Goal: Task Accomplishment & Management: Use online tool/utility

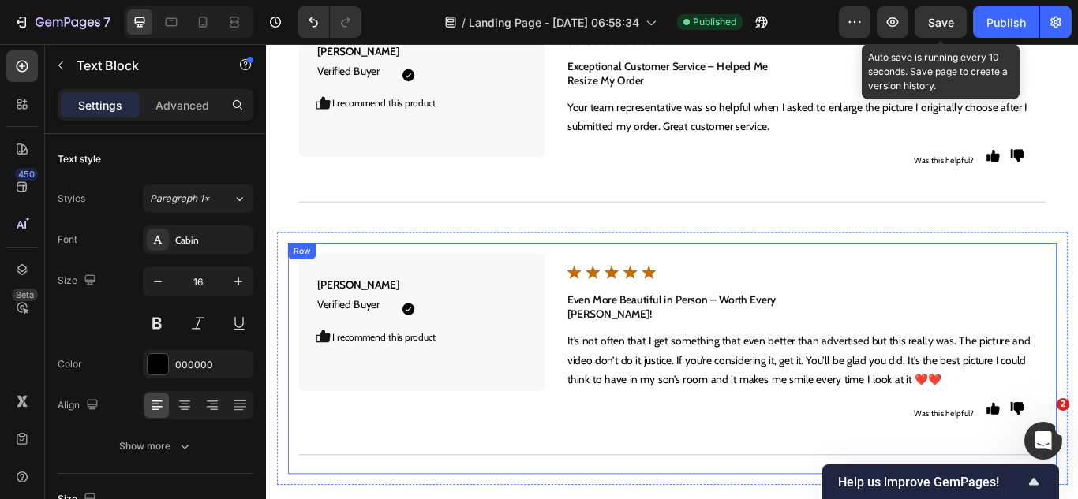
scroll to position [7940, 0]
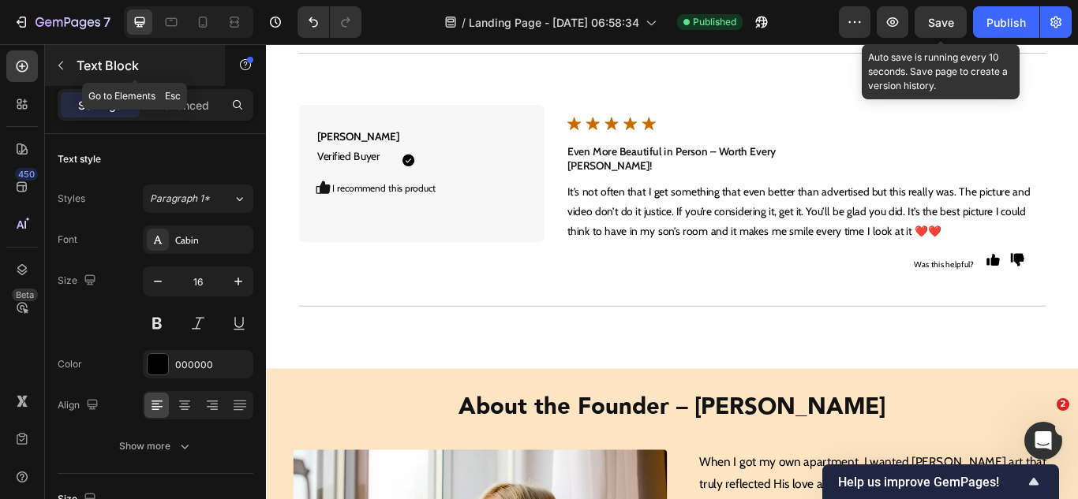
click at [58, 69] on icon "button" at bounding box center [60, 65] width 13 height 13
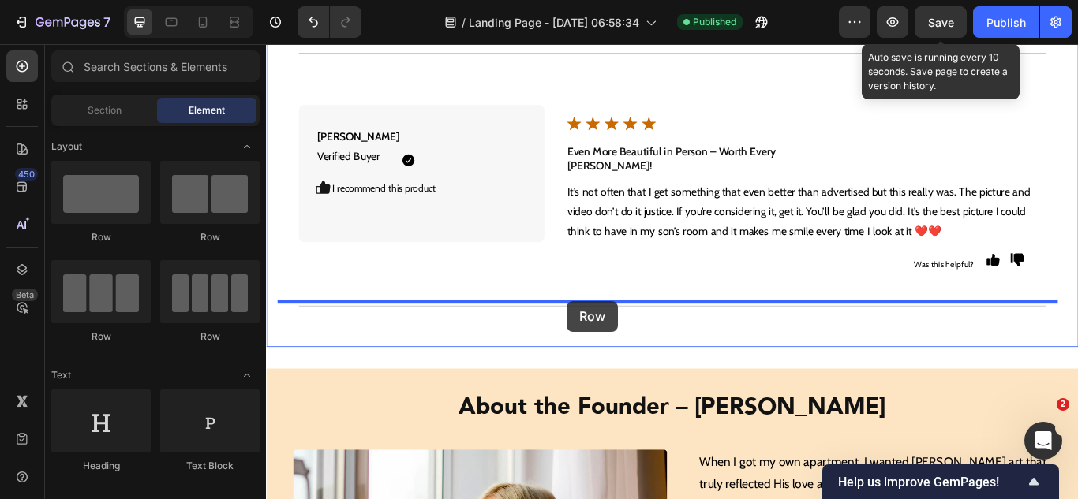
drag, startPoint x: 387, startPoint y: 233, endPoint x: 616, endPoint y: 344, distance: 255.1
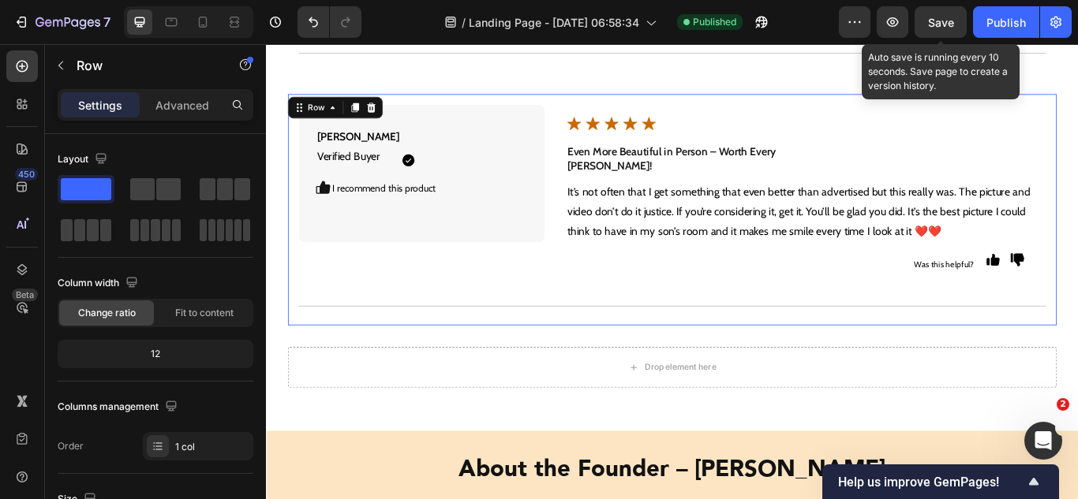
click at [581, 320] on div "[PERSON_NAME] Verified Buyer Text Block Icon Icon Row I recommend this product …" at bounding box center [739, 238] width 896 height 270
click at [370, 113] on icon at bounding box center [369, 118] width 9 height 11
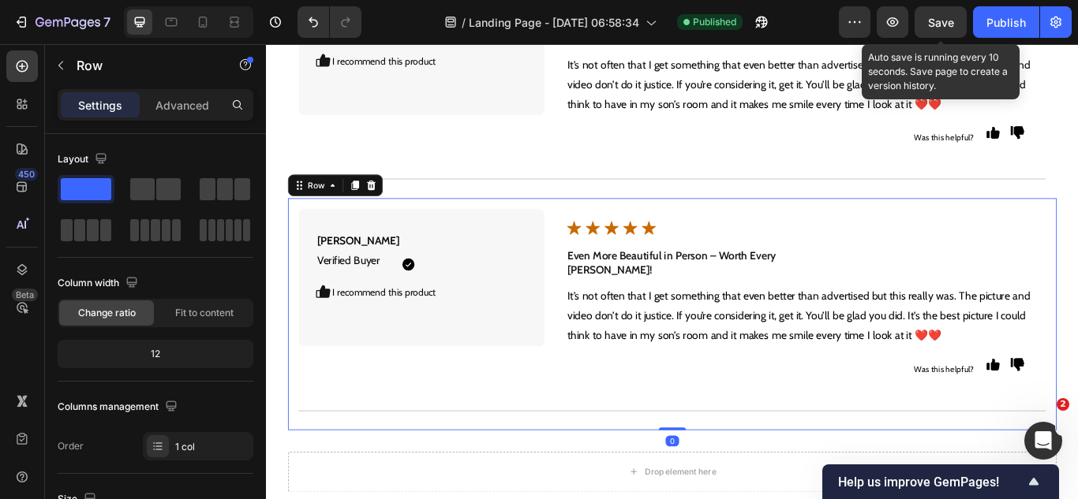
scroll to position [8098, 0]
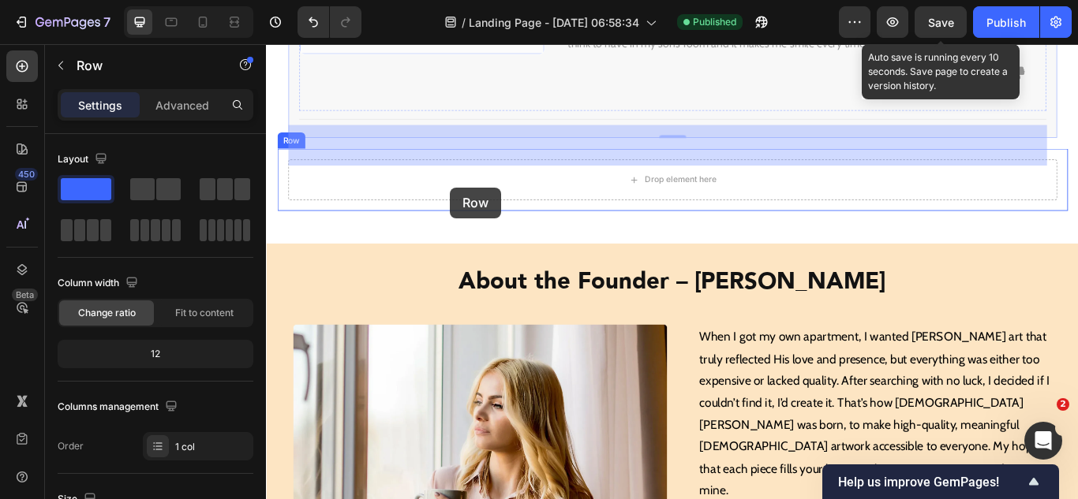
drag, startPoint x: 315, startPoint y: 156, endPoint x: 472, endPoint y: 189, distance: 160.3
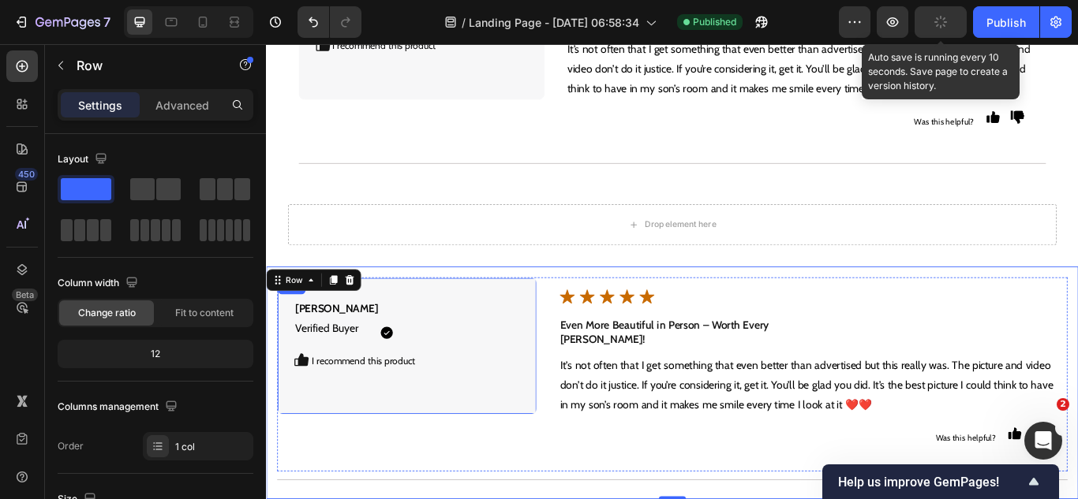
scroll to position [8050, 0]
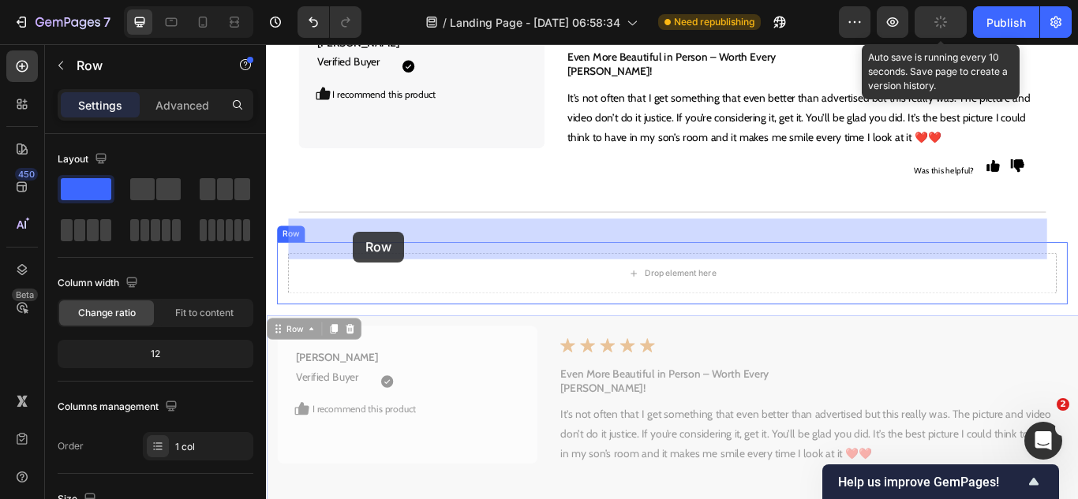
drag, startPoint x: 290, startPoint y: 338, endPoint x: 367, endPoint y: 263, distance: 107.7
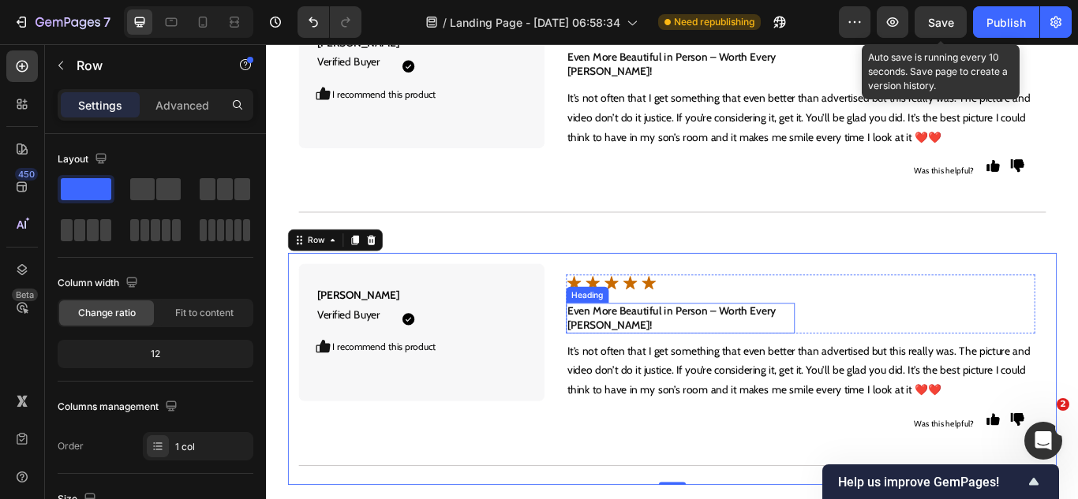
click at [646, 346] on h2 "Even More Beautiful in Person – Worth Every [PERSON_NAME]!" at bounding box center [748, 364] width 267 height 36
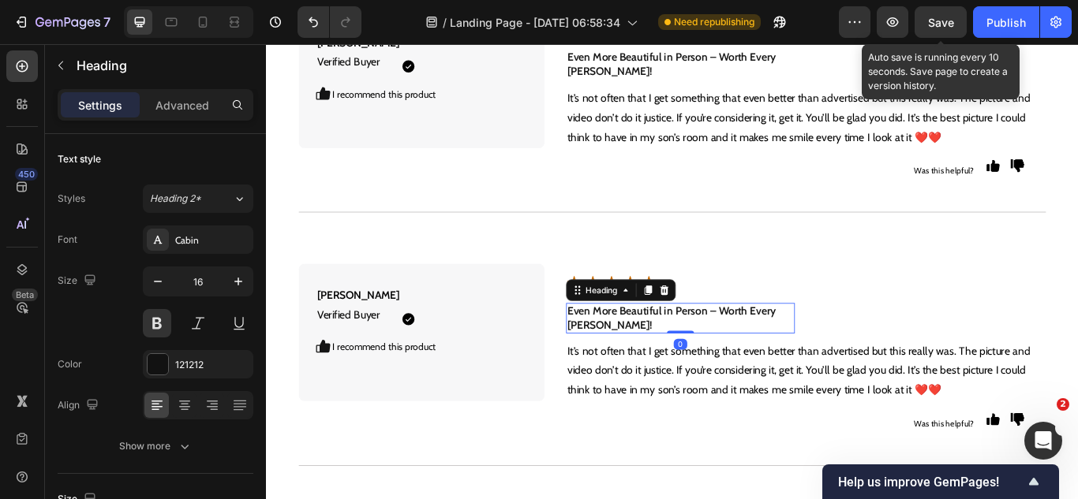
click at [646, 346] on h2 "Even More Beautiful in Person – Worth Every [PERSON_NAME]!" at bounding box center [748, 364] width 267 height 36
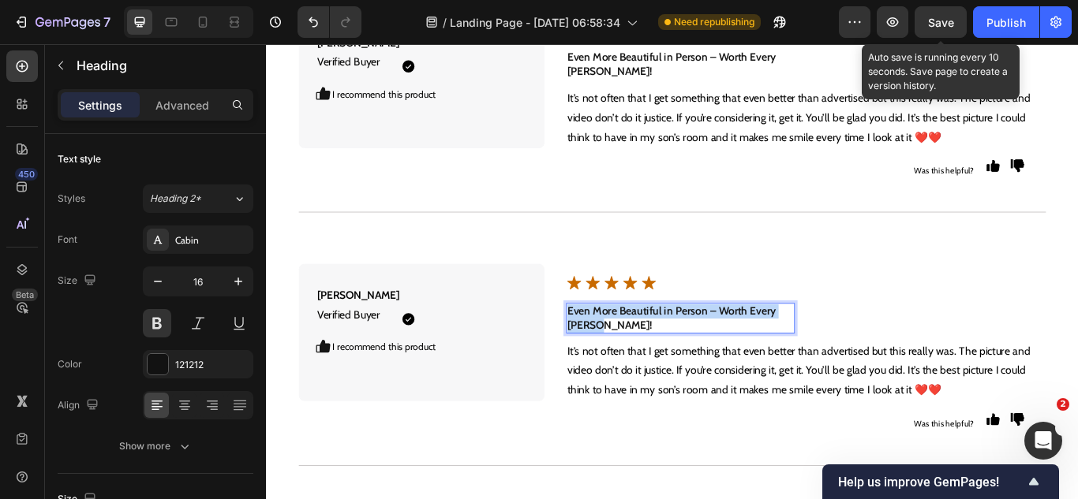
click at [646, 348] on p "Even More Beautiful in Person – Worth Every [PERSON_NAME]!" at bounding box center [749, 364] width 264 height 33
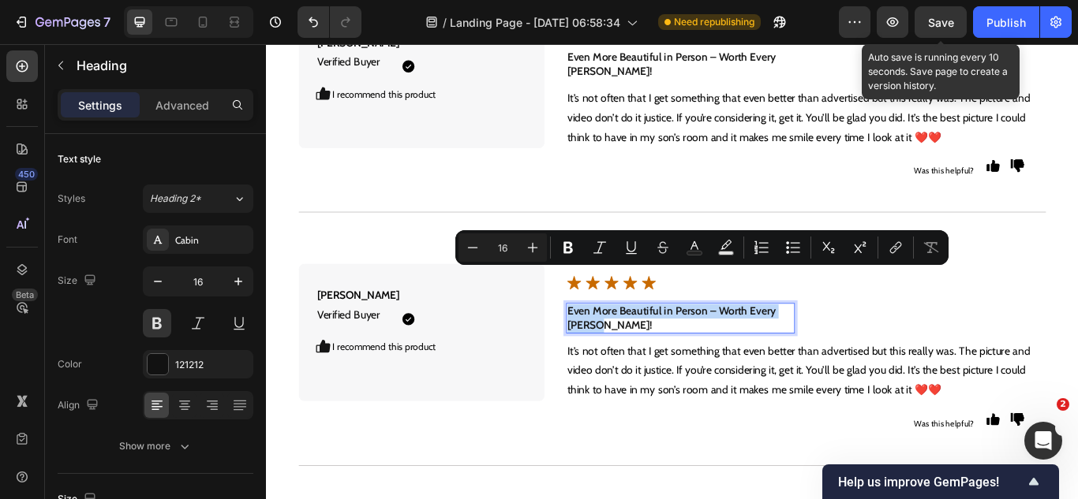
type input "14"
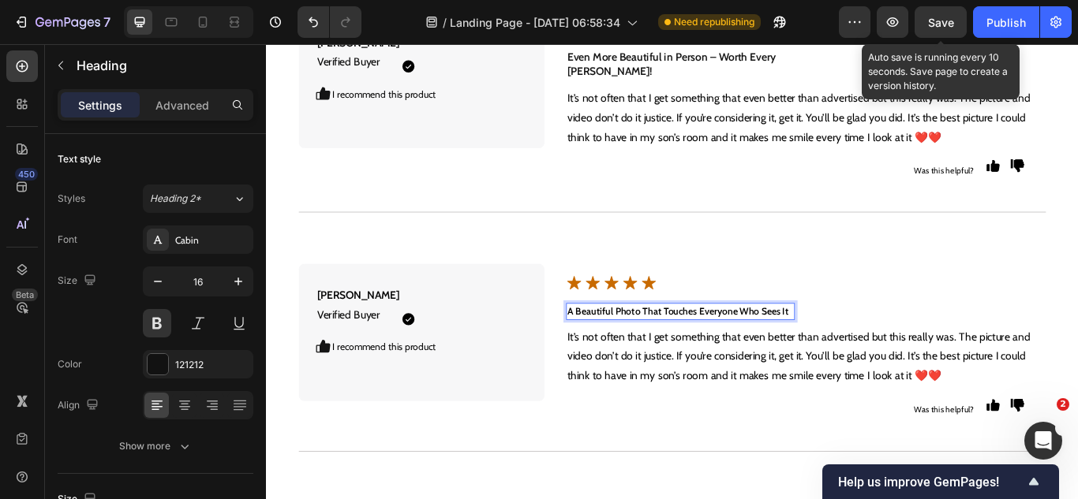
click at [646, 348] on p "A Beautiful Photo That Touches Everyone Who Sees It" at bounding box center [749, 356] width 264 height 17
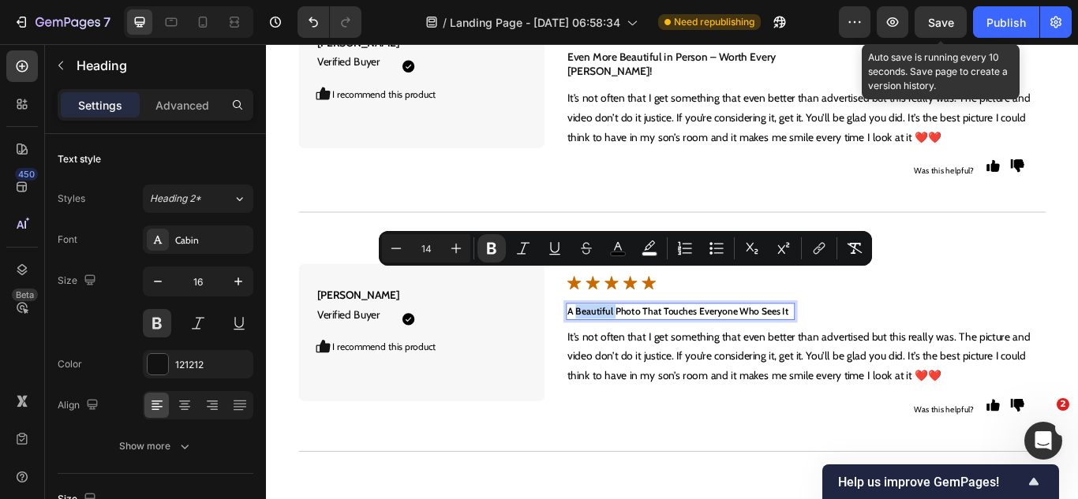
click at [646, 348] on p "A Beautiful Photo That Touches Everyone Who Sees It" at bounding box center [749, 356] width 264 height 17
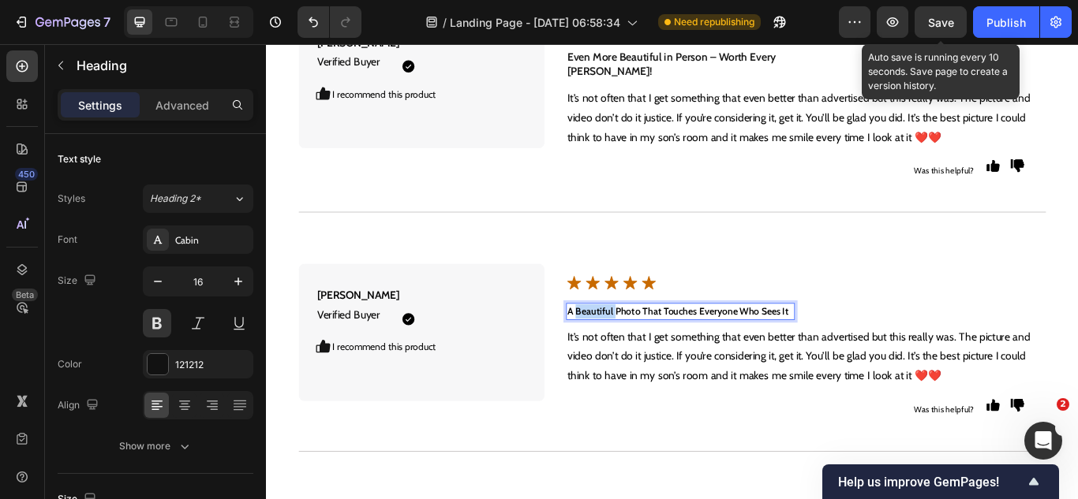
click at [646, 348] on p "A Beautiful Photo That Touches Everyone Who Sees It" at bounding box center [749, 356] width 264 height 17
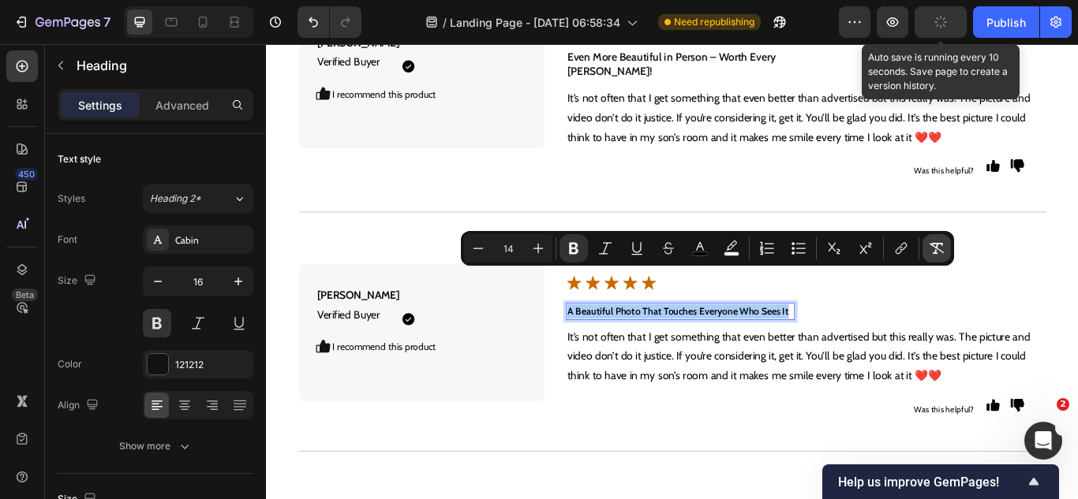
click at [944, 251] on icon "Editor contextual toolbar" at bounding box center [937, 249] width 16 height 16
type input "16"
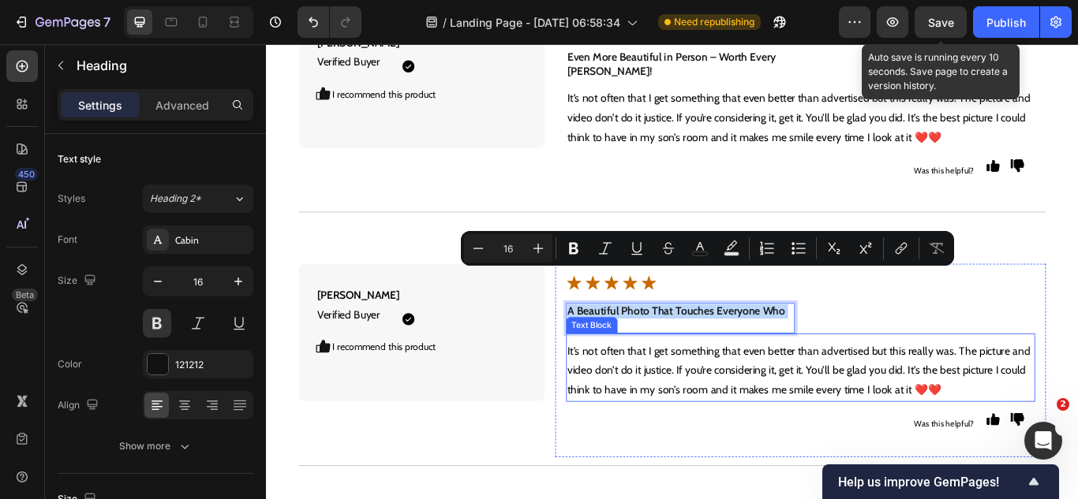
click at [779, 395] on p "It’s not often that I get something that even better than advertised but this r…" at bounding box center [889, 425] width 544 height 68
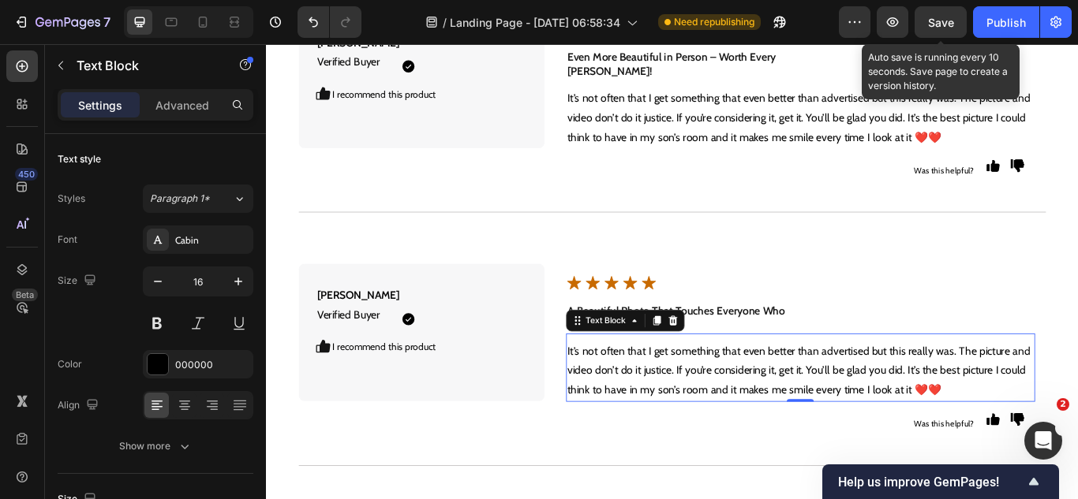
click at [695, 391] on p "It’s not often that I get something that even better than advertised but this r…" at bounding box center [889, 425] width 544 height 68
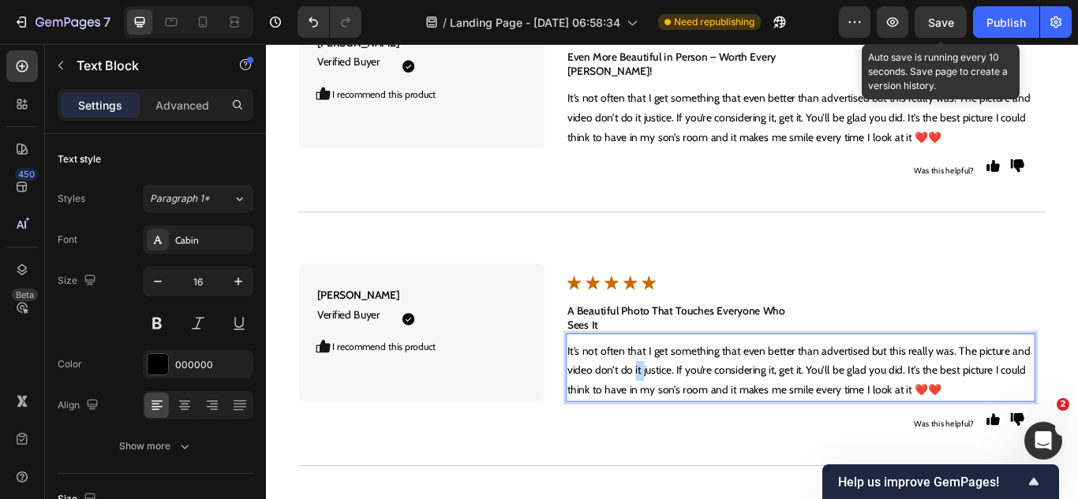
click at [695, 391] on p "It’s not often that I get something that even better than advertised but this r…" at bounding box center [889, 425] width 544 height 68
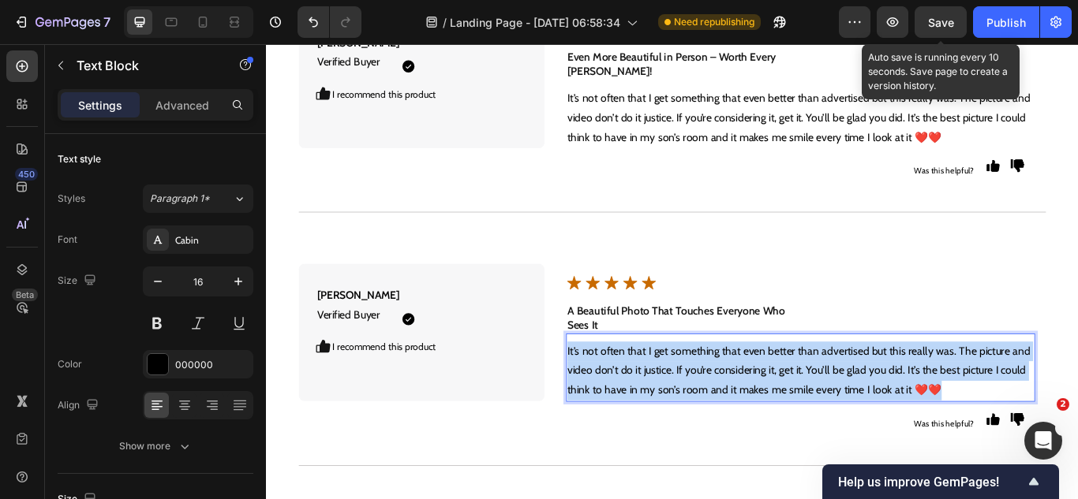
click at [695, 391] on p "It’s not often that I get something that even better than advertised but this r…" at bounding box center [889, 425] width 544 height 68
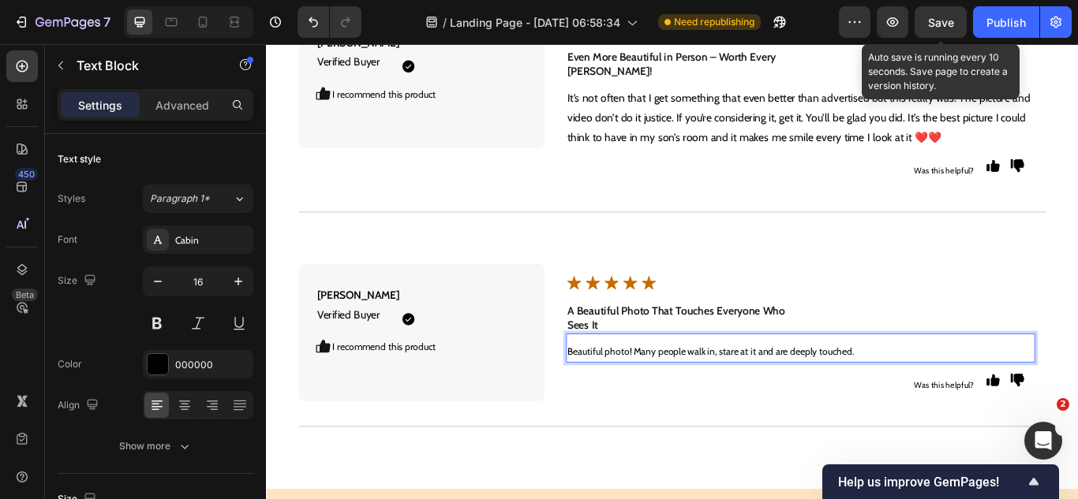
click at [694, 391] on p "Beautiful photo! Many people walk in, stare at it and are deeply touched." at bounding box center [889, 402] width 544 height 23
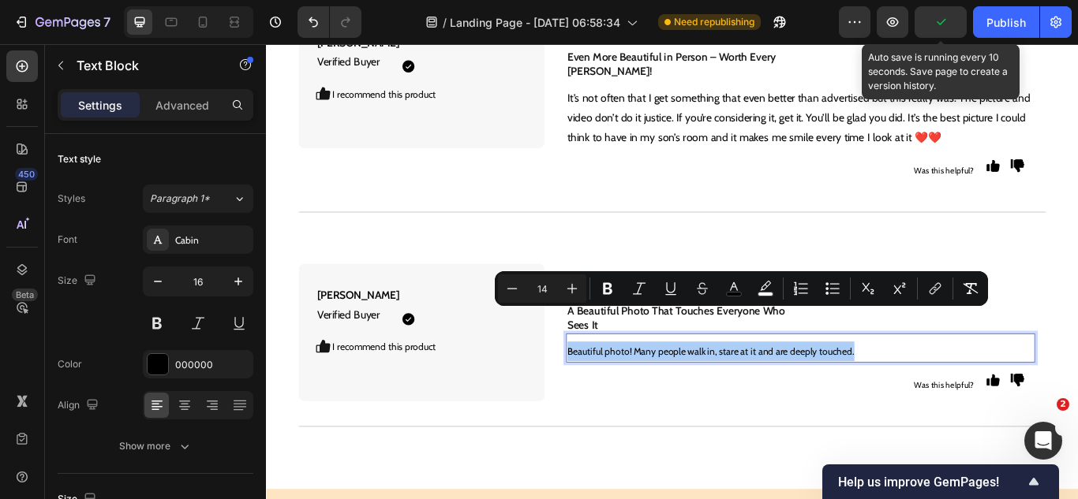
click at [955, 288] on div "Minus 14 Plus Bold Italic Underline Strikethrough color color Numbered List Bul…" at bounding box center [741, 289] width 487 height 28
click at [963, 290] on icon "Editor contextual toolbar" at bounding box center [971, 289] width 16 height 16
type input "16"
click at [824, 391] on p "Beautiful photo! Many people walk in, stare at it and are deeply touched." at bounding box center [889, 402] width 544 height 23
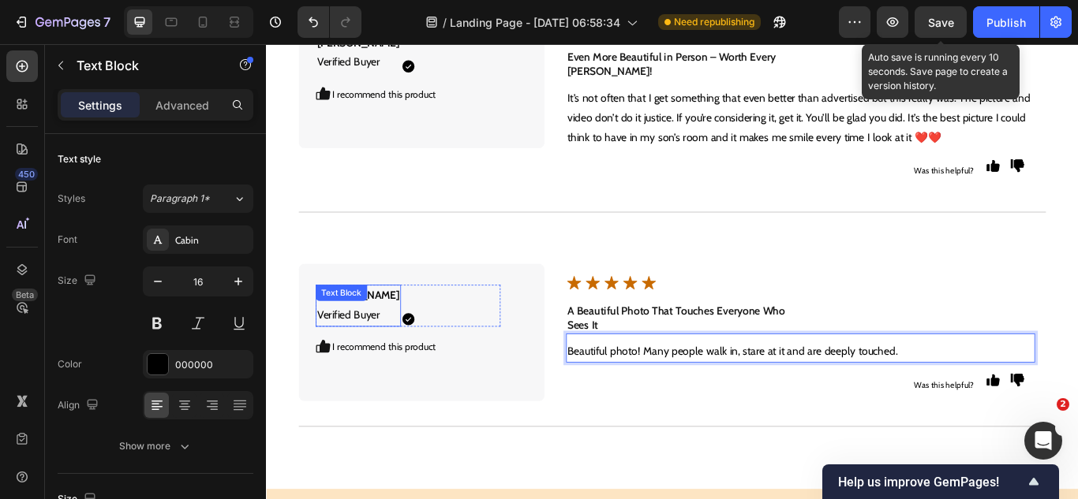
click at [363, 327] on p "[PERSON_NAME] Verified Buyer" at bounding box center [373, 350] width 96 height 46
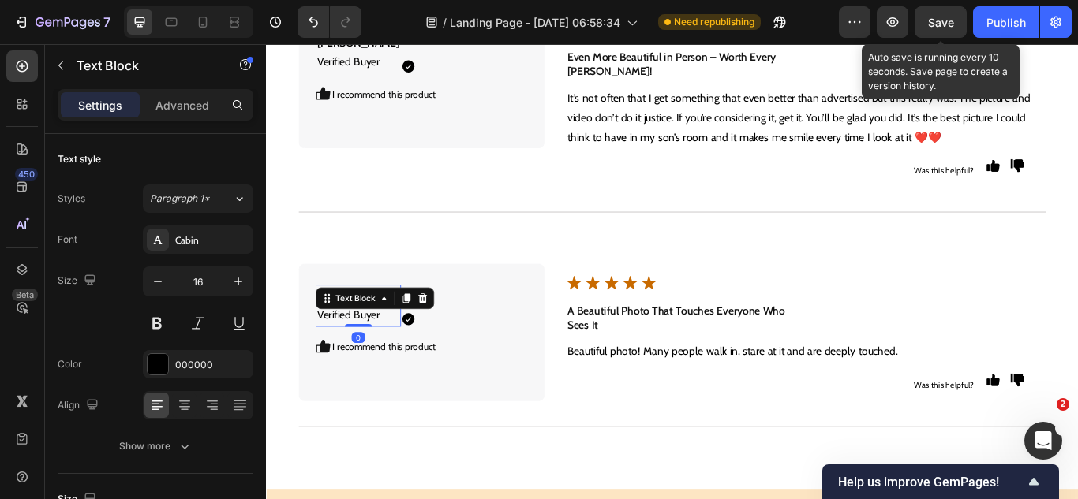
click at [363, 327] on p "[PERSON_NAME] Verified Buyer" at bounding box center [373, 350] width 96 height 46
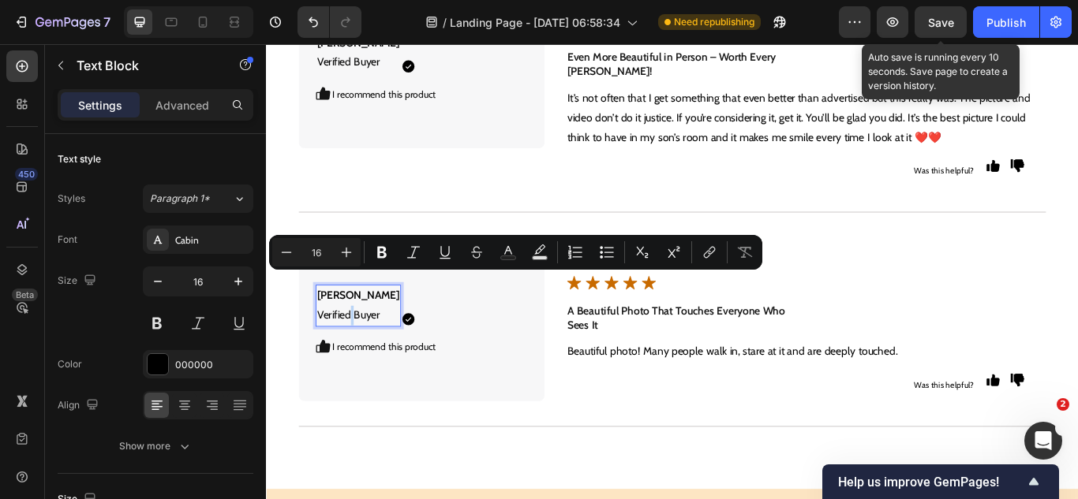
click at [368, 327] on p "[PERSON_NAME] Verified Buyer" at bounding box center [373, 350] width 96 height 46
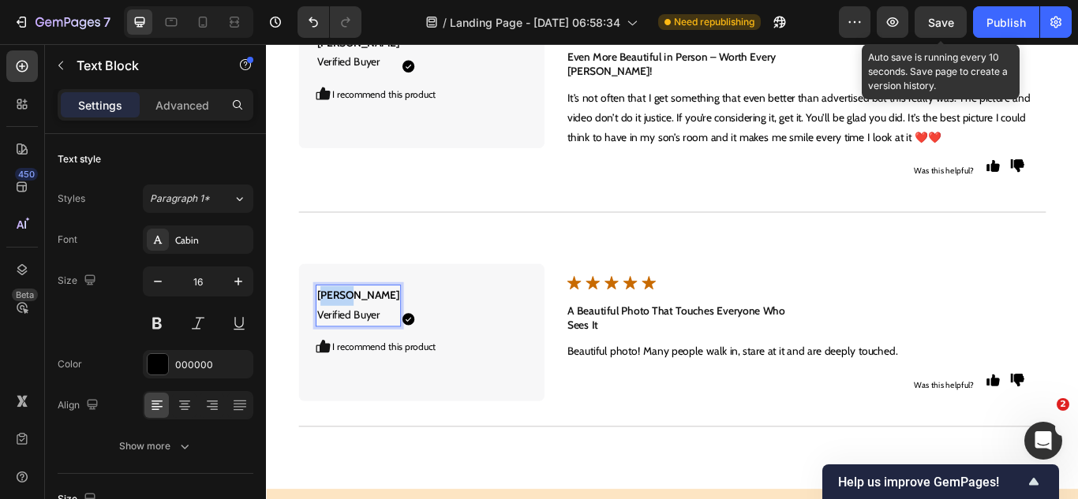
drag, startPoint x: 366, startPoint y: 297, endPoint x: 319, endPoint y: 291, distance: 47.8
click at [319, 301] on div "[PERSON_NAME] Verified Buyer Text Block 0 Icon Icon Row I recommend this produc…" at bounding box center [447, 381] width 286 height 160
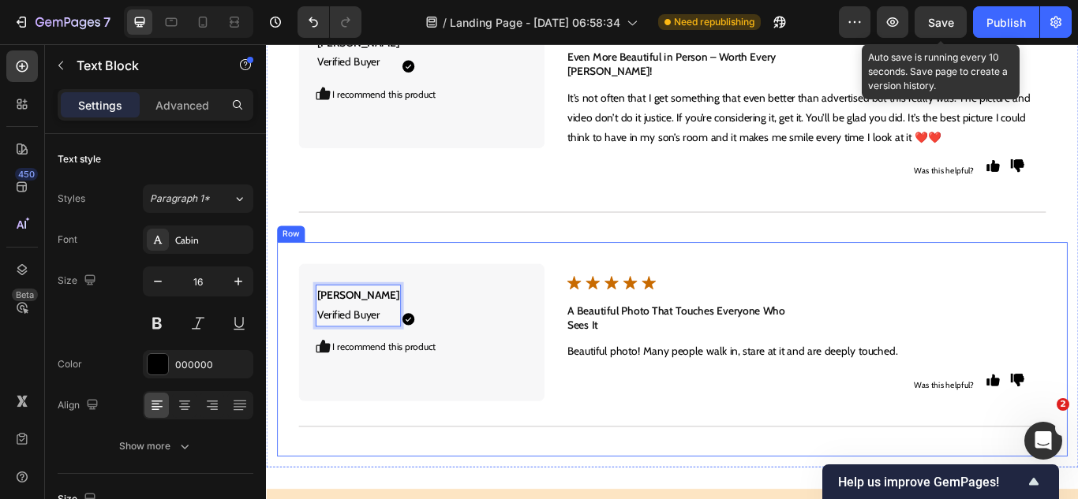
click at [576, 477] on div "[PERSON_NAME] Verified Buyer Text Block 0 Icon Icon Row I recommend this produc…" at bounding box center [740, 400] width 922 height 250
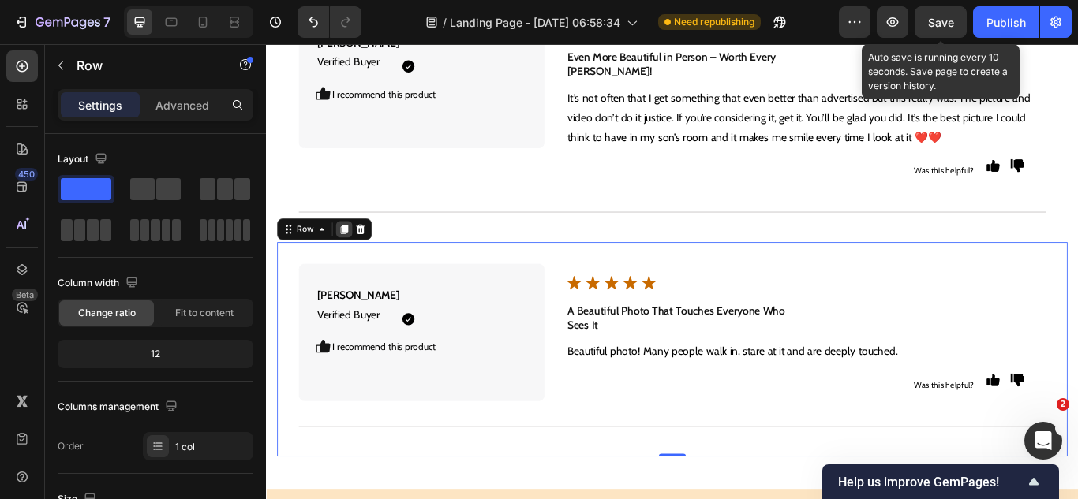
click at [356, 255] on icon at bounding box center [357, 260] width 9 height 11
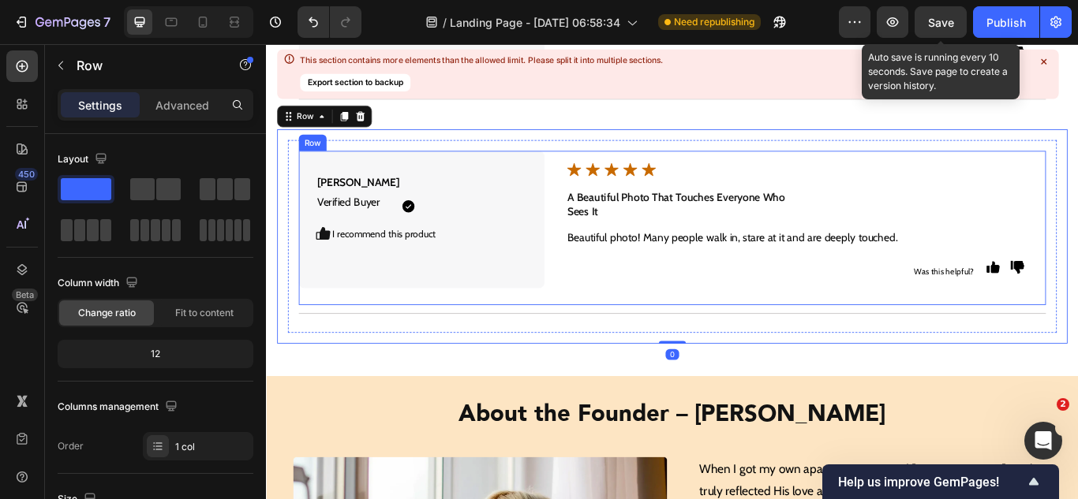
scroll to position [8435, 0]
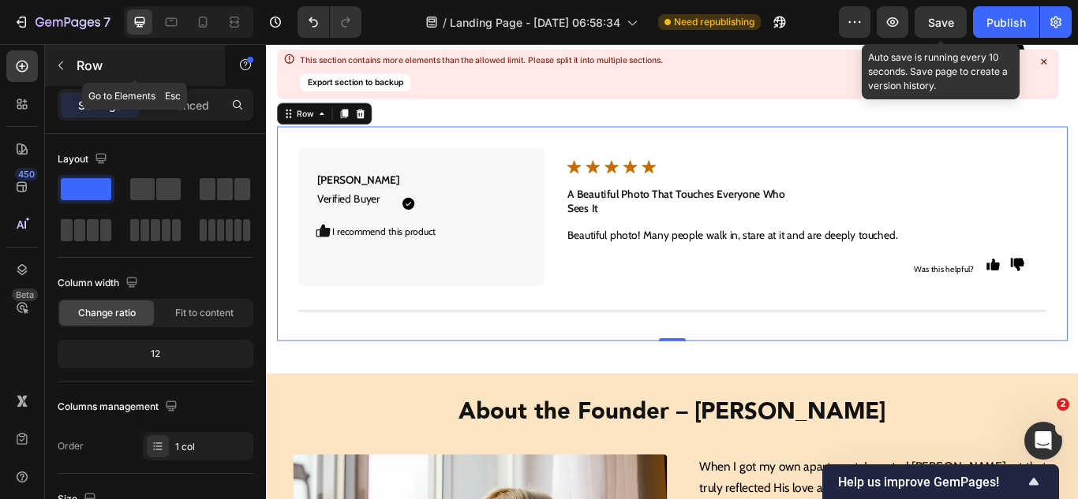
click at [59, 62] on icon "button" at bounding box center [60, 65] width 13 height 13
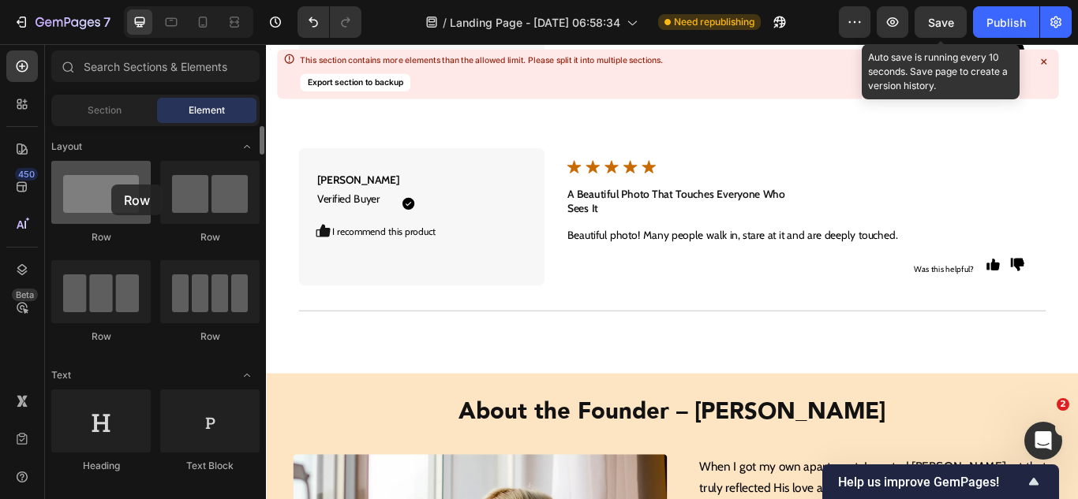
drag, startPoint x: 123, startPoint y: 207, endPoint x: 106, endPoint y: 185, distance: 28.1
click at [106, 185] on div at bounding box center [100, 192] width 99 height 63
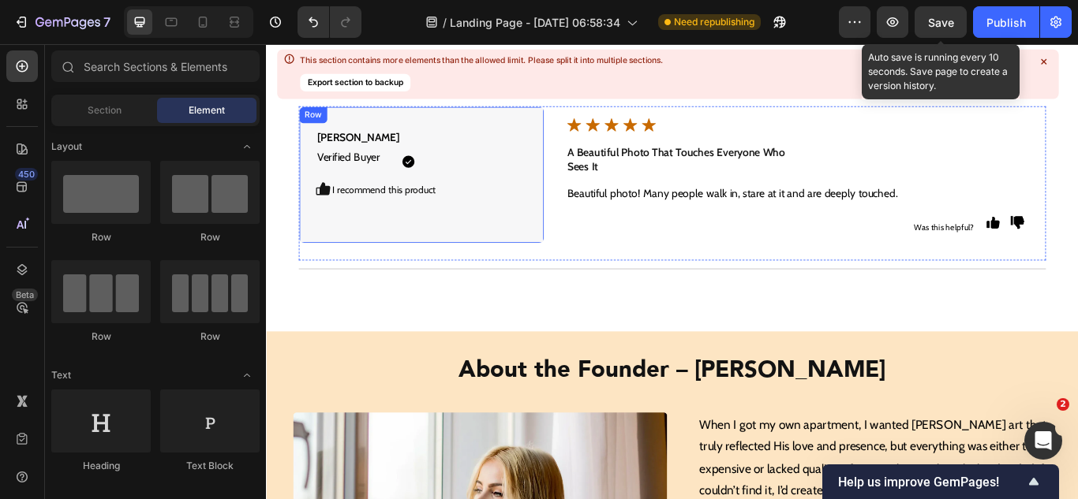
scroll to position [8514, 0]
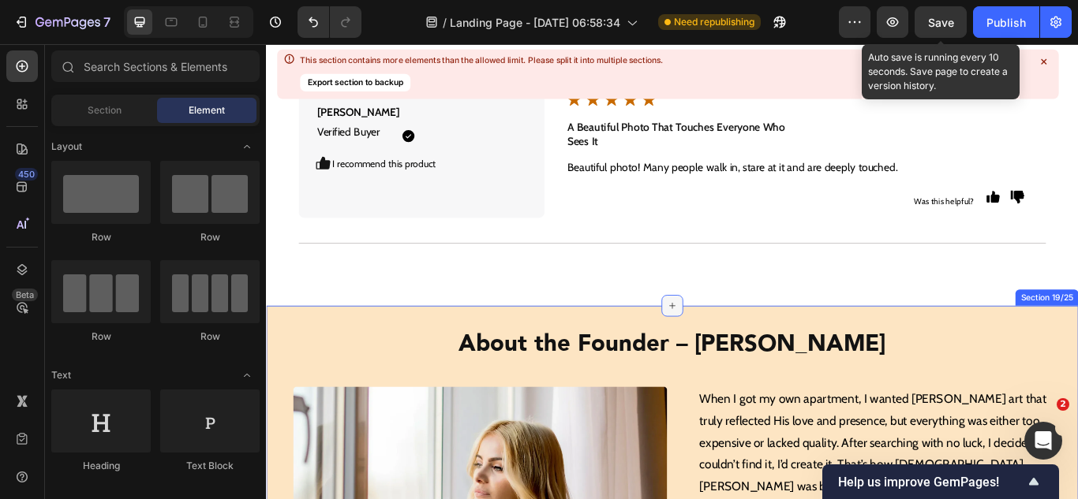
click at [739, 337] on div at bounding box center [739, 349] width 25 height 25
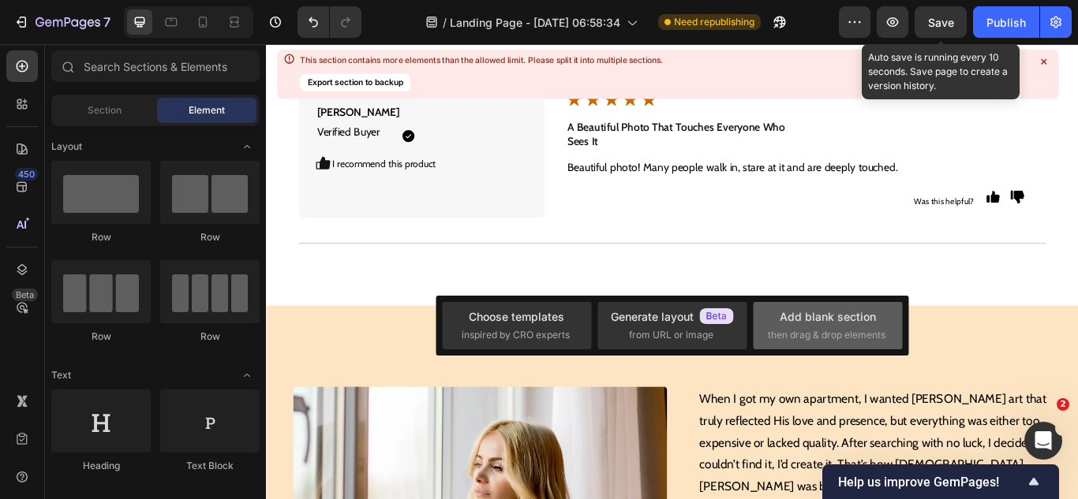
click at [765, 321] on div "Add blank section then drag & drop elements" at bounding box center [827, 325] width 149 height 47
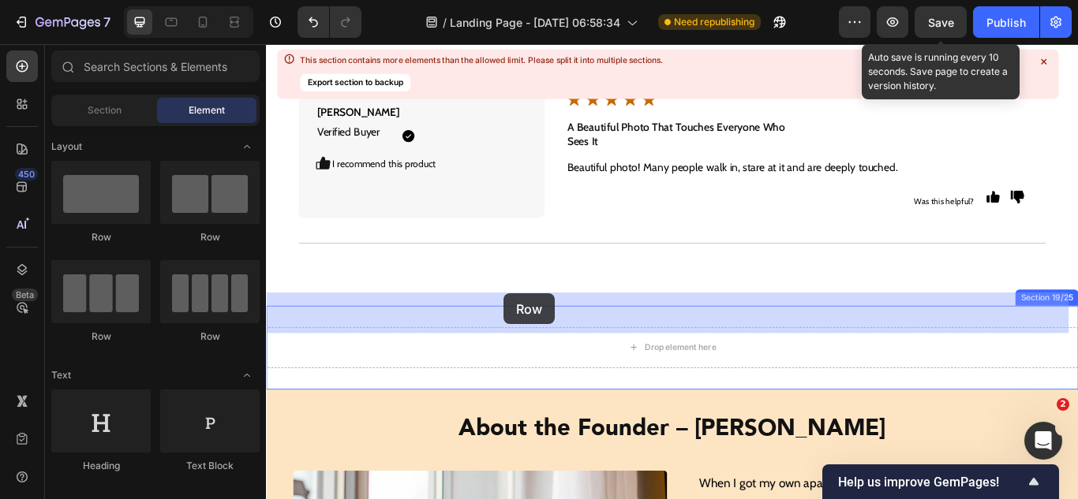
drag, startPoint x: 408, startPoint y: 249, endPoint x: 543, endPoint y: 335, distance: 160.0
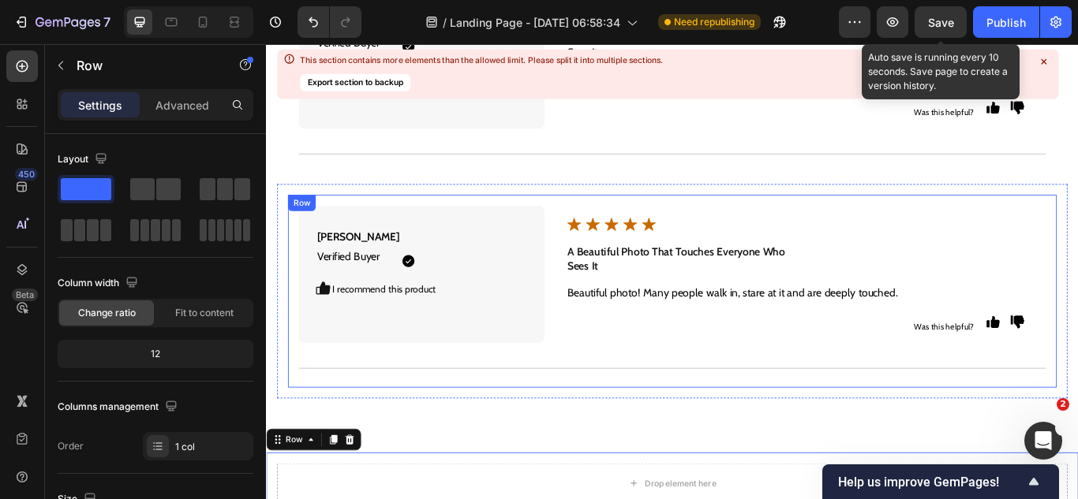
scroll to position [8356, 0]
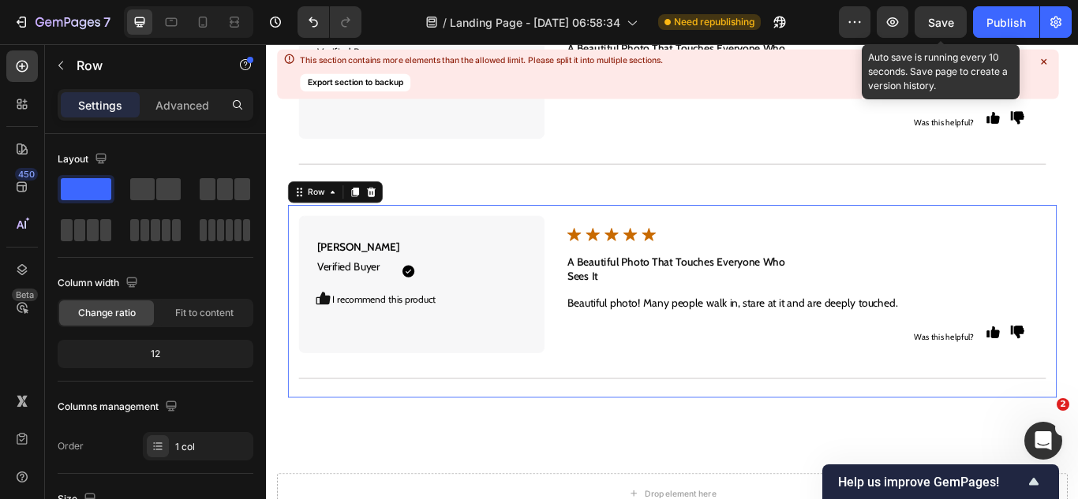
click at [563, 409] on div "[PERSON_NAME] Verified Buyer Text Block Icon Icon Row I recommend this product …" at bounding box center [739, 344] width 896 height 225
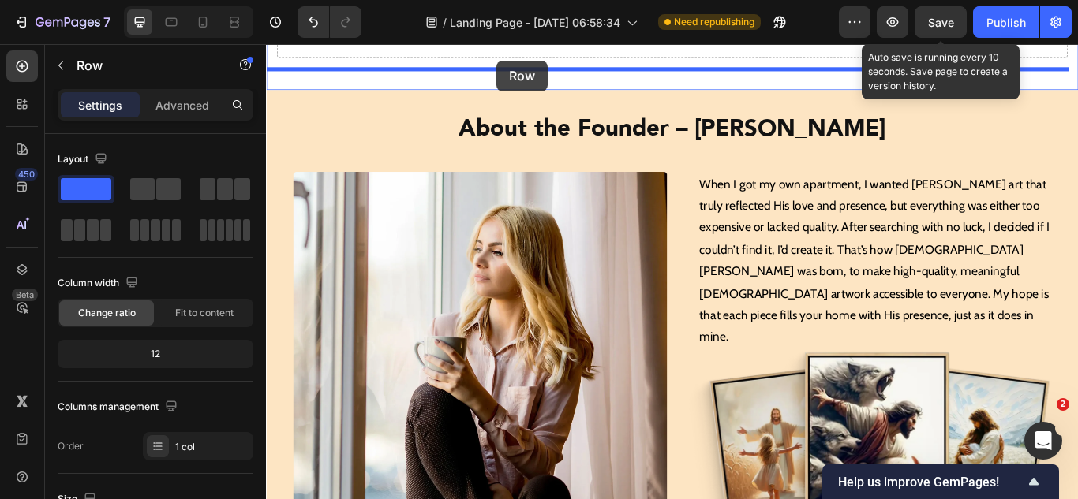
scroll to position [8797, 0]
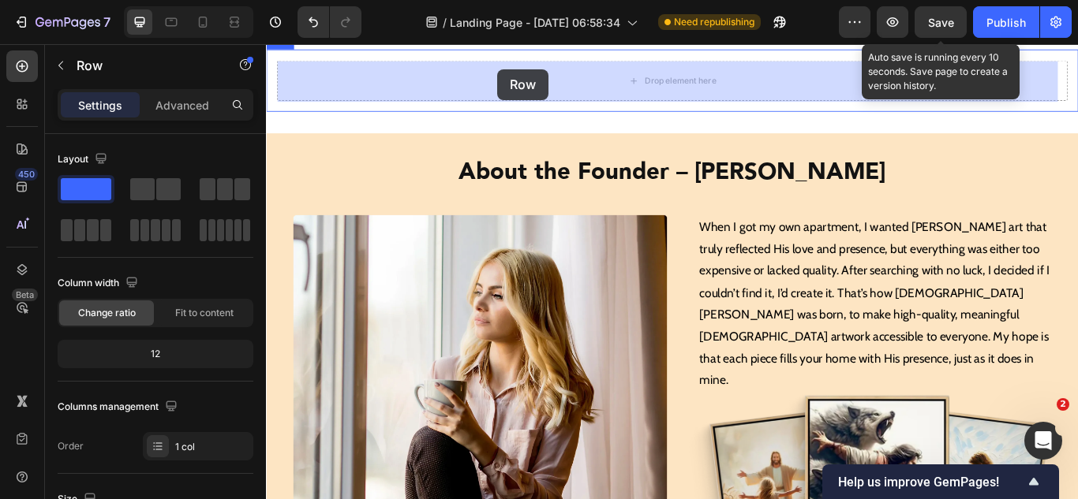
drag, startPoint x: 317, startPoint y: 173, endPoint x: 539, endPoint y: 101, distance: 233.0
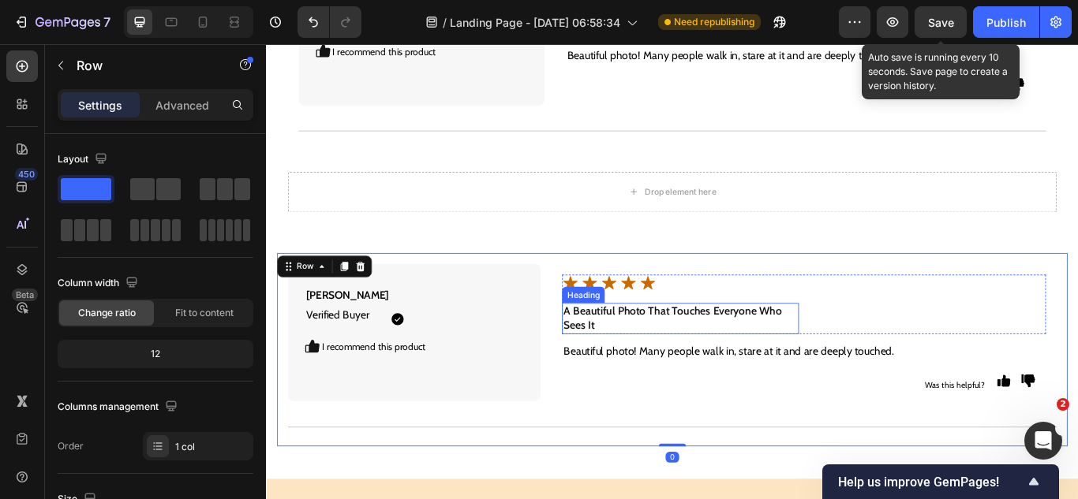
scroll to position [8374, 0]
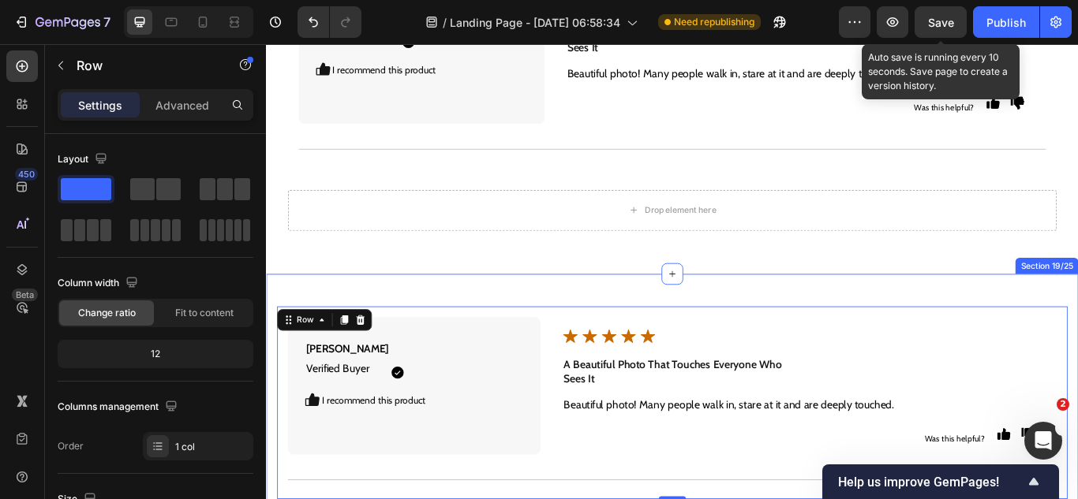
click at [611, 312] on div "[PERSON_NAME] Verified Buyer Text Block Icon Icon Row I recommend this product …" at bounding box center [739, 462] width 947 height 301
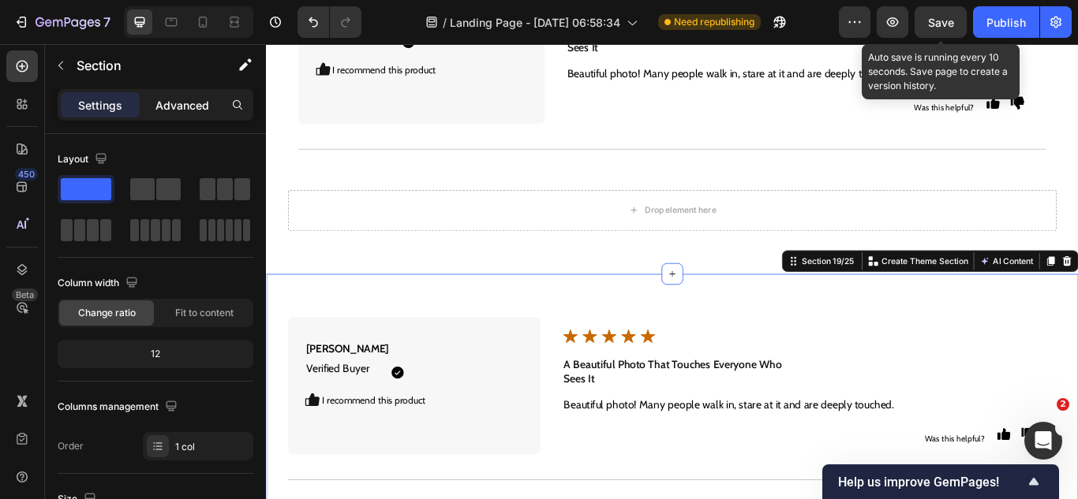
click at [188, 104] on p "Advanced" at bounding box center [182, 105] width 54 height 17
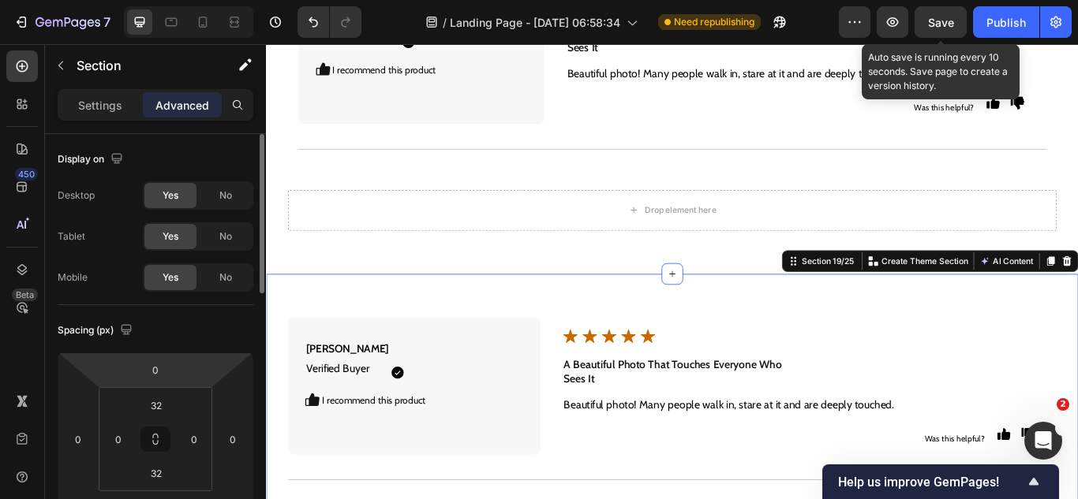
scroll to position [79, 0]
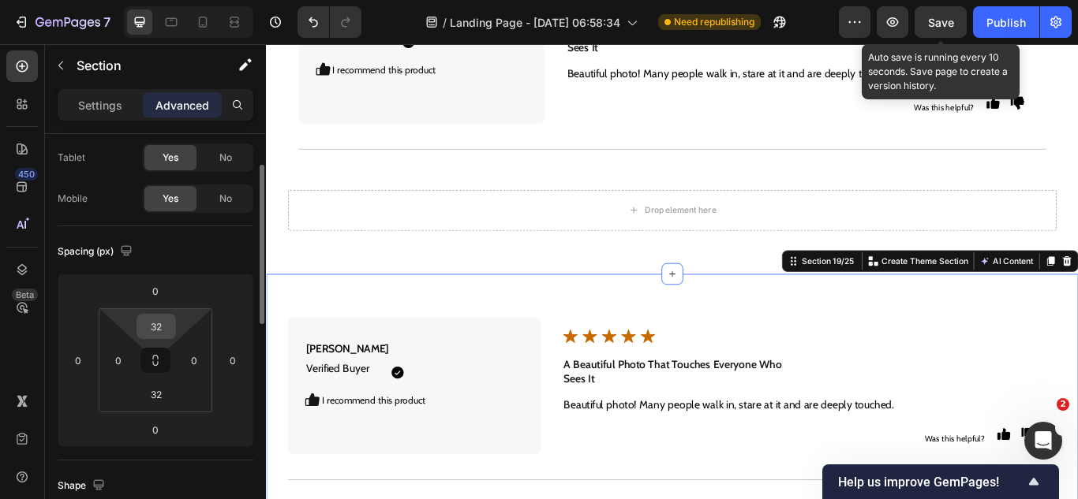
click at [157, 328] on input "32" at bounding box center [156, 327] width 32 height 24
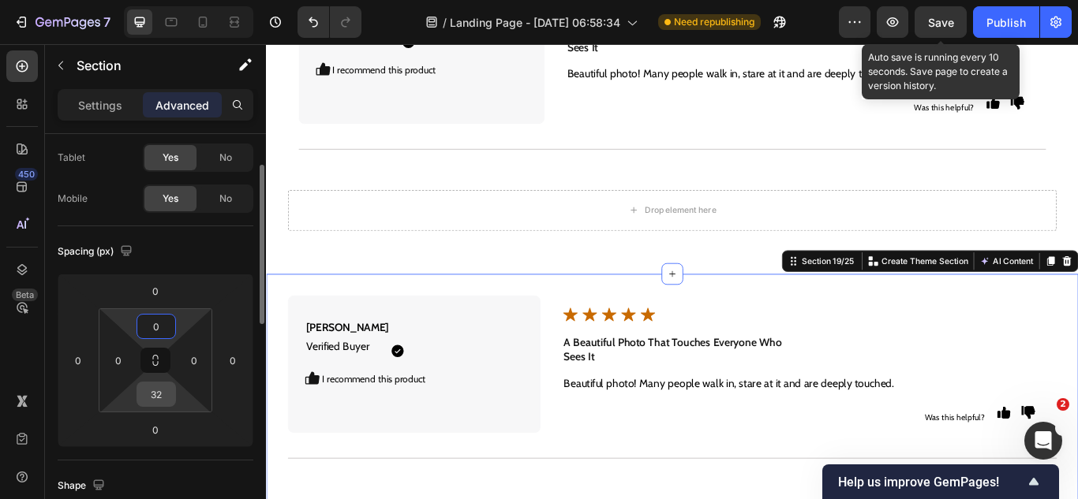
type input "0"
click at [155, 399] on input "32" at bounding box center [156, 395] width 32 height 24
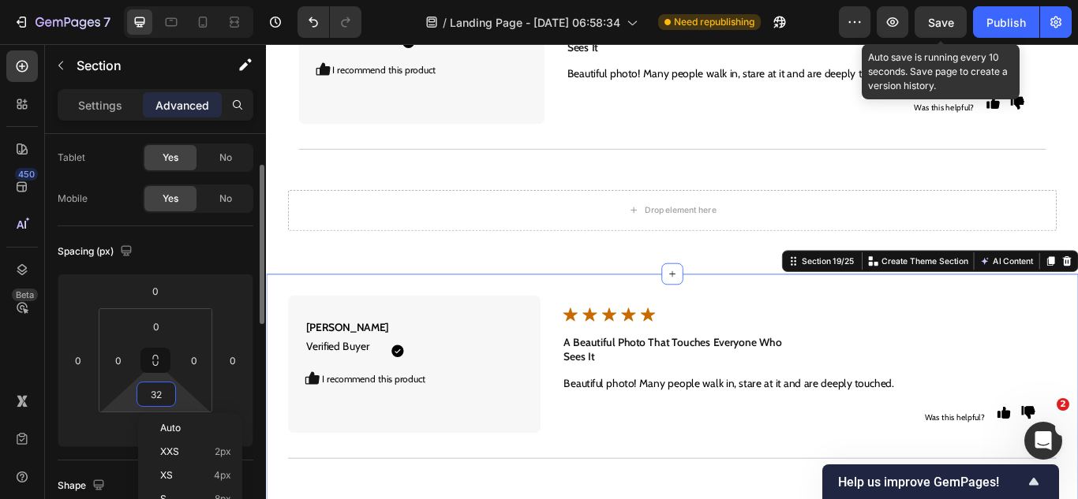
type input "0"
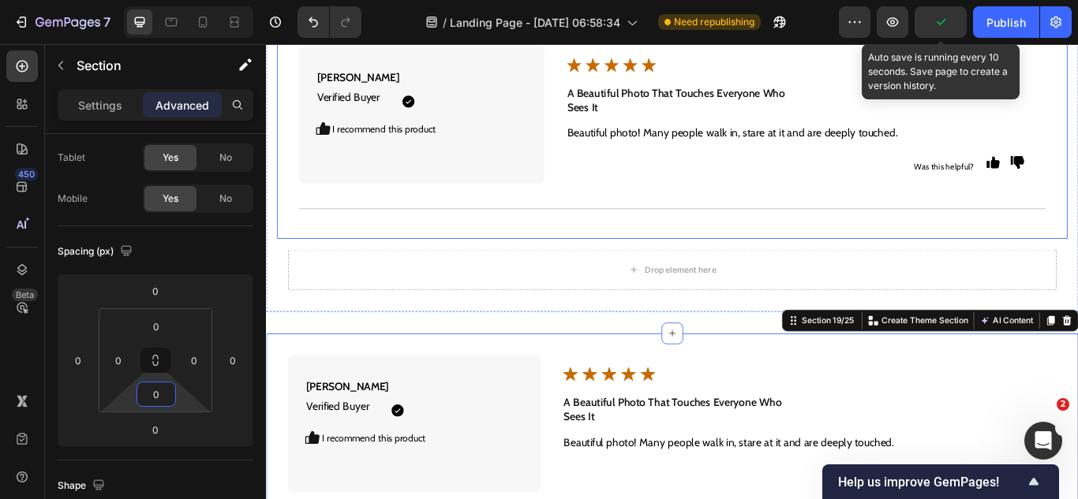
scroll to position [8295, 0]
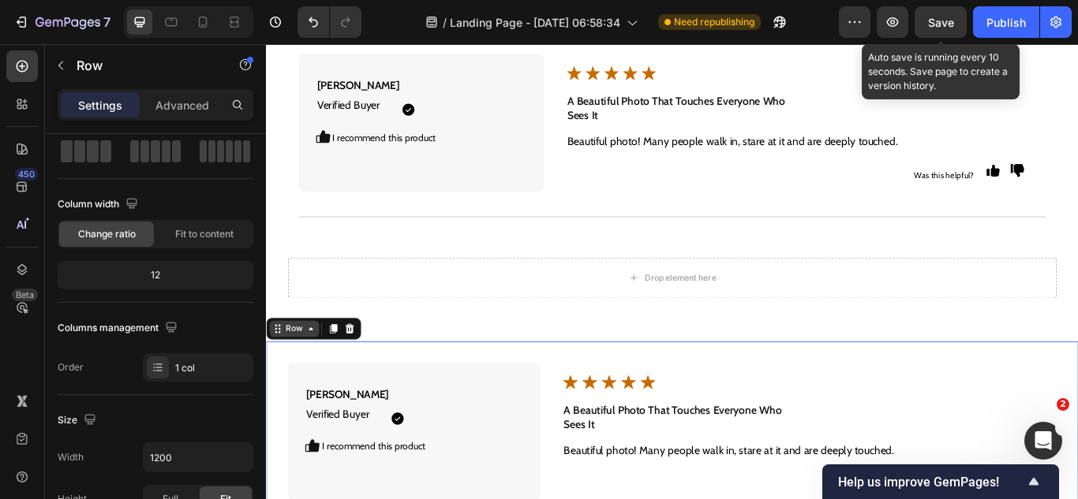
scroll to position [0, 0]
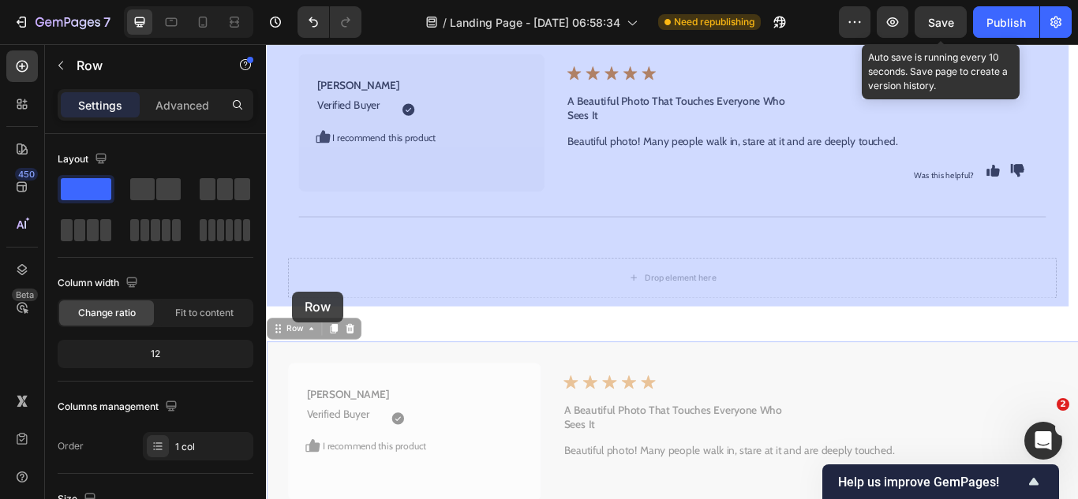
drag, startPoint x: 282, startPoint y: 333, endPoint x: 295, endPoint y: 333, distance: 13.4
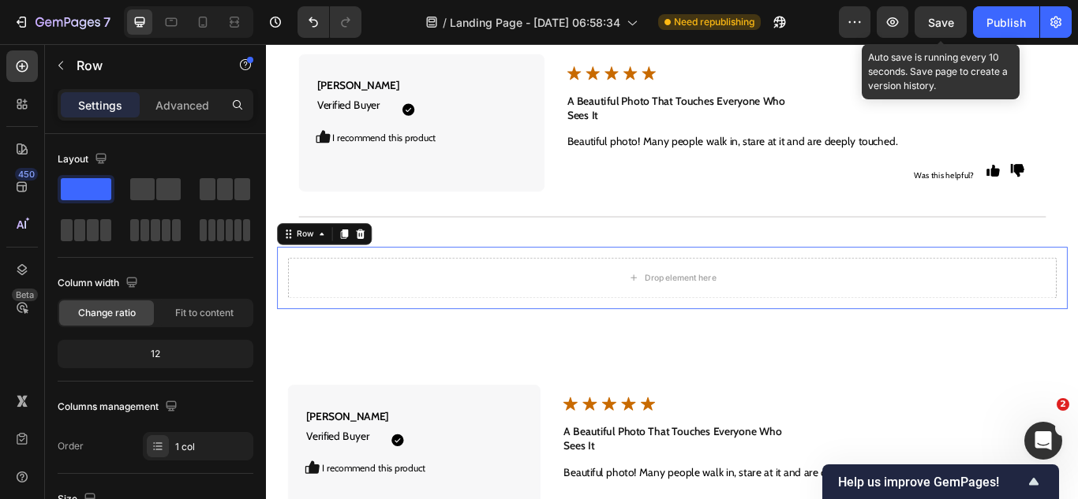
click at [540, 306] on div "Drop element here Row 0" at bounding box center [740, 317] width 922 height 73
click at [381, 256] on div at bounding box center [375, 265] width 19 height 19
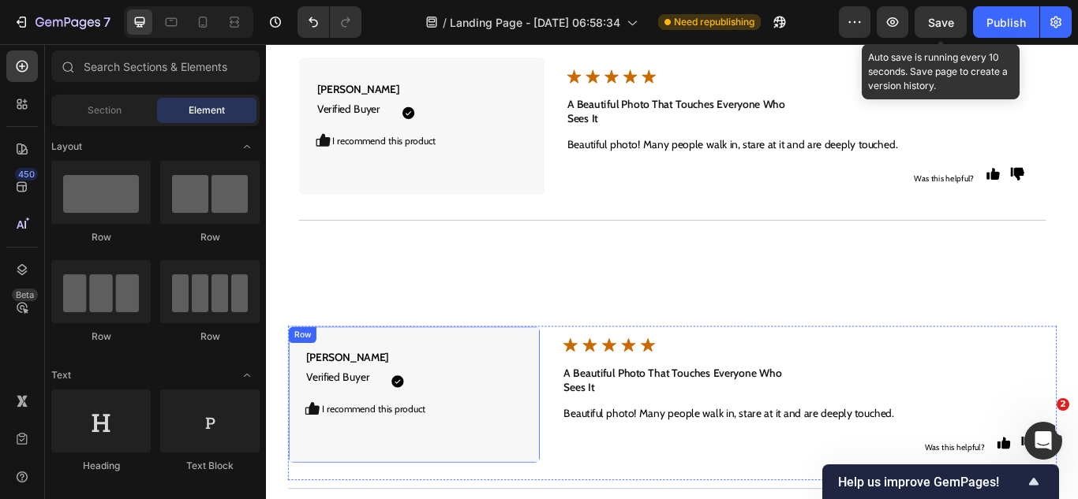
scroll to position [8295, 0]
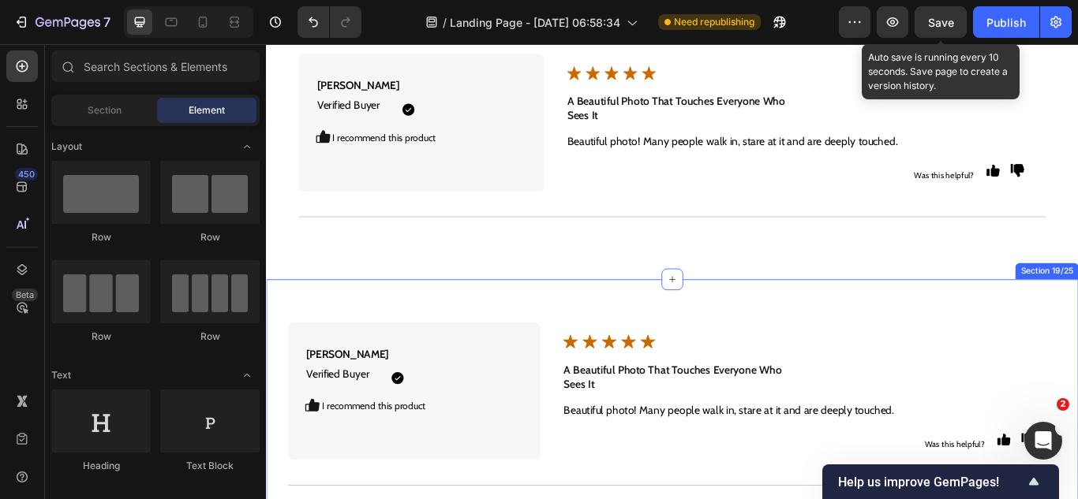
click at [529, 319] on div "[PERSON_NAME] Verified Buyer Text Block Icon Icon Row I recommend this product …" at bounding box center [739, 469] width 947 height 301
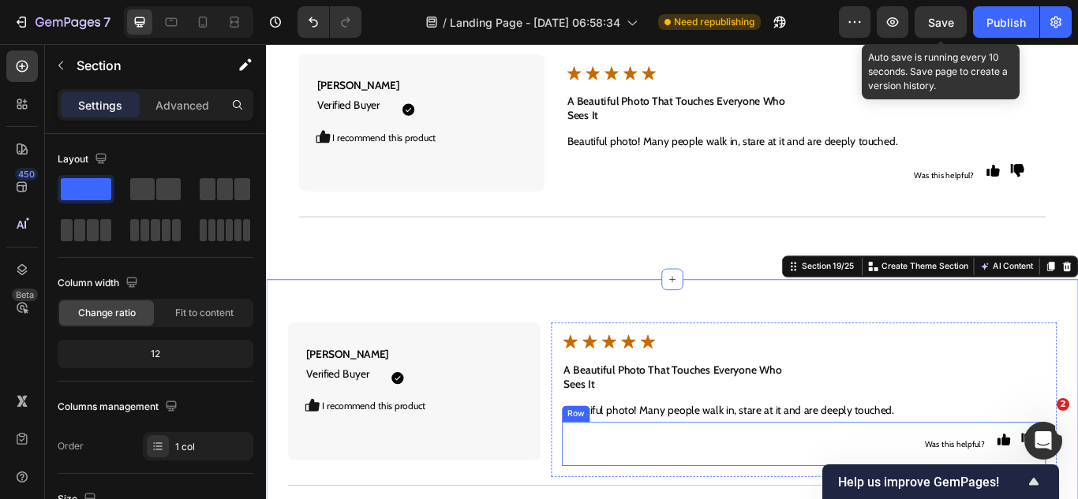
scroll to position [8374, 0]
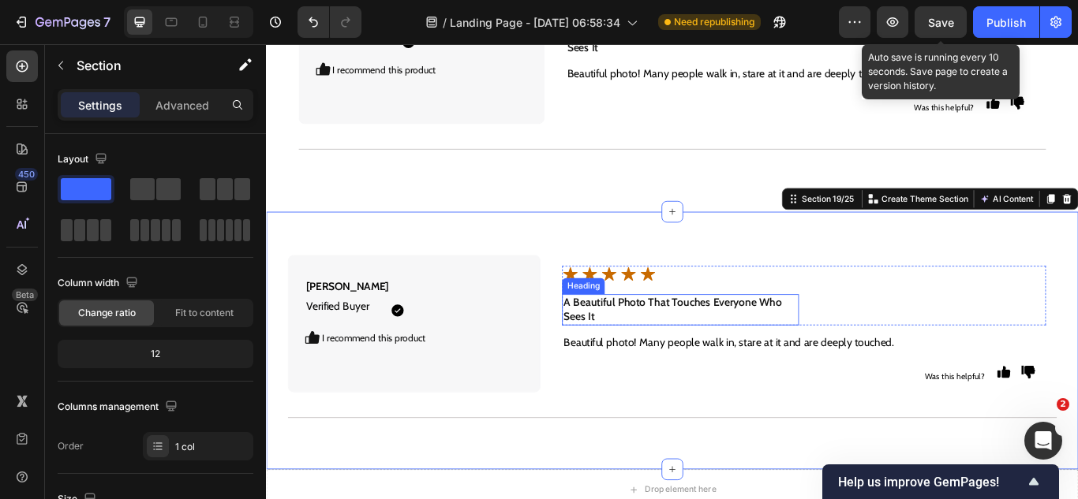
click at [653, 336] on h2 "A Beautiful Photo That Touches Everyone Who Sees It" at bounding box center [748, 354] width 275 height 36
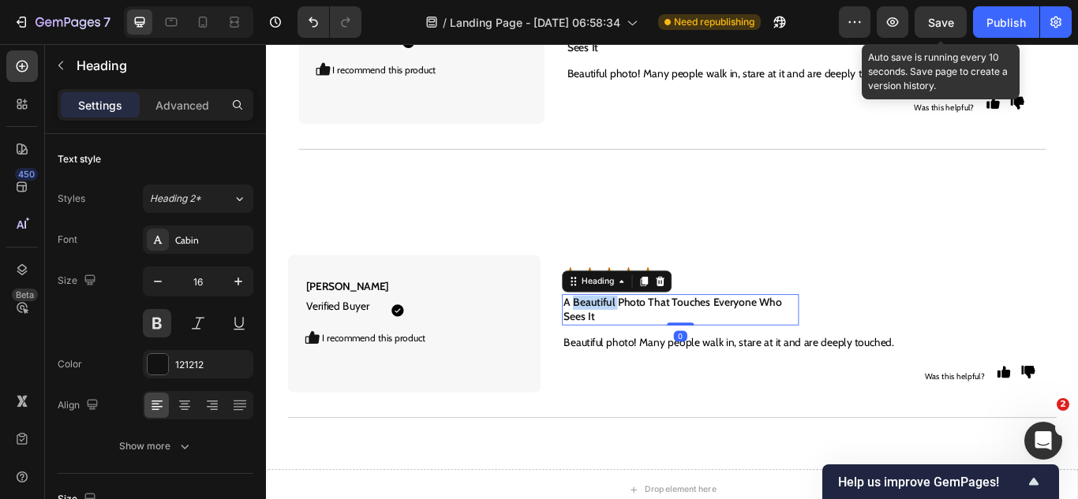
click at [653, 336] on h2 "A Beautiful Photo That Touches Everyone Who Sees It" at bounding box center [748, 354] width 275 height 36
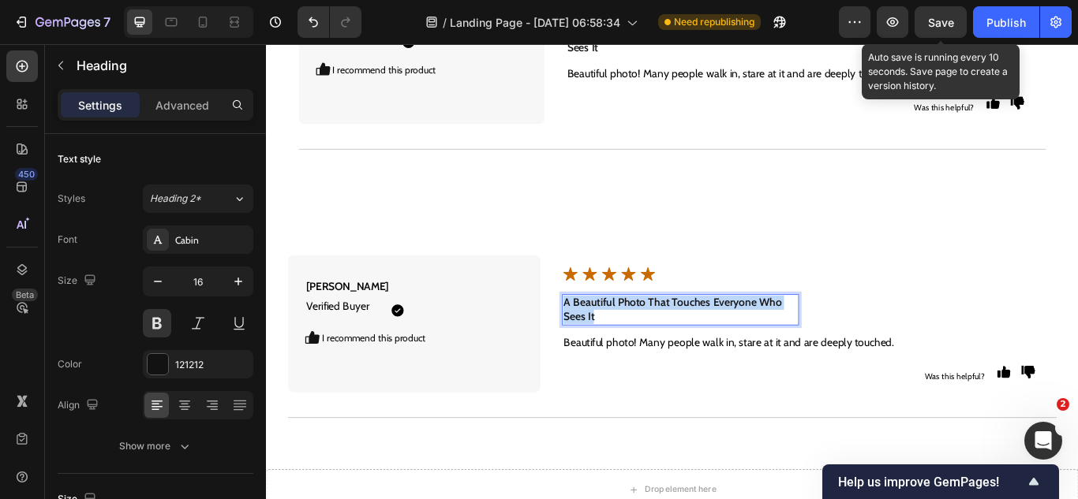
click at [653, 338] on p "A Beautiful Photo That Touches Everyone Who Sees It" at bounding box center [748, 354] width 272 height 33
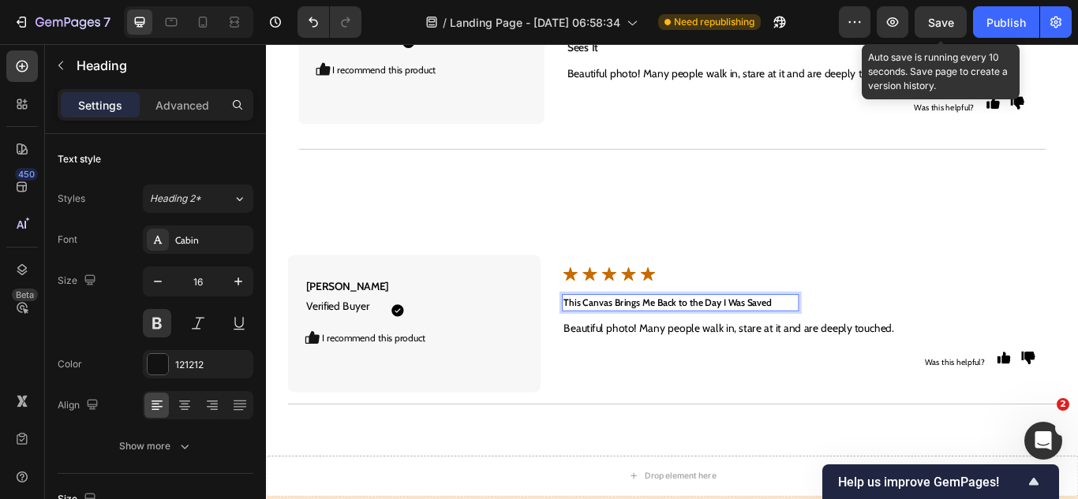
click at [653, 338] on strong "This Canvas Brings Me Back to the Day I Was Saved" at bounding box center [733, 345] width 243 height 14
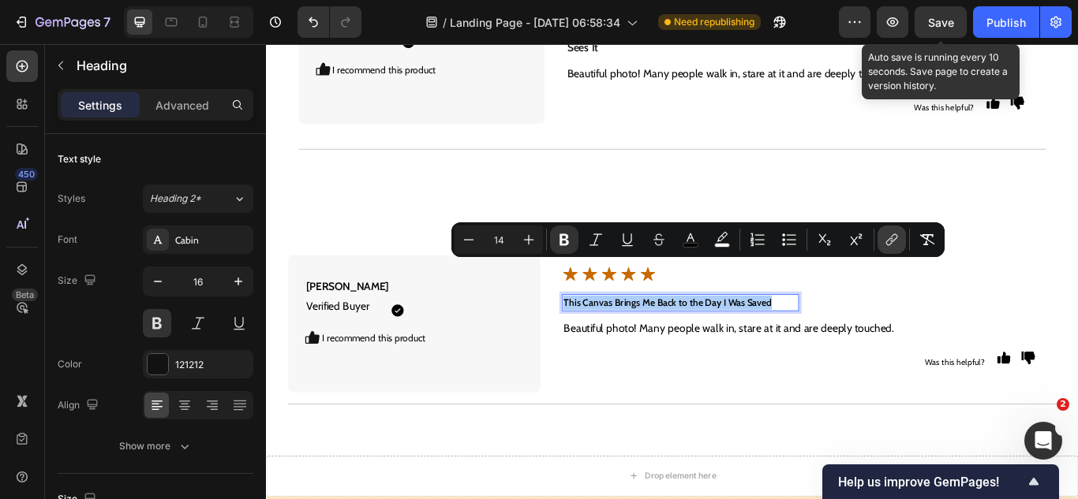
drag, startPoint x: 922, startPoint y: 232, endPoint x: 889, endPoint y: 241, distance: 34.5
click at [922, 231] on button "Remove Format" at bounding box center [927, 240] width 28 height 28
type input "16"
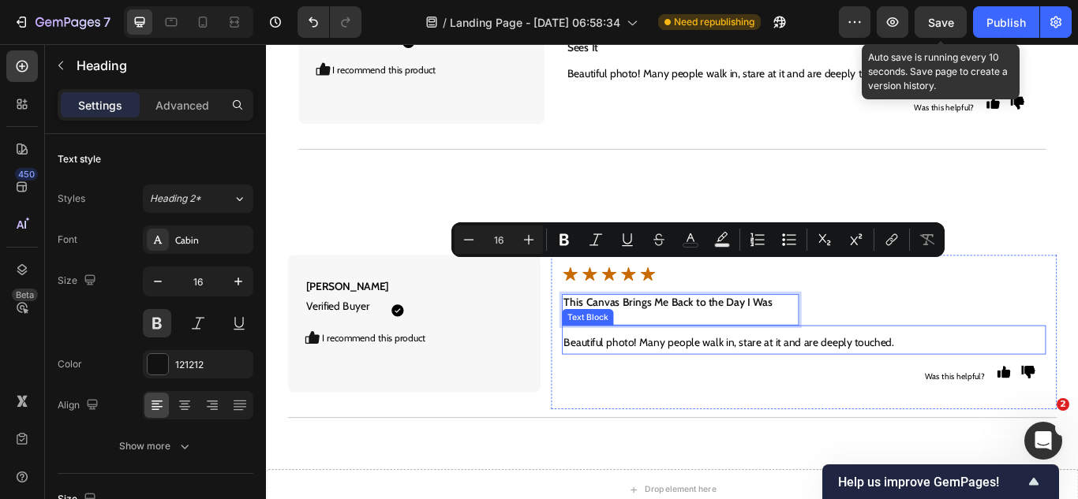
click at [780, 382] on p "Beautiful photo! Many people walk in, stare at it and are deeply touched." at bounding box center [892, 393] width 561 height 23
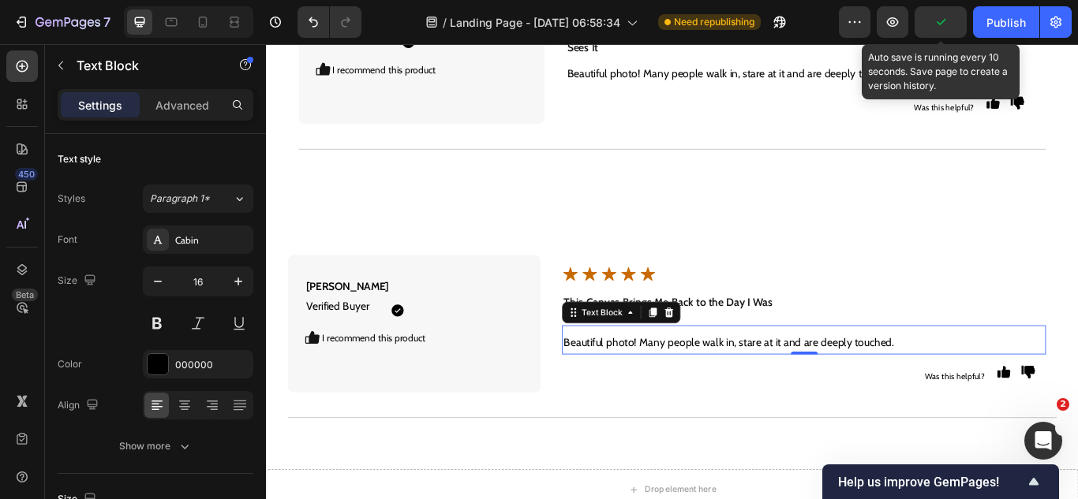
click at [682, 382] on p "Beautiful photo! Many people walk in, stare at it and are deeply touched." at bounding box center [892, 393] width 561 height 23
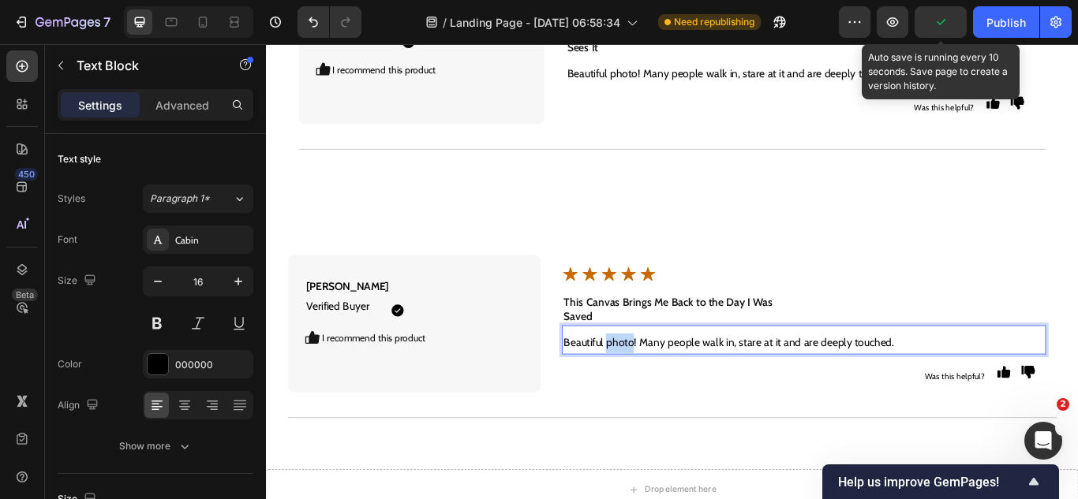
click at [682, 382] on p "Beautiful photo! Many people walk in, stare at it and are deeply touched." at bounding box center [892, 393] width 561 height 23
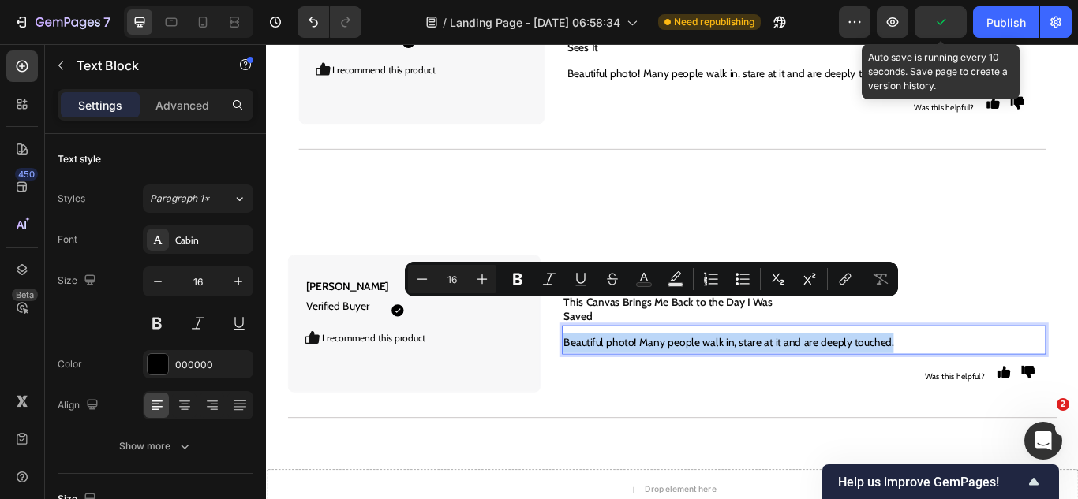
click at [682, 382] on p "Beautiful photo! Many people walk in, stare at it and are deeply touched." at bounding box center [892, 393] width 561 height 23
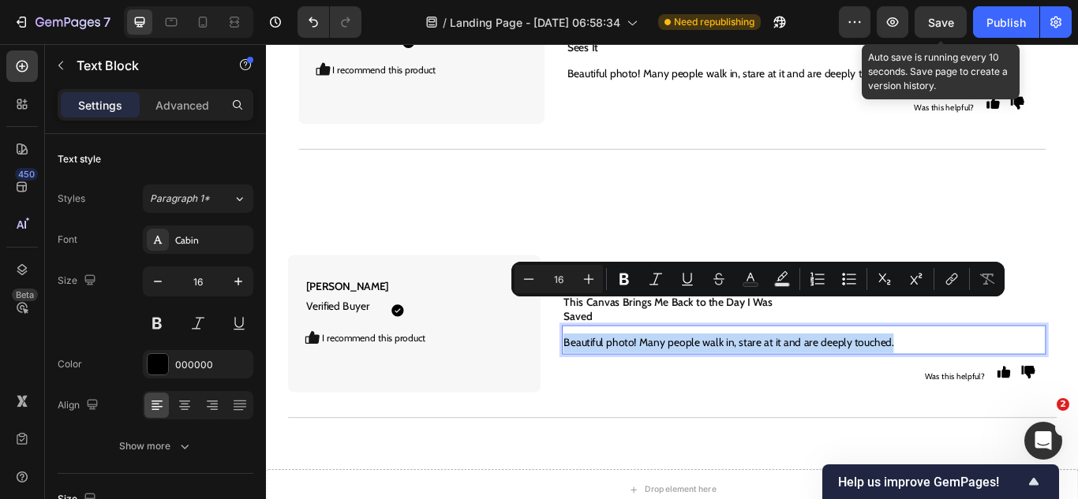
type input "14"
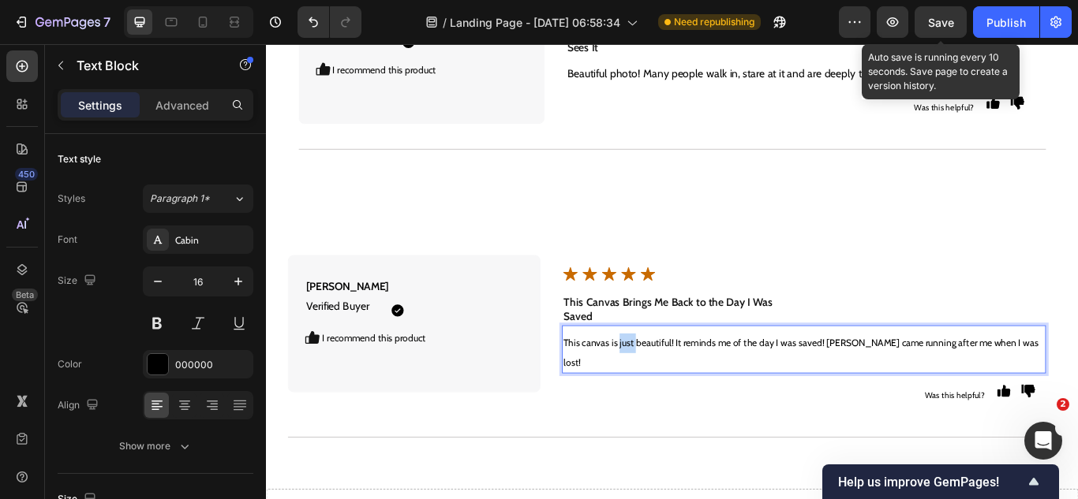
click at [682, 386] on span "This canvas is just beautiful! It reminds me of the day I was saved! [PERSON_NA…" at bounding box center [889, 404] width 554 height 37
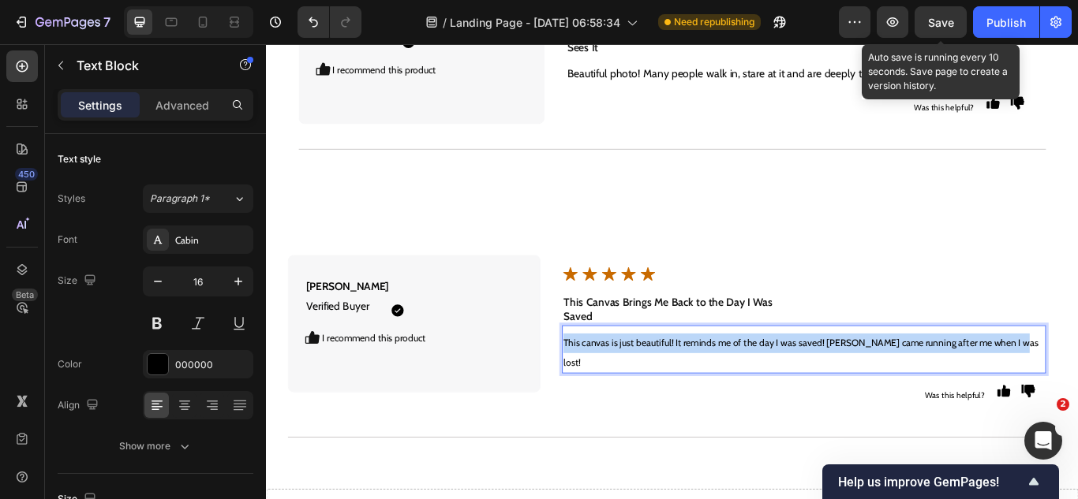
click at [682, 386] on span "This canvas is just beautiful! It reminds me of the day I was saved! [PERSON_NA…" at bounding box center [889, 404] width 554 height 37
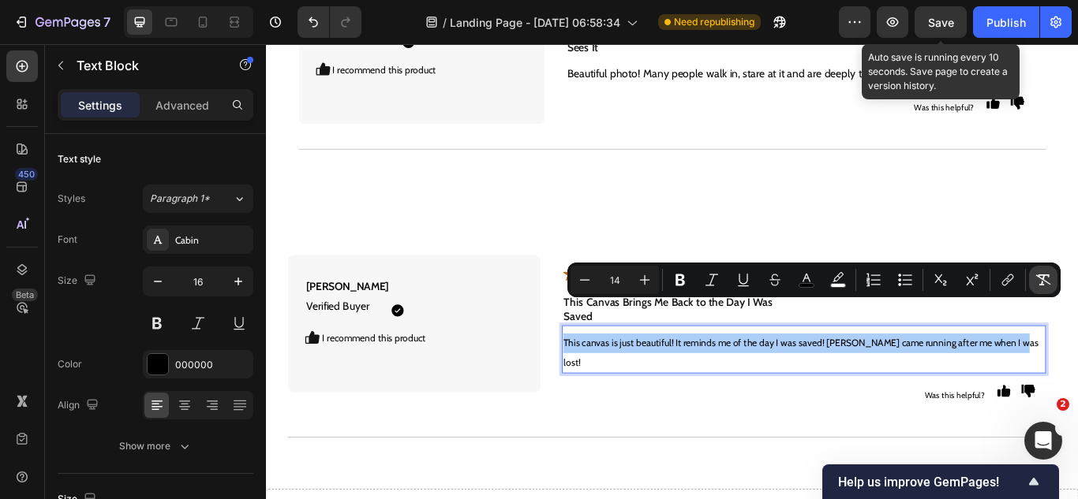
click at [1042, 285] on icon "Editor contextual toolbar" at bounding box center [1043, 280] width 15 height 11
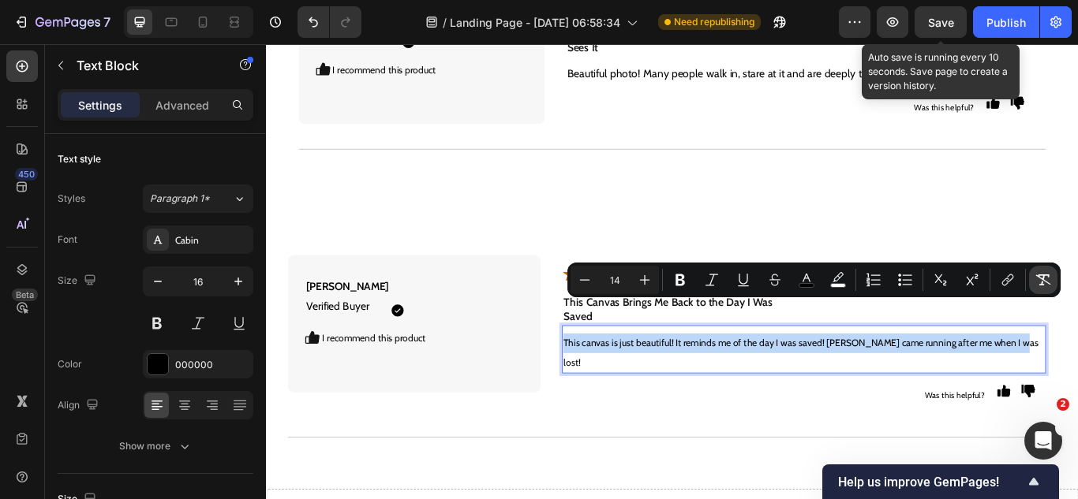
type input "16"
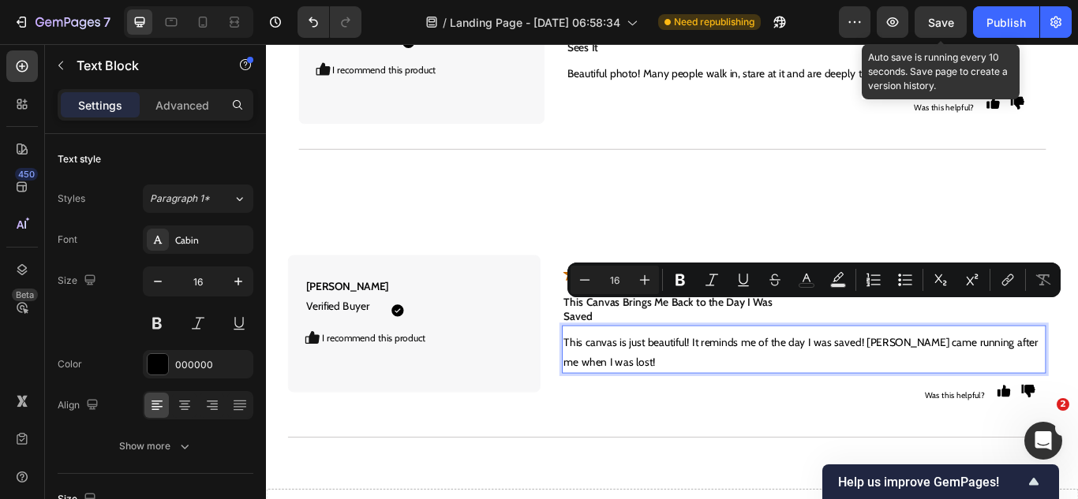
click at [807, 382] on p "This canvas is just beautiful! It reminds me of the day I was saved! [PERSON_NA…" at bounding box center [892, 405] width 561 height 46
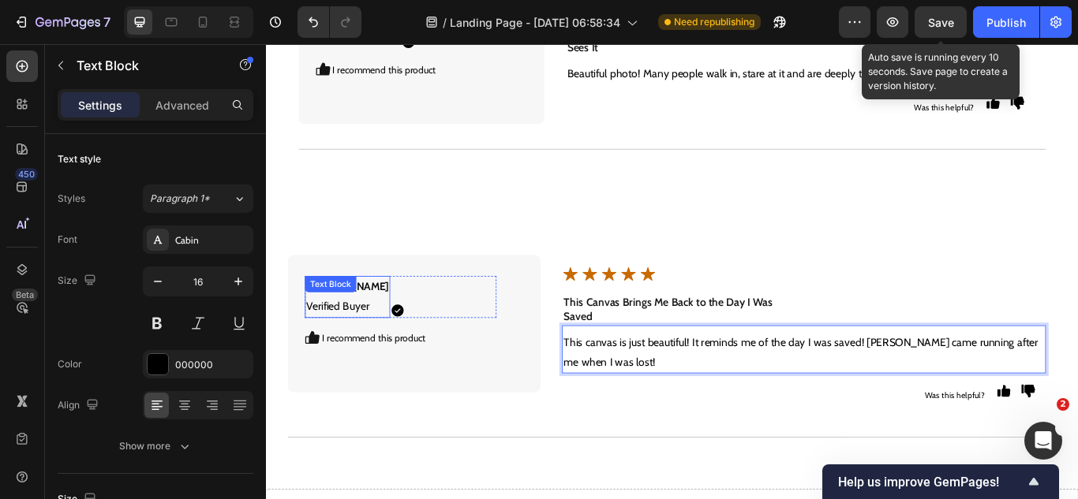
click at [346, 316] on p "[PERSON_NAME] Verified Buyer" at bounding box center [360, 339] width 96 height 46
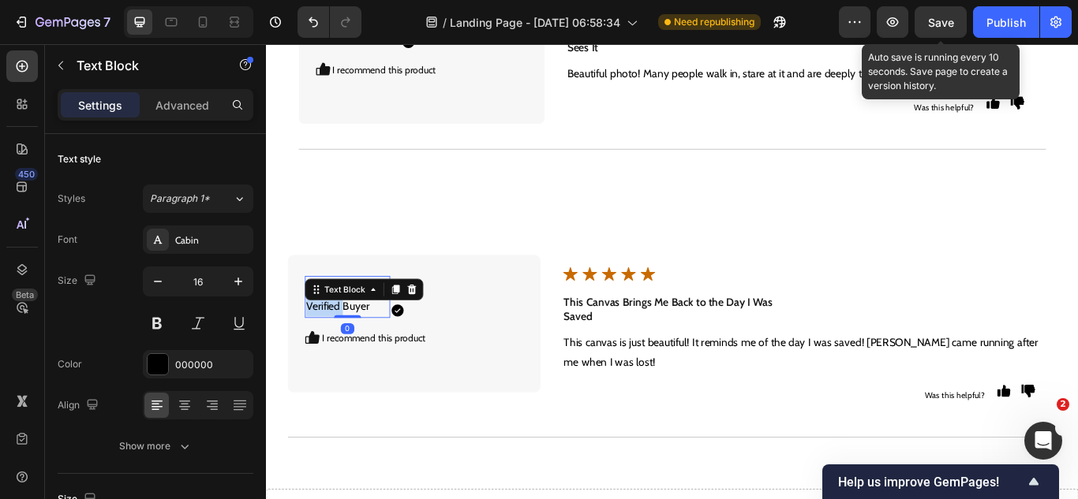
click at [346, 316] on p "[PERSON_NAME] Verified Buyer" at bounding box center [360, 339] width 96 height 46
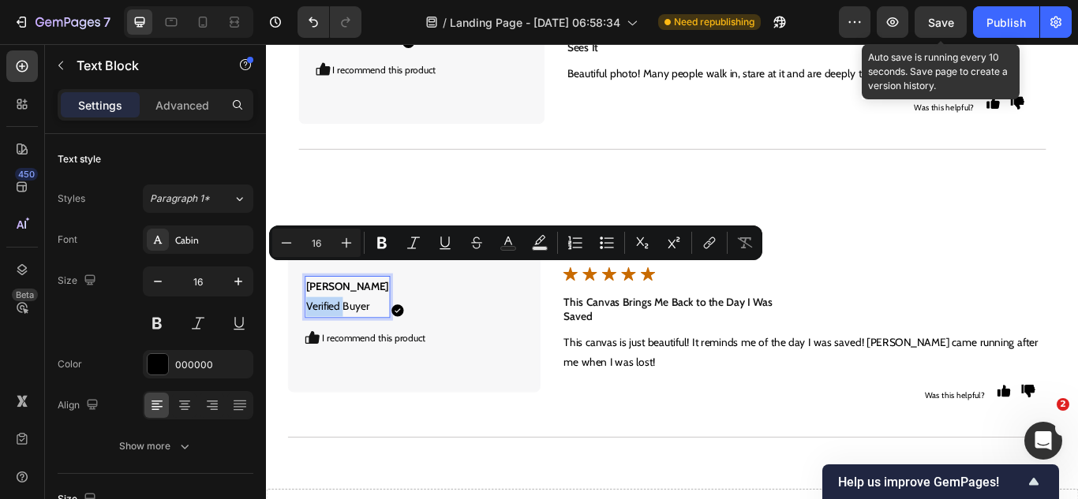
click at [351, 316] on p "[PERSON_NAME] Verified Buyer" at bounding box center [360, 339] width 96 height 46
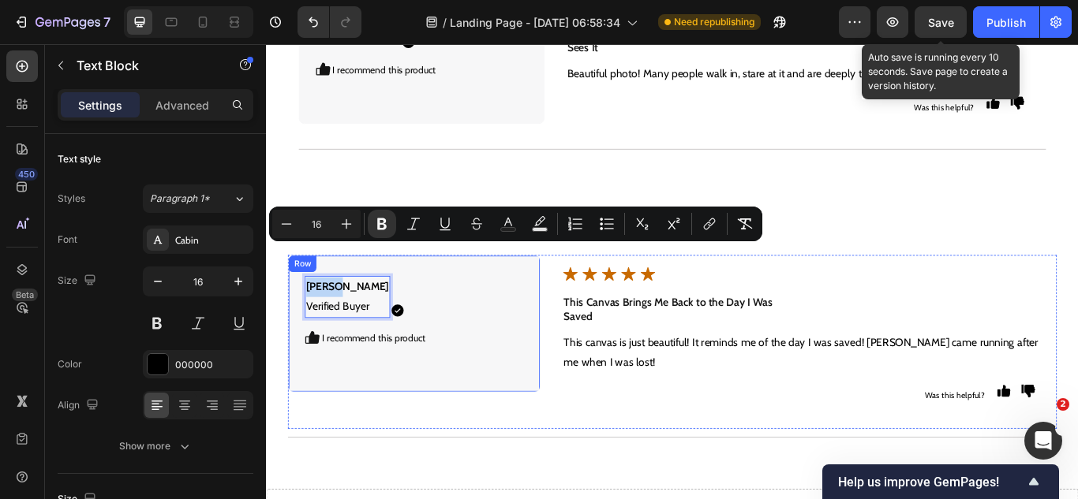
drag, startPoint x: 352, startPoint y: 289, endPoint x: 301, endPoint y: 281, distance: 51.1
click at [301, 290] on div "[PERSON_NAME] Verified Buyer Text Block 0 Icon Icon Row I recommend this produc…" at bounding box center [438, 370] width 294 height 160
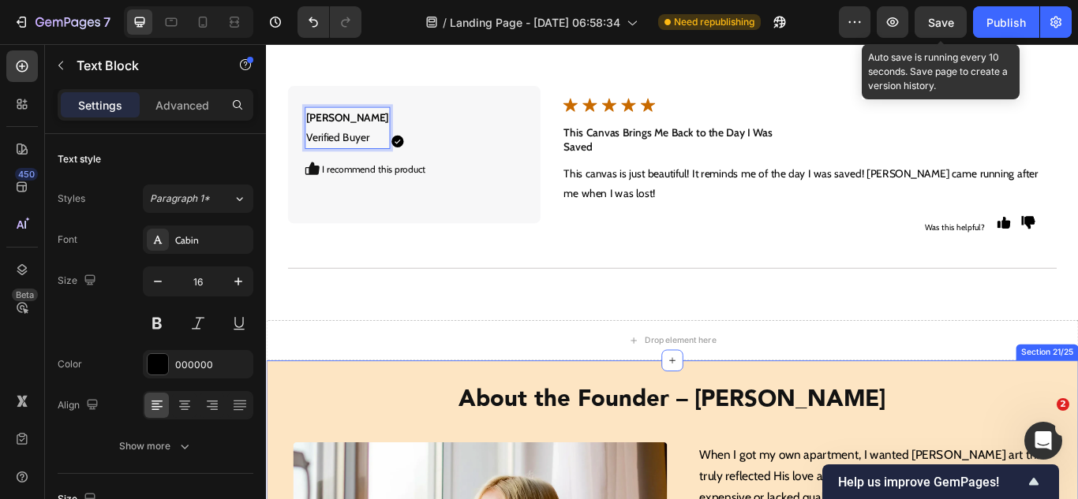
scroll to position [8531, 0]
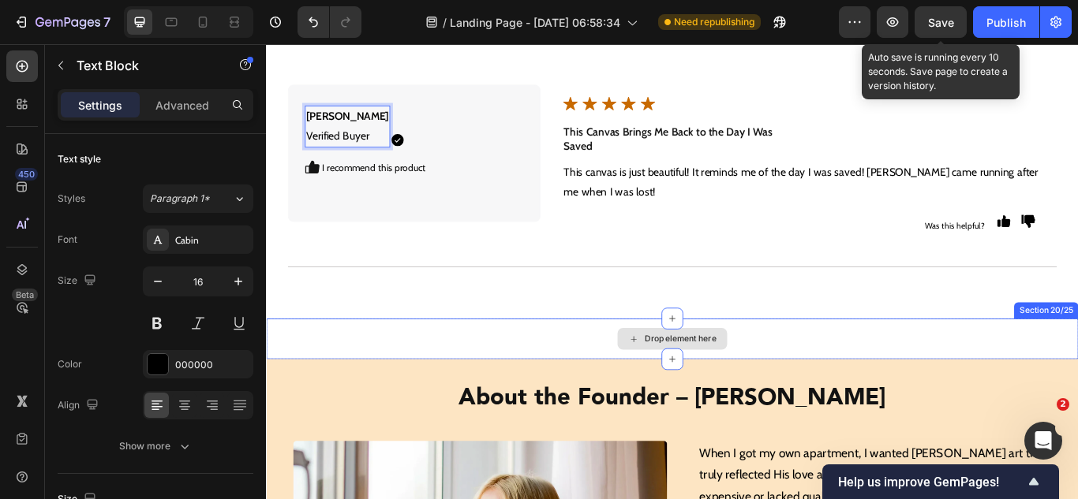
click at [581, 379] on div "Drop element here" at bounding box center [739, 388] width 947 height 47
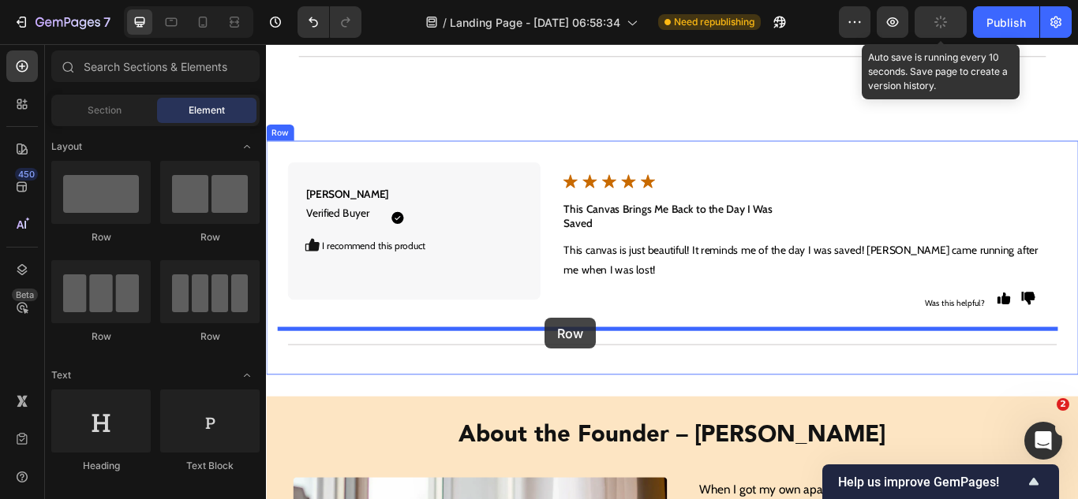
scroll to position [8491, 0]
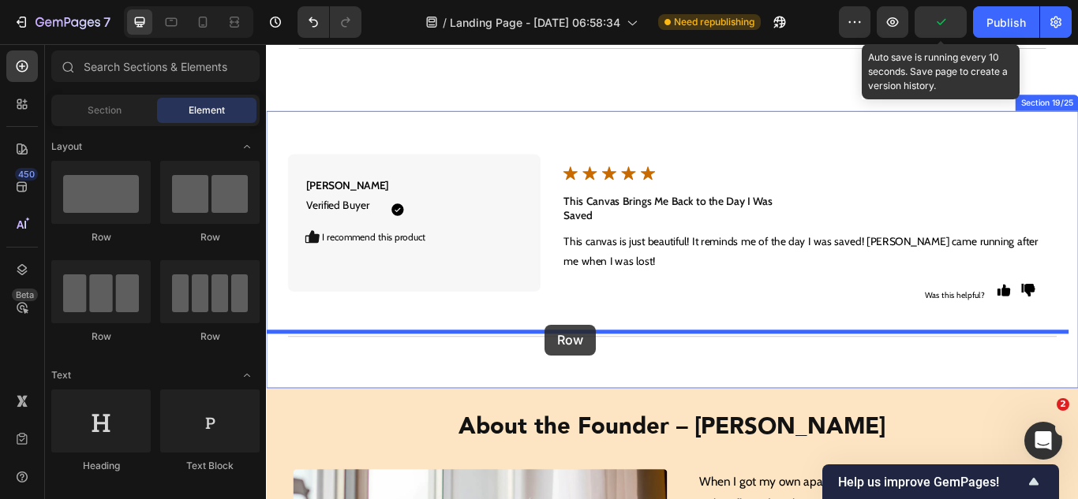
drag, startPoint x: 376, startPoint y: 237, endPoint x: 591, endPoint y: 372, distance: 253.5
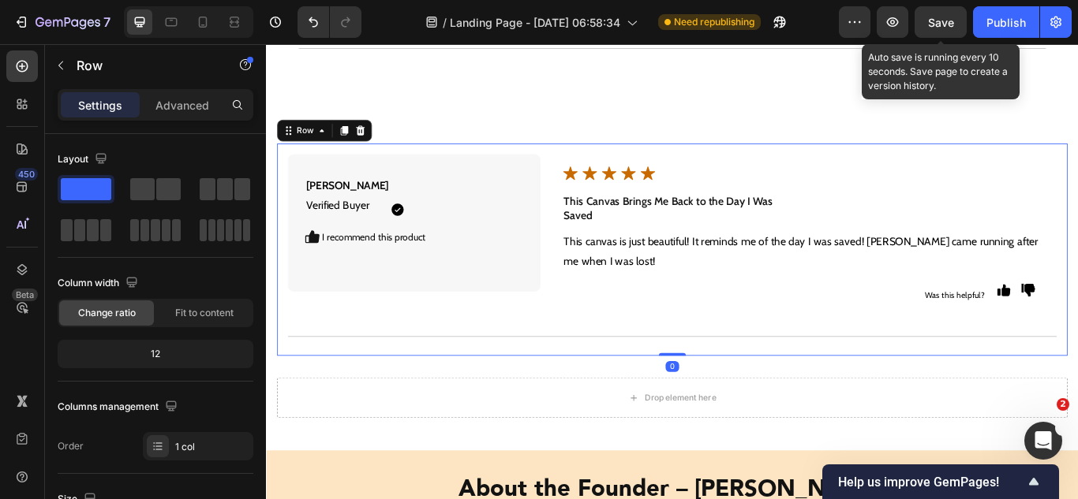
click at [501, 366] on div "[PERSON_NAME] Verified Buyer Text Block Icon Icon Row I recommend this product …" at bounding box center [740, 284] width 922 height 248
click at [357, 140] on icon at bounding box center [357, 145] width 9 height 11
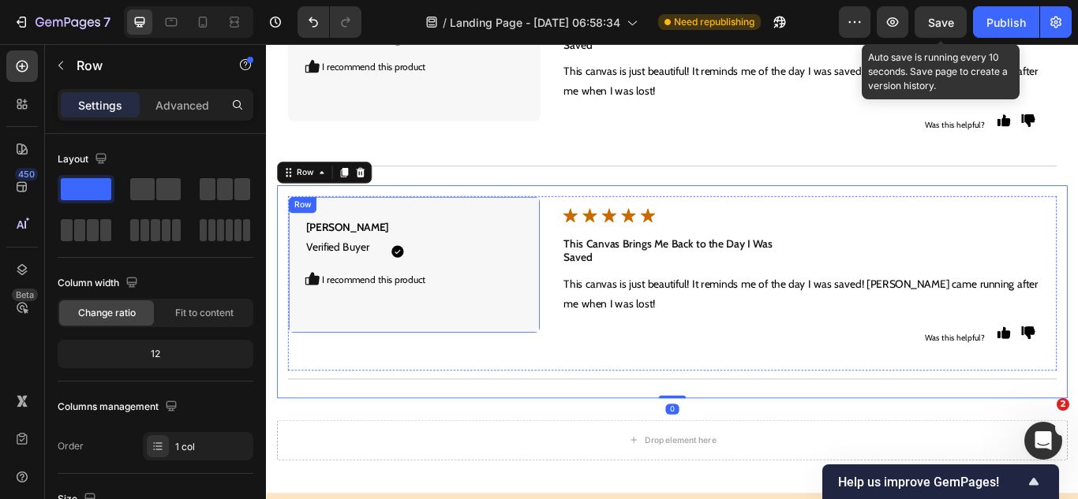
scroll to position [8728, 0]
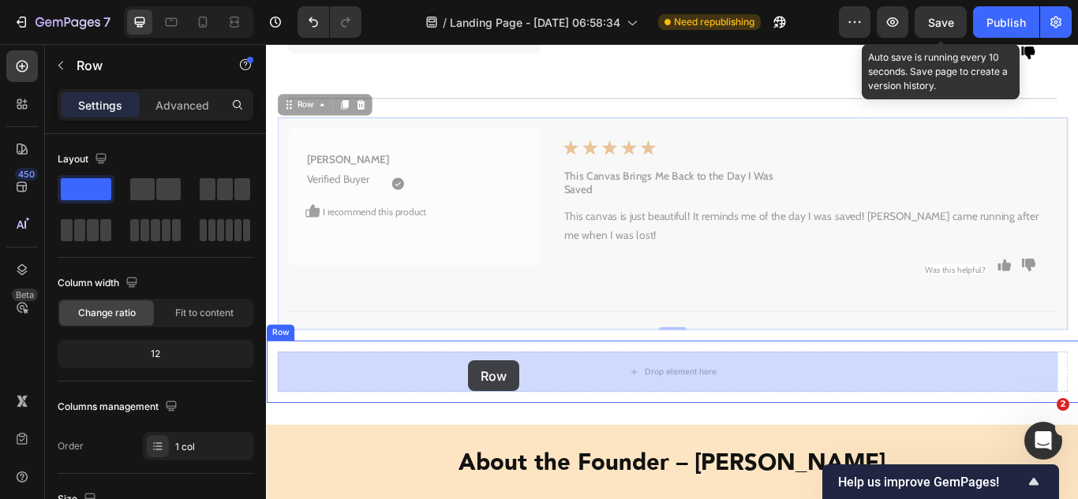
drag, startPoint x: 320, startPoint y: 114, endPoint x: 503, endPoint y: 413, distance: 350.9
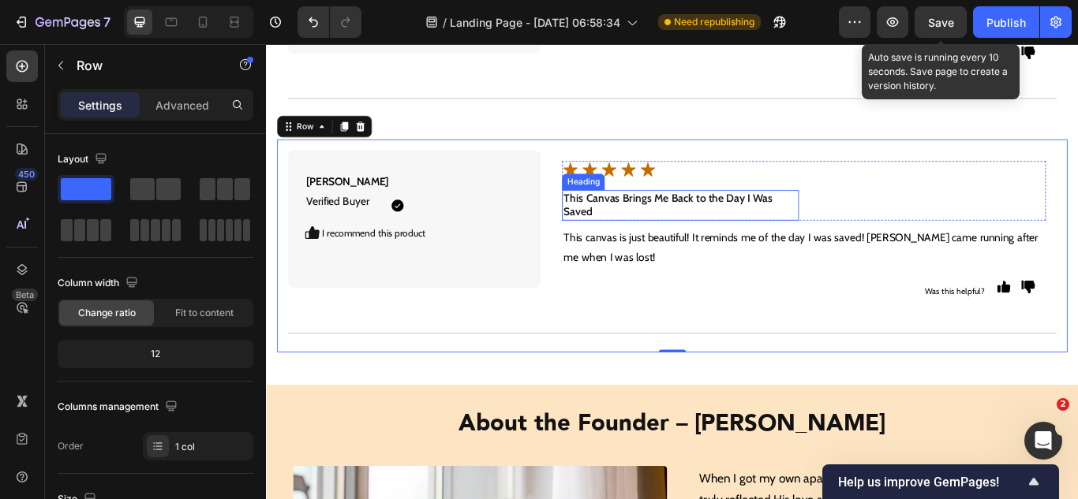
click at [635, 230] on h2 "This Canvas Brings Me Back to the Day I Was Saved" at bounding box center [748, 233] width 275 height 36
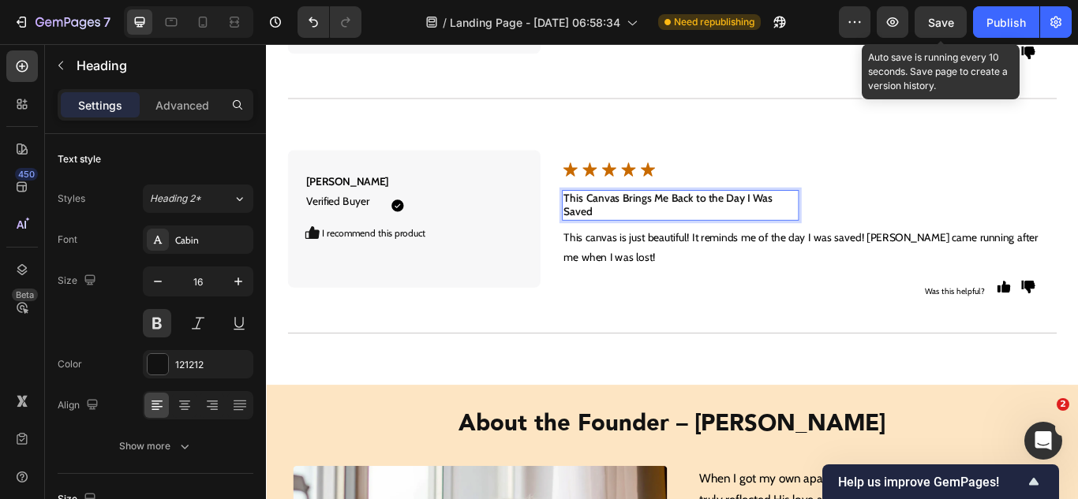
click at [635, 230] on h2 "This Canvas Brings Me Back to the Day I Was Saved" at bounding box center [748, 233] width 275 height 36
click at [635, 230] on p "This Canvas Brings Me Back to the Day I Was Saved" at bounding box center [748, 232] width 272 height 33
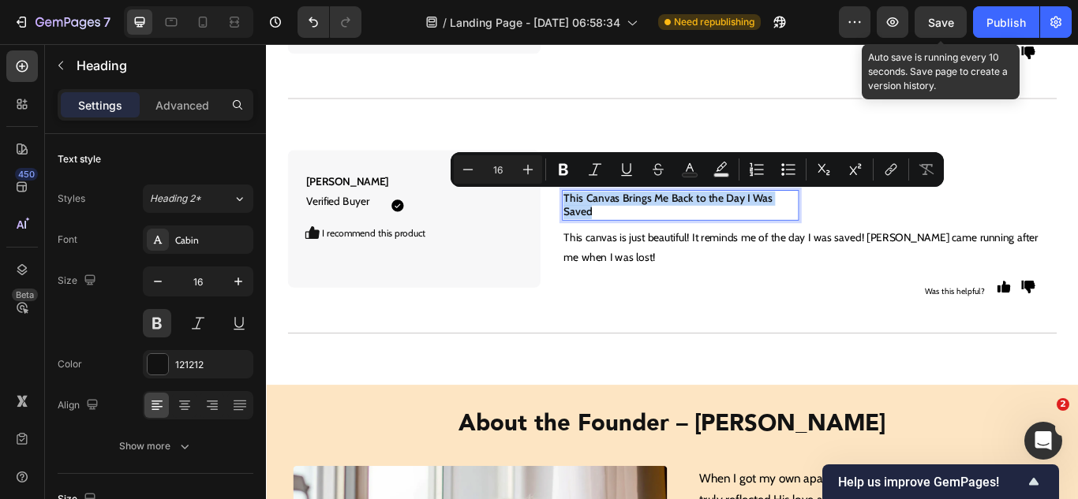
type input "14"
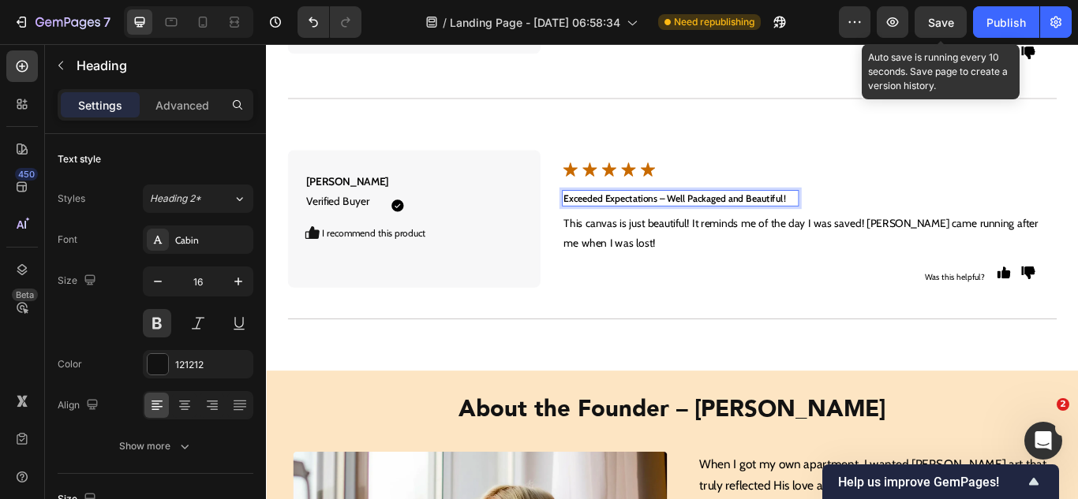
click at [702, 227] on strong "Exceeded Expectations – Well Packaged and Beautiful!" at bounding box center [741, 224] width 259 height 14
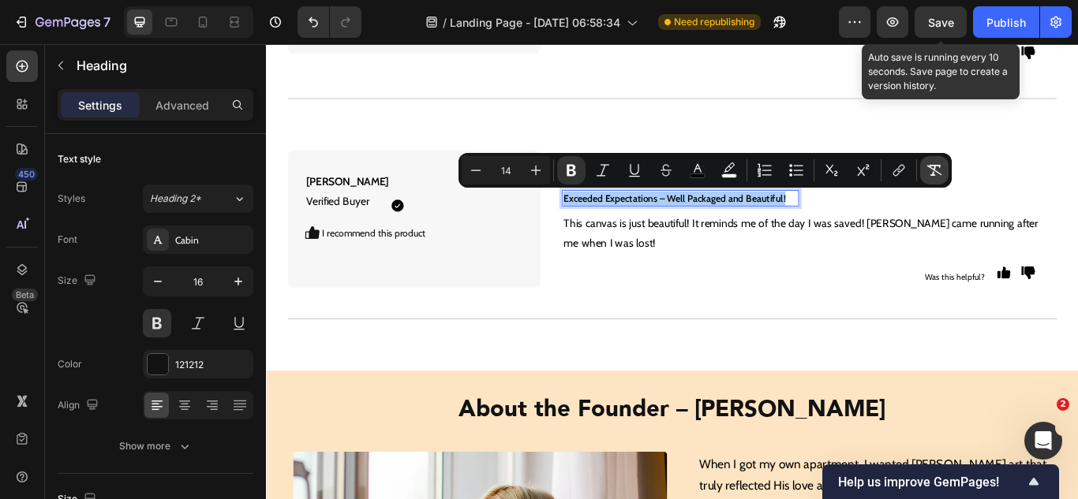
click at [931, 174] on icon "Editor contextual toolbar" at bounding box center [934, 171] width 16 height 16
type input "16"
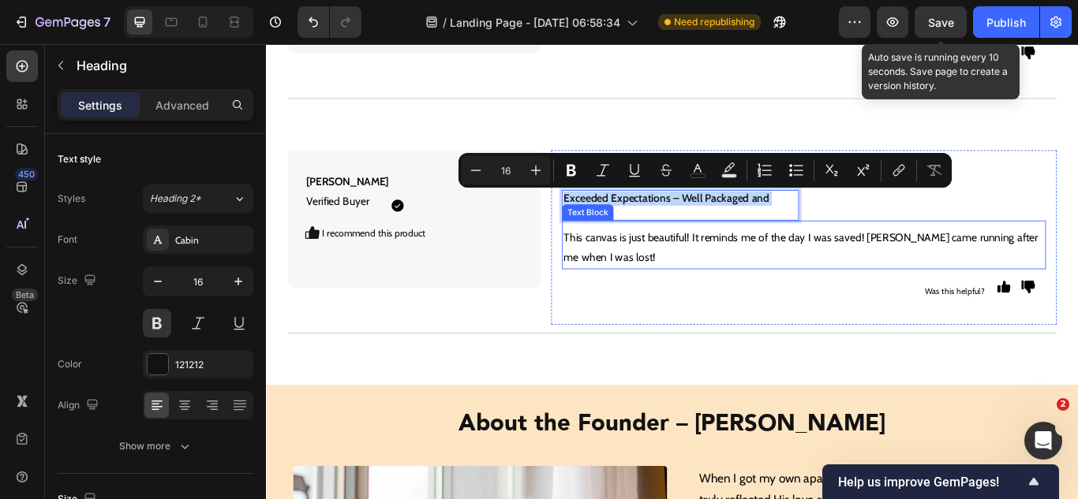
click at [657, 282] on p "This canvas is just beautiful! It reminds me of the day I was saved! [PERSON_NA…" at bounding box center [892, 283] width 561 height 46
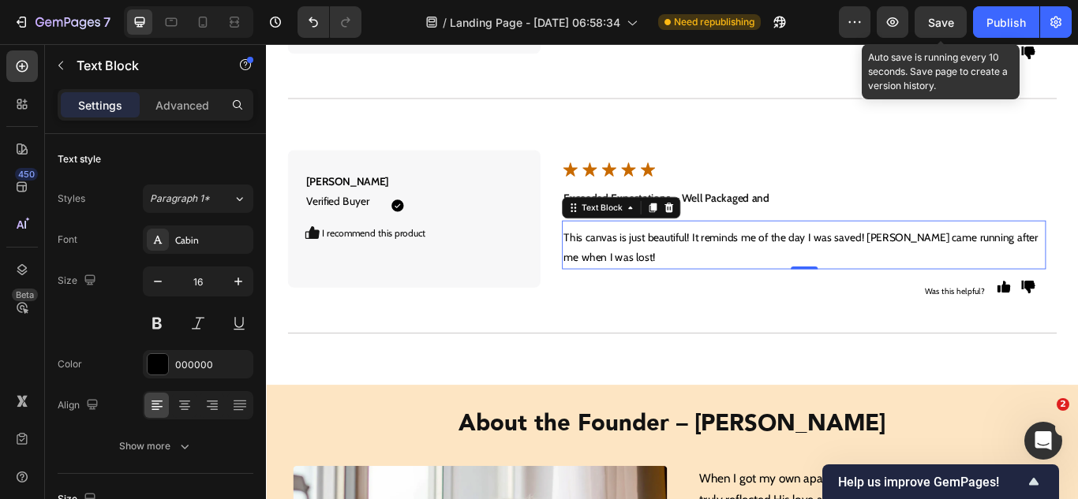
click at [657, 282] on p "This canvas is just beautiful! It reminds me of the day I was saved! [PERSON_NA…" at bounding box center [892, 283] width 561 height 46
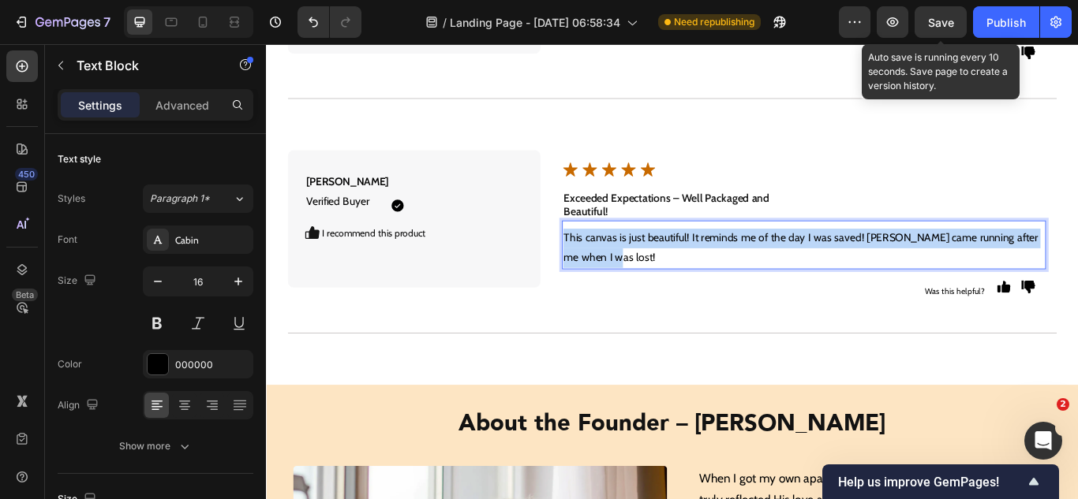
click at [657, 282] on p "This canvas is just beautiful! It reminds me of the day I was saved! [PERSON_NA…" at bounding box center [892, 283] width 561 height 46
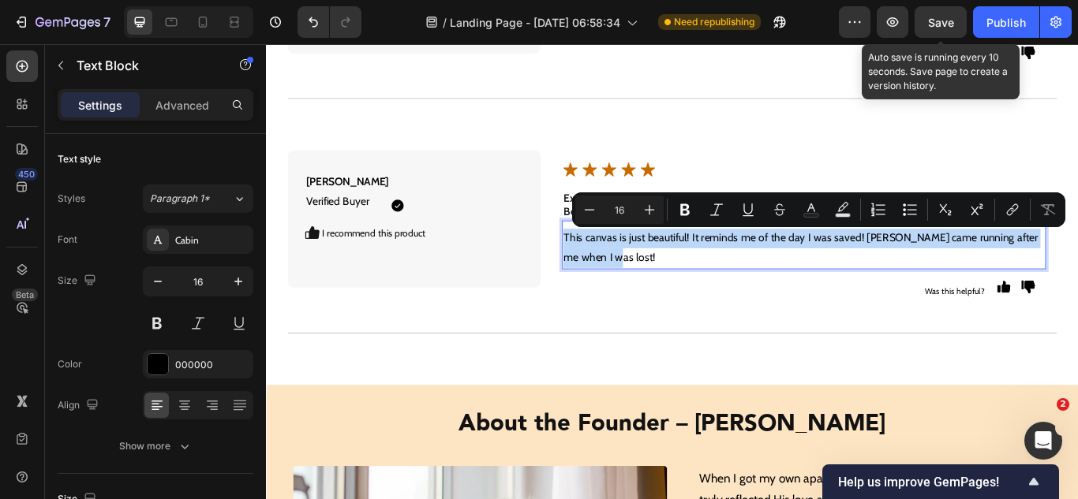
type input "14"
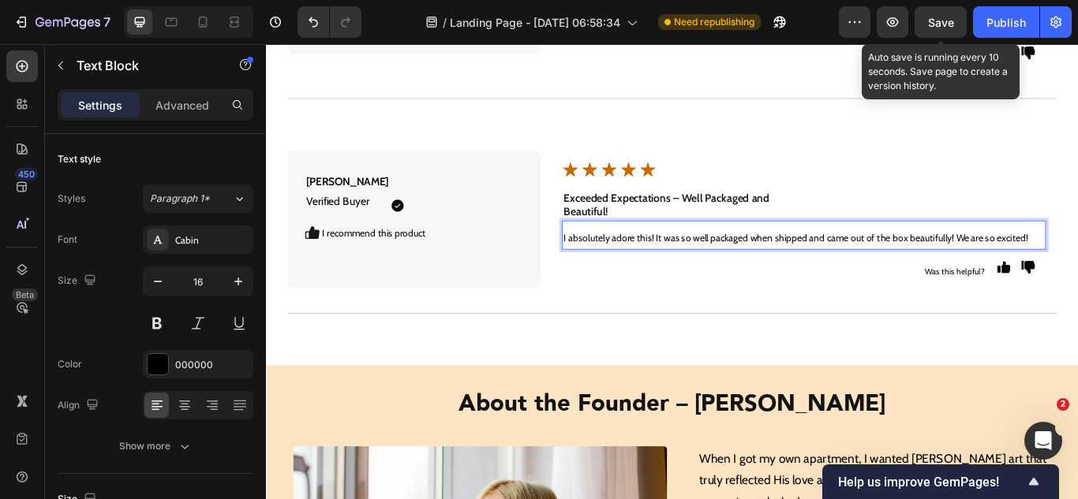
click at [739, 268] on span "I absolutely adore this! It was so well packaged when shipped and came out of t…" at bounding box center [882, 271] width 541 height 14
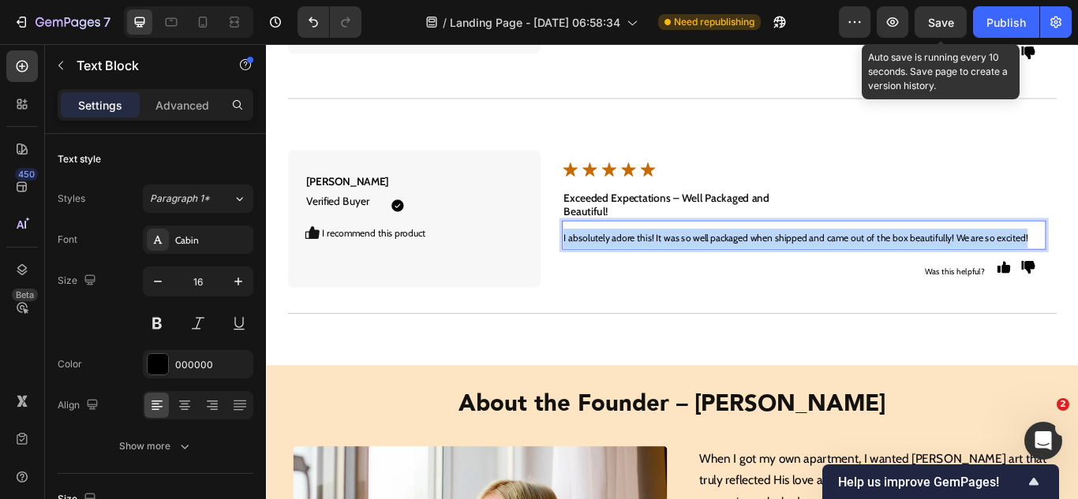
click at [739, 269] on span "I absolutely adore this! It was so well packaged when shipped and came out of t…" at bounding box center [882, 271] width 541 height 14
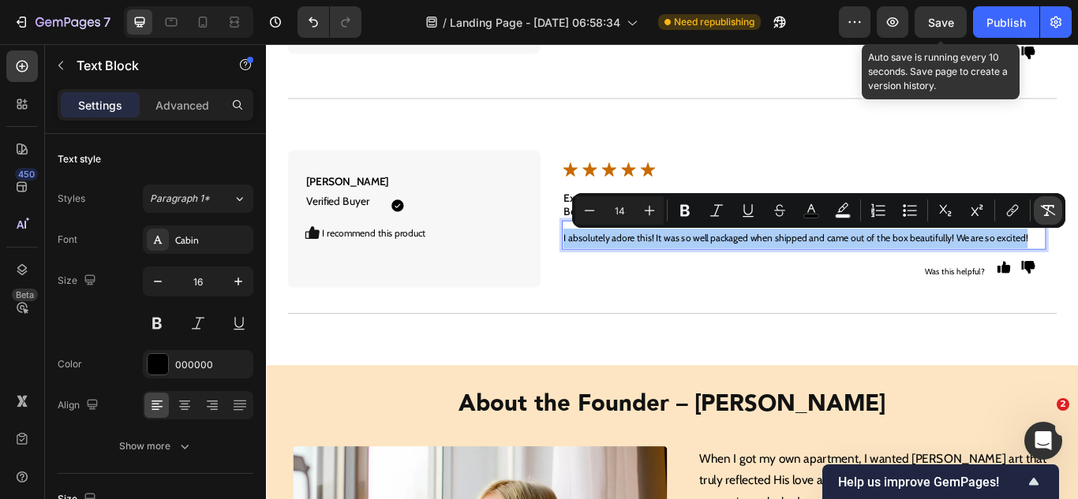
click at [1054, 208] on icon "Editor contextual toolbar" at bounding box center [1048, 211] width 16 height 16
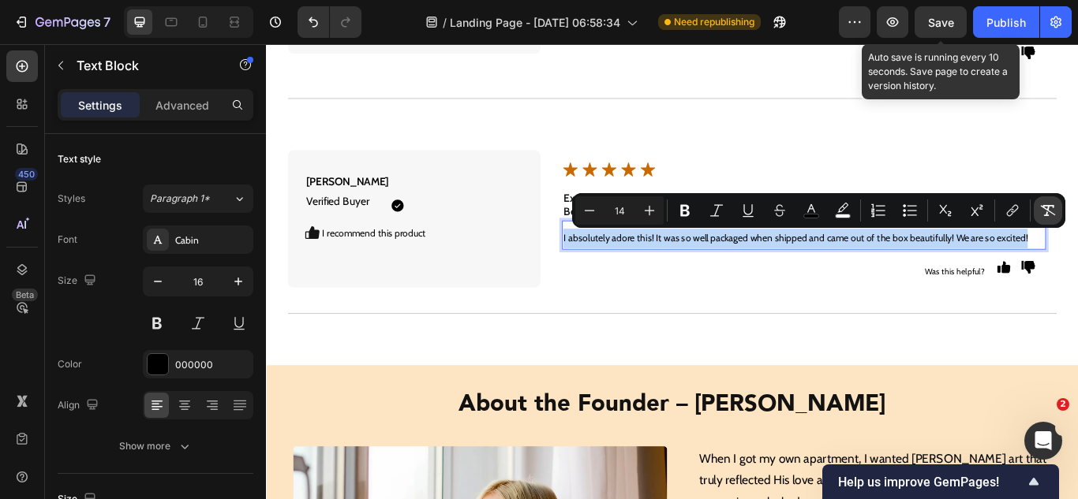
type input "16"
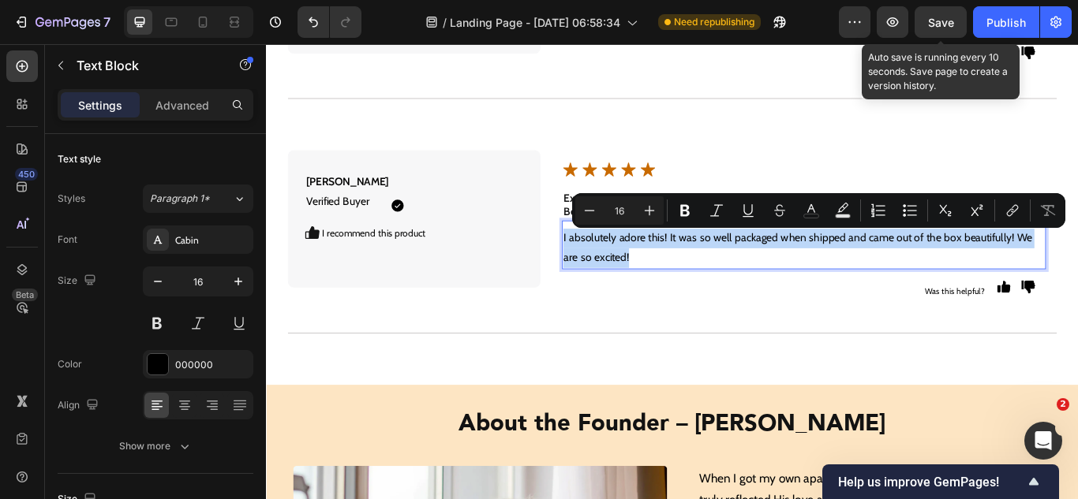
click at [753, 289] on p "I absolutely adore this! It was so well packaged when shipped and came out of t…" at bounding box center [892, 283] width 561 height 46
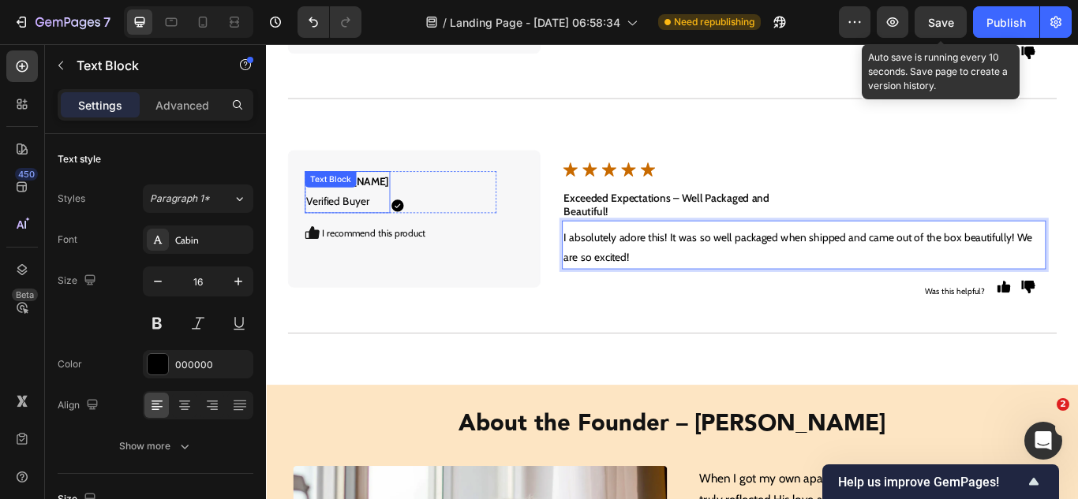
click at [345, 234] on p "[PERSON_NAME] Verified Buyer" at bounding box center [360, 217] width 96 height 46
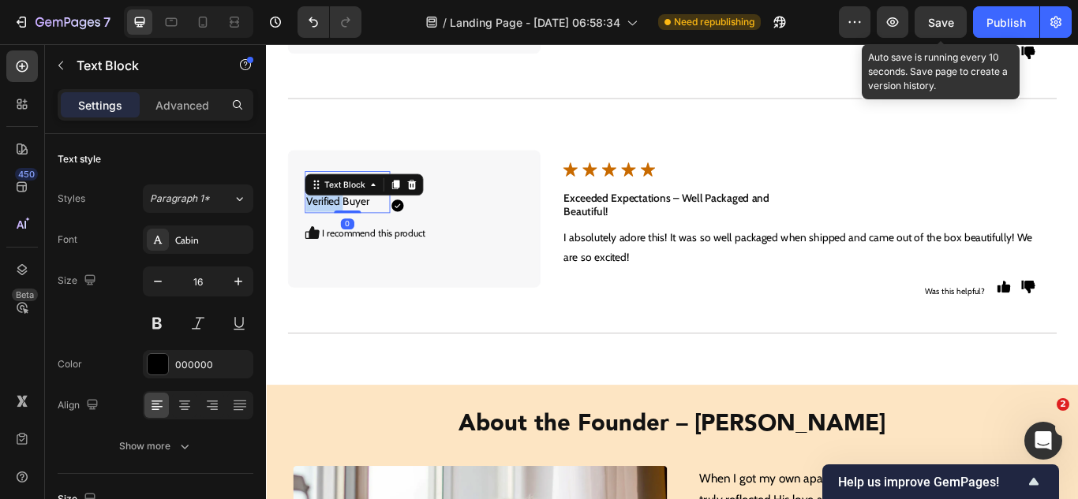
click at [345, 234] on p "[PERSON_NAME] Verified Buyer" at bounding box center [360, 217] width 96 height 46
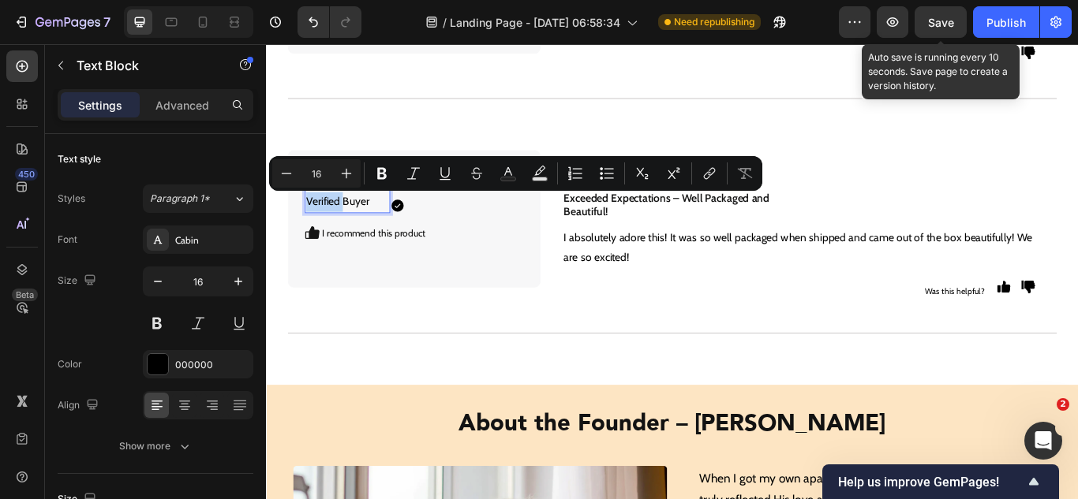
click at [350, 230] on p "[PERSON_NAME] Verified Buyer" at bounding box center [360, 217] width 96 height 46
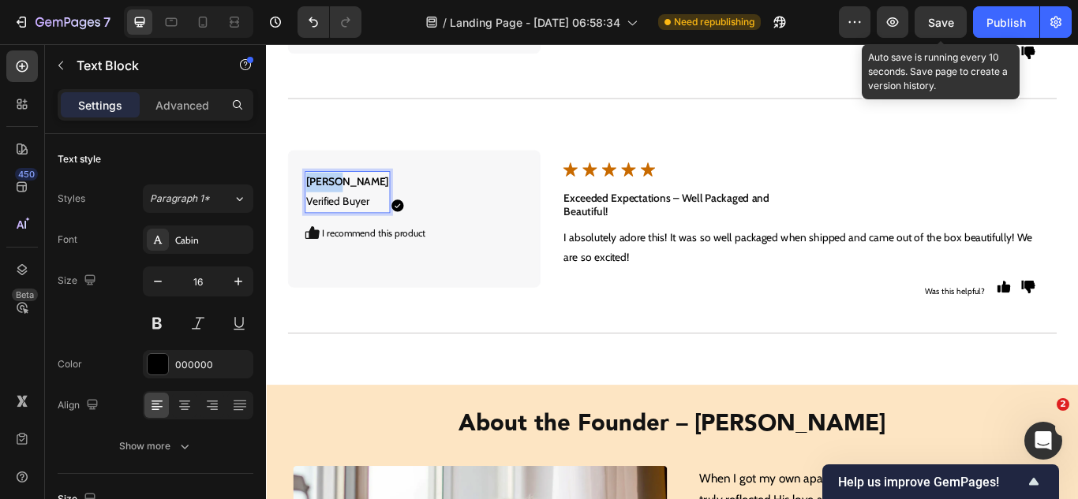
drag, startPoint x: 318, startPoint y: 200, endPoint x: 300, endPoint y: 203, distance: 18.3
click at [300, 203] on div "[PERSON_NAME] Verified Buyer Text Block 0 Icon Icon Row I recommend this produc…" at bounding box center [438, 248] width 294 height 160
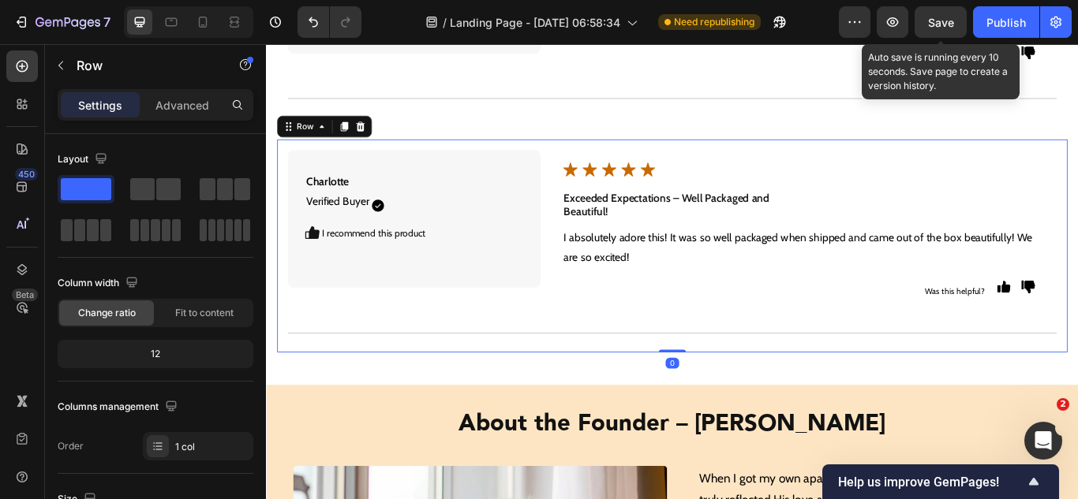
click at [554, 394] on div "Charlotte Verified Buyer Text Block Icon Icon Row I recommend this product Text…" at bounding box center [740, 279] width 922 height 248
click at [355, 140] on icon at bounding box center [357, 141] width 9 height 11
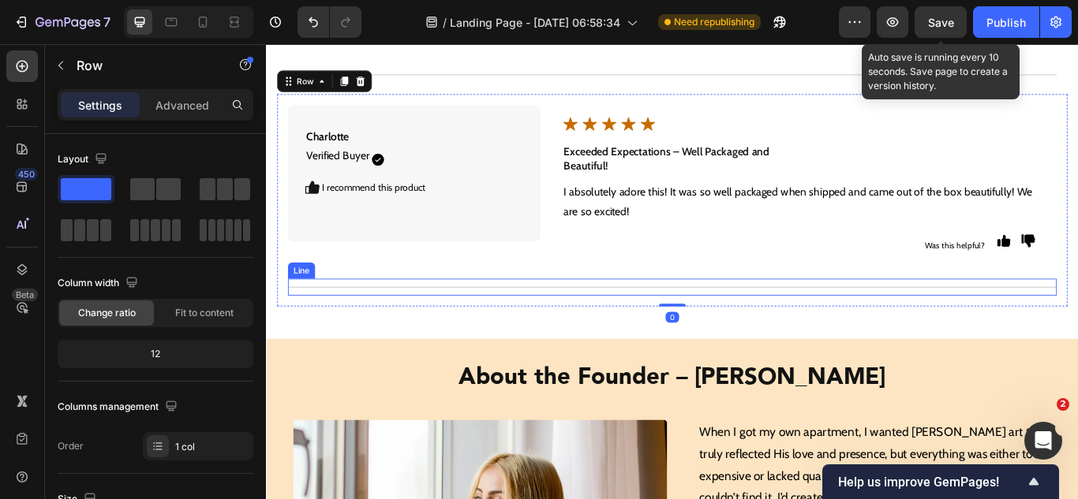
scroll to position [9111, 0]
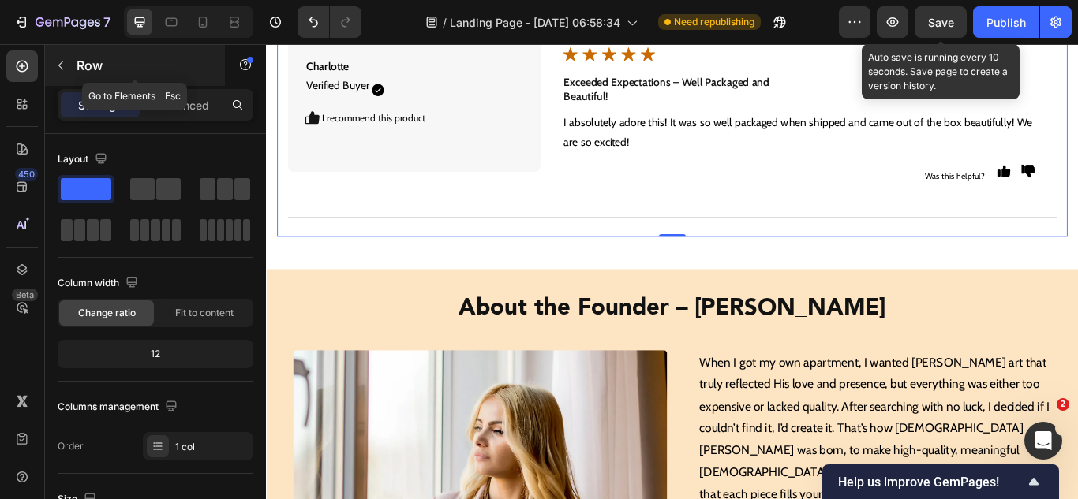
click at [63, 69] on icon "button" at bounding box center [60, 66] width 5 height 9
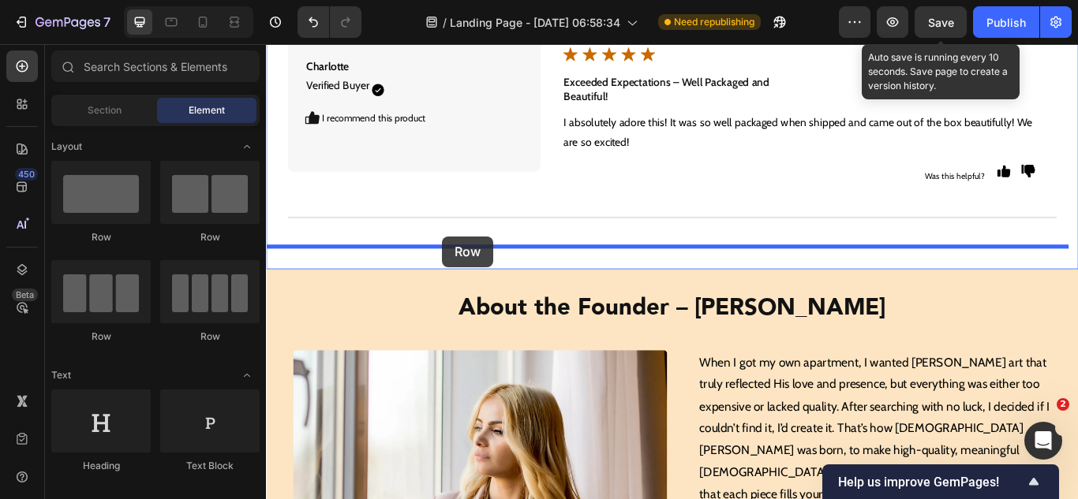
drag, startPoint x: 394, startPoint y: 238, endPoint x: 471, endPoint y: 268, distance: 82.2
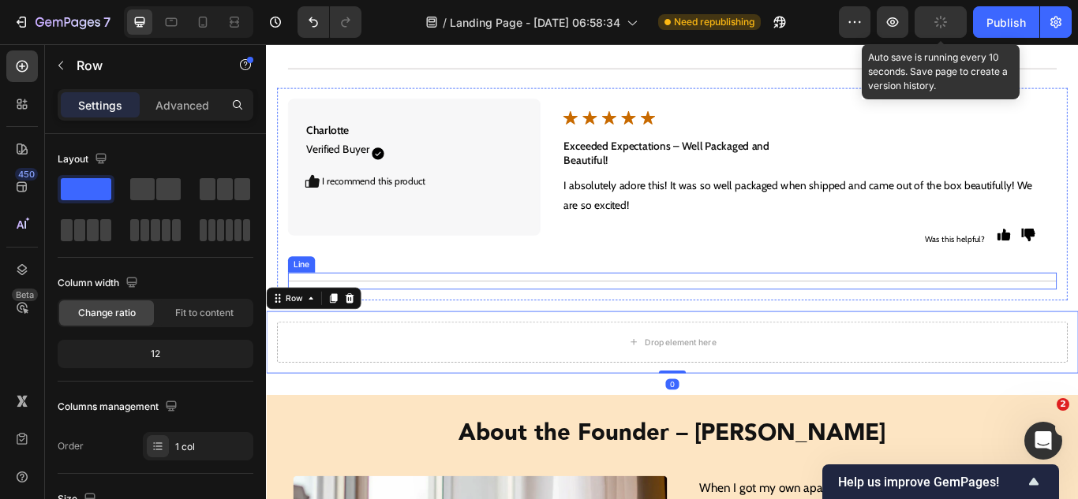
scroll to position [9032, 0]
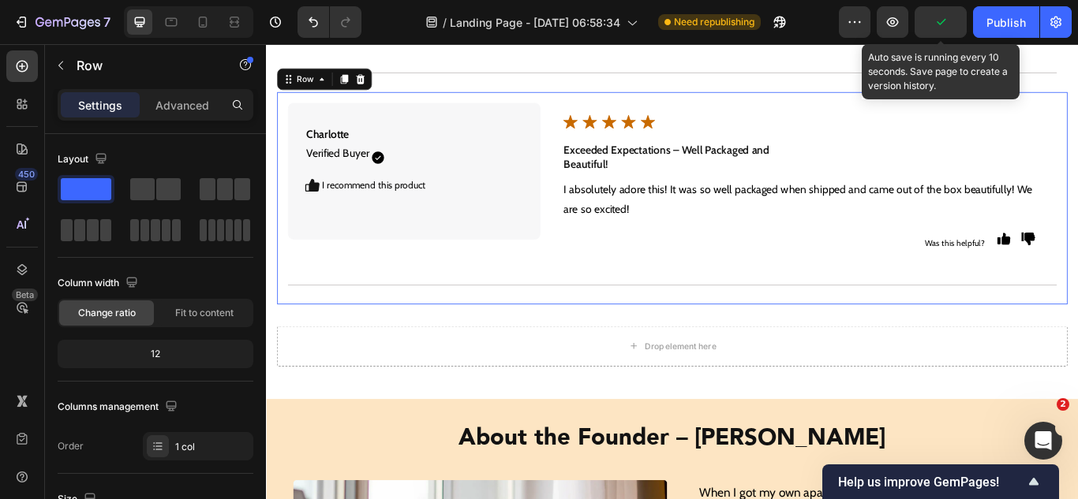
click at [515, 336] on div "Charlotte Verified Buyer Text Block Icon Icon Row I recommend this product Text…" at bounding box center [740, 224] width 922 height 248
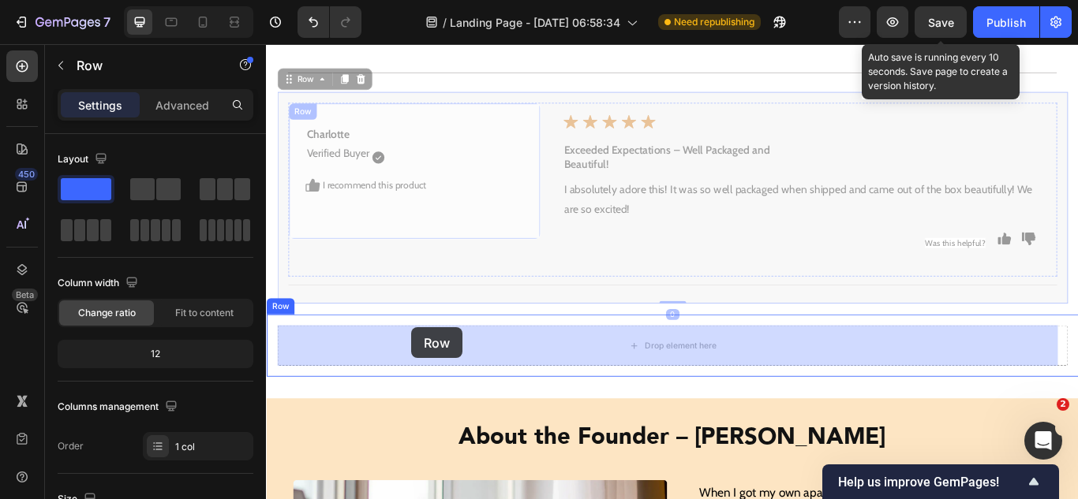
drag, startPoint x: 300, startPoint y: 90, endPoint x: 435, endPoint y: 375, distance: 315.2
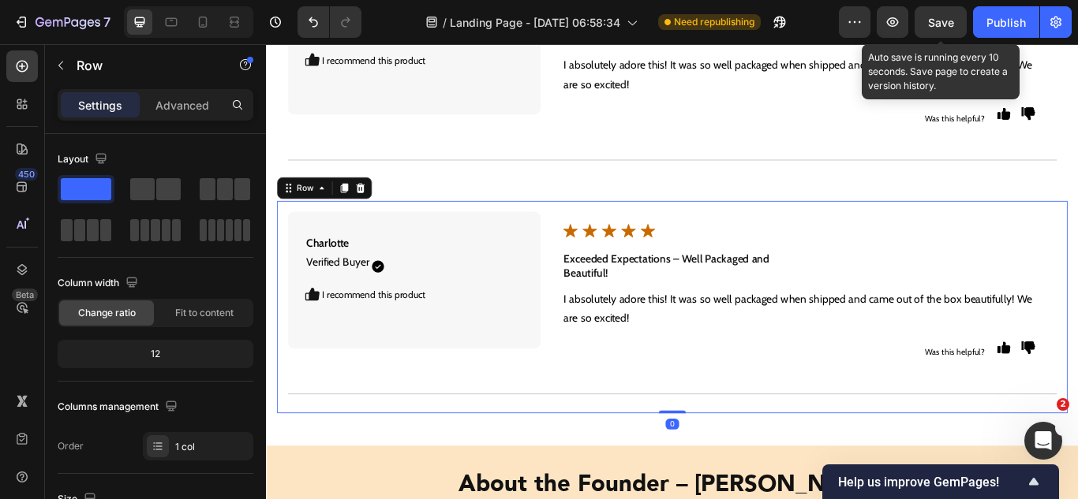
scroll to position [8953, 0]
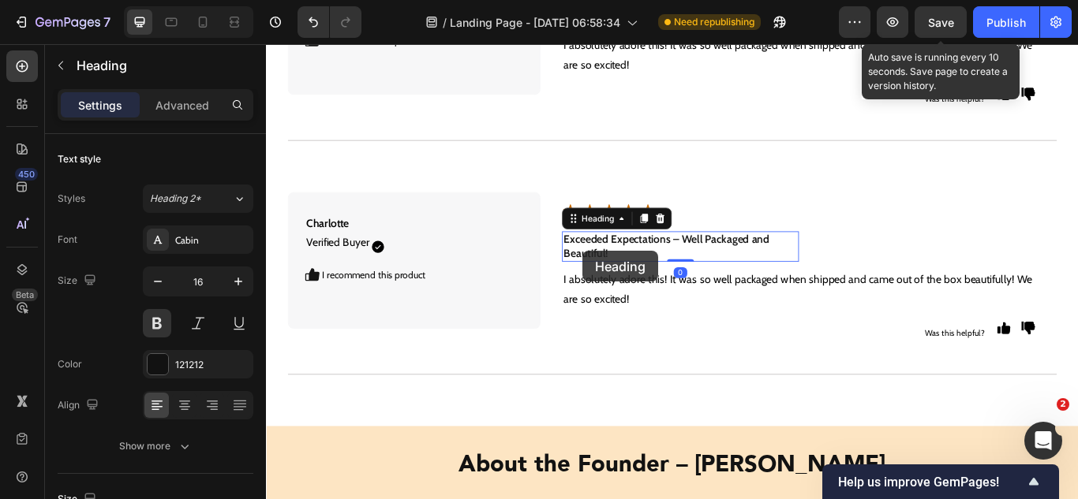
click at [635, 286] on h2 "Exceeded Expectations – Well Packaged and Beautiful!" at bounding box center [748, 281] width 275 height 36
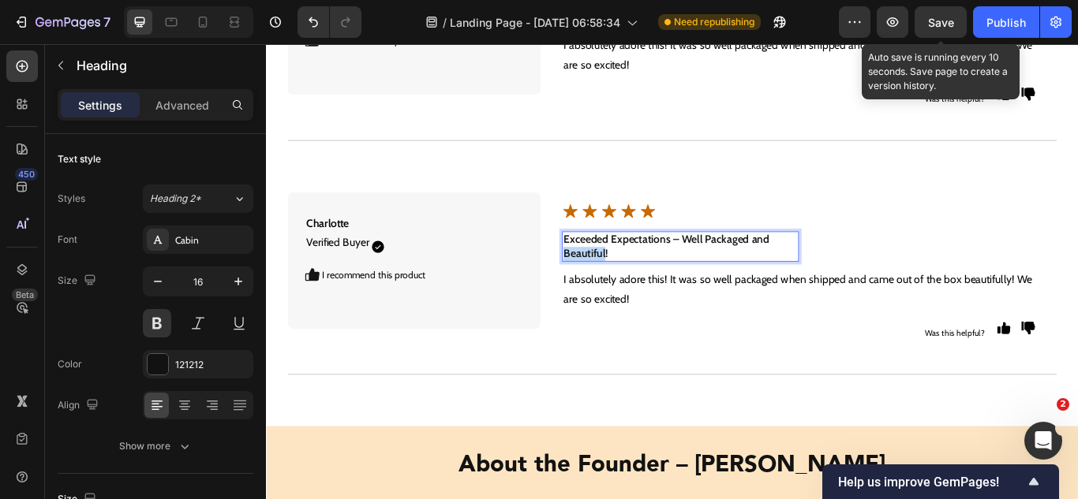
click at [635, 286] on p "Exceeded Expectations – Well Packaged and Beautiful!" at bounding box center [748, 280] width 272 height 33
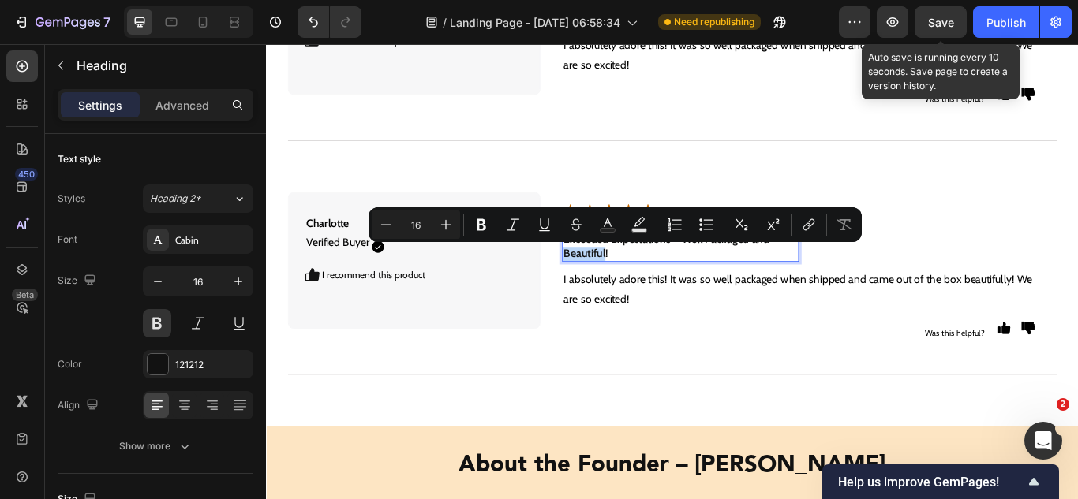
click at [635, 286] on p "Exceeded Expectations – Well Packaged and Beautiful!" at bounding box center [748, 280] width 272 height 33
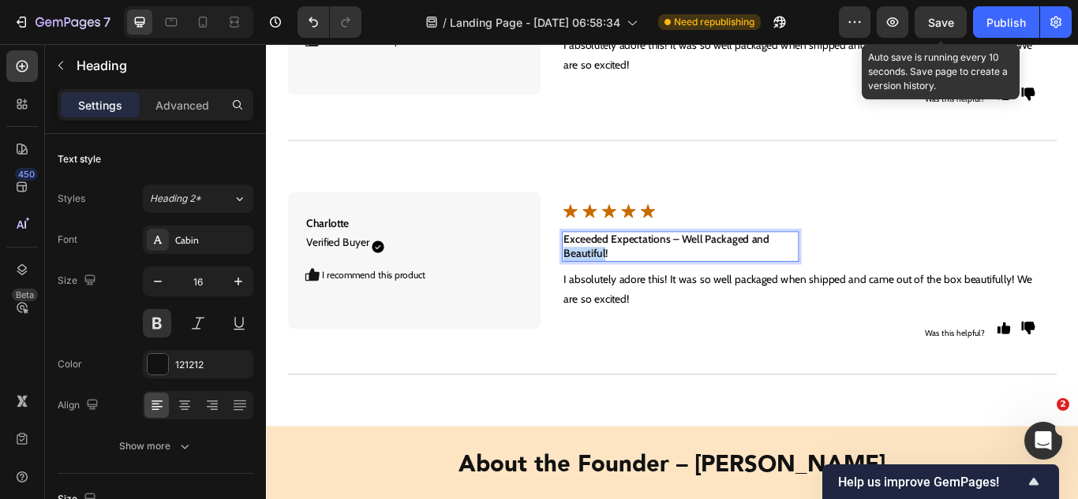
click at [635, 286] on p "Exceeded Expectations – Well Packaged and Beautiful!" at bounding box center [748, 280] width 272 height 33
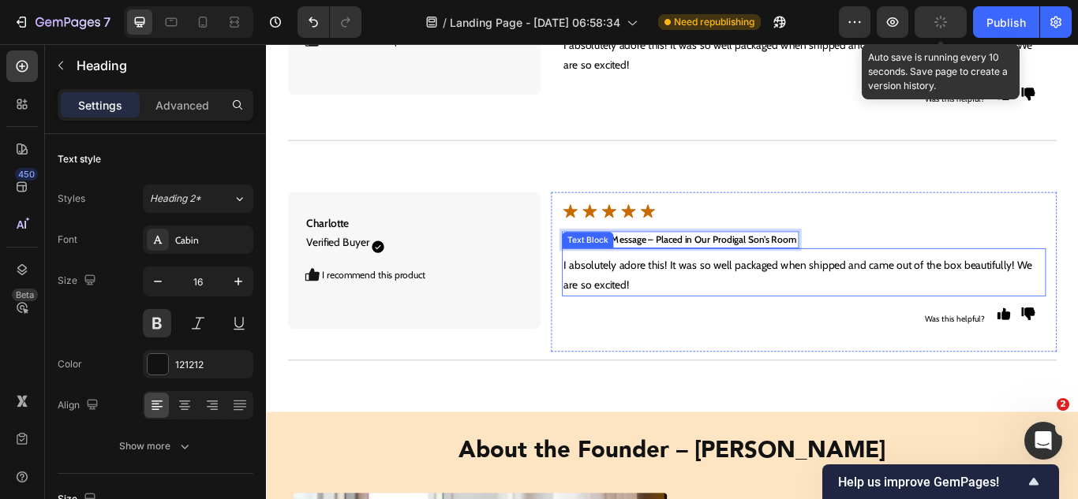
click at [638, 272] on div "Text Block" at bounding box center [641, 273] width 54 height 14
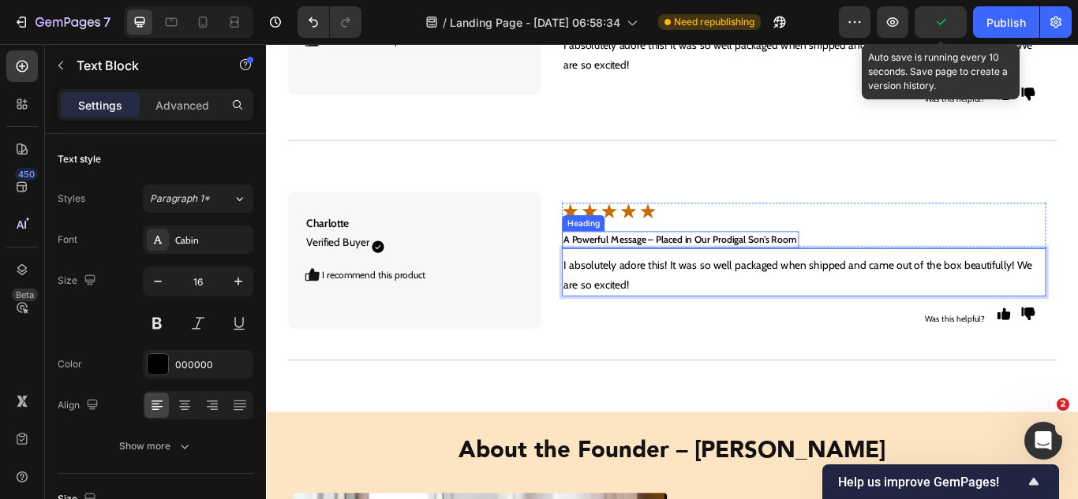
click at [735, 267] on strong "A Powerful Message – Placed in Our Prodigal Son’s Room" at bounding box center [747, 272] width 271 height 14
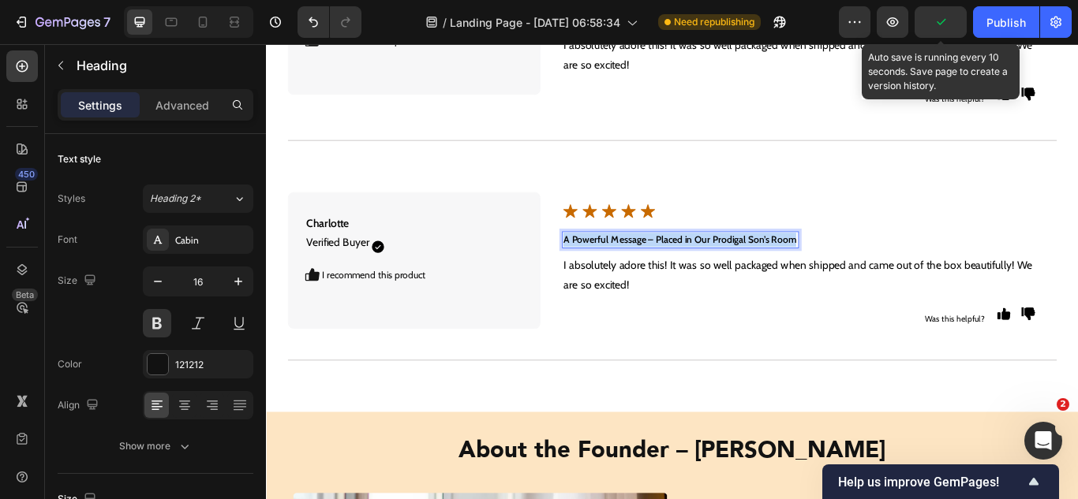
click at [735, 267] on strong "A Powerful Message – Placed in Our Prodigal Son’s Room" at bounding box center [747, 272] width 271 height 14
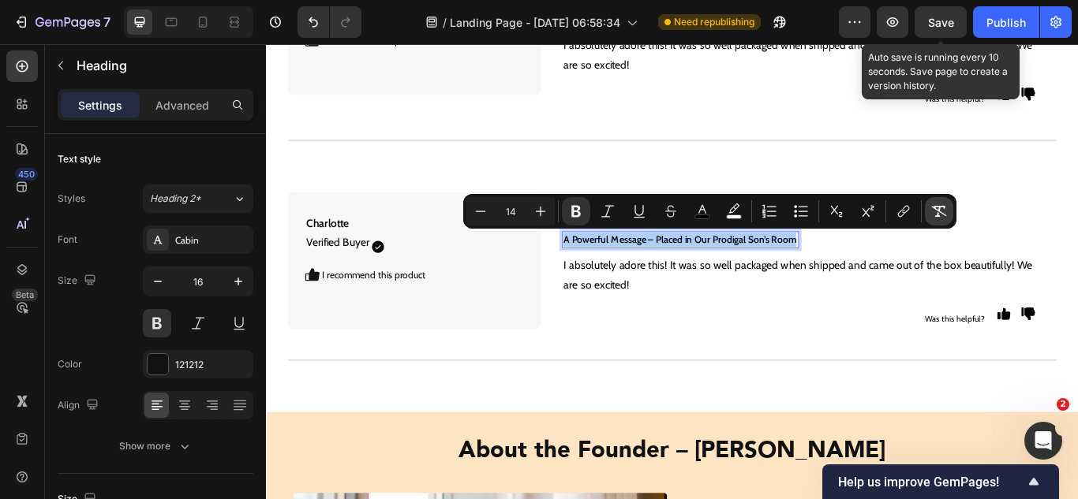
click at [935, 212] on icon "Editor contextual toolbar" at bounding box center [939, 212] width 16 height 16
type input "16"
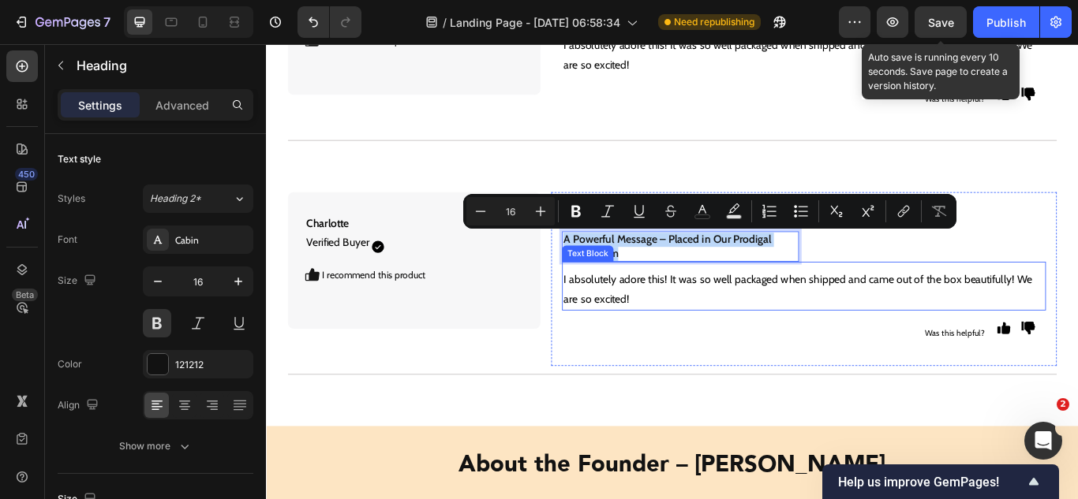
click at [677, 330] on p "I absolutely adore this! It was so well packaged when shipped and came out of t…" at bounding box center [892, 331] width 561 height 46
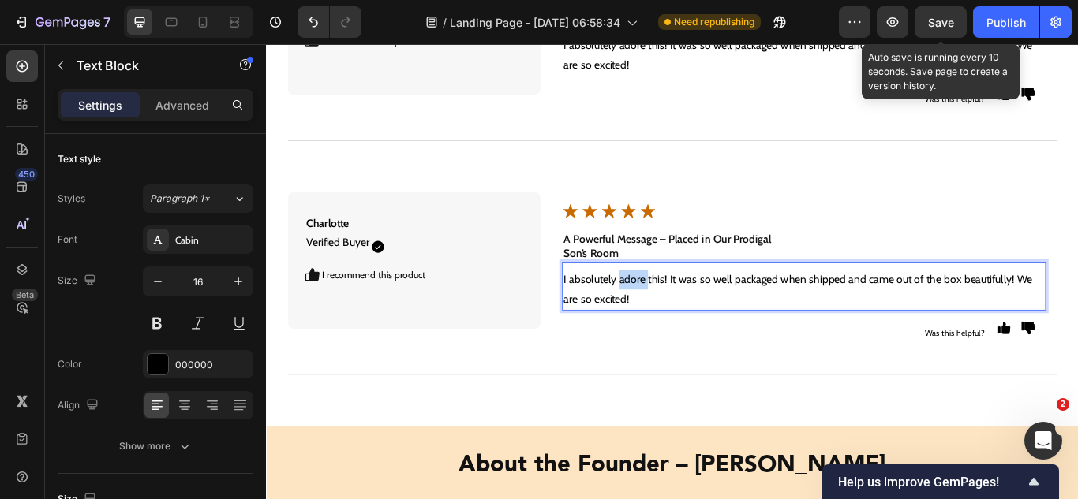
click at [682, 321] on p "I absolutely adore this! It was so well packaged when shipped and came out of t…" at bounding box center [892, 331] width 561 height 46
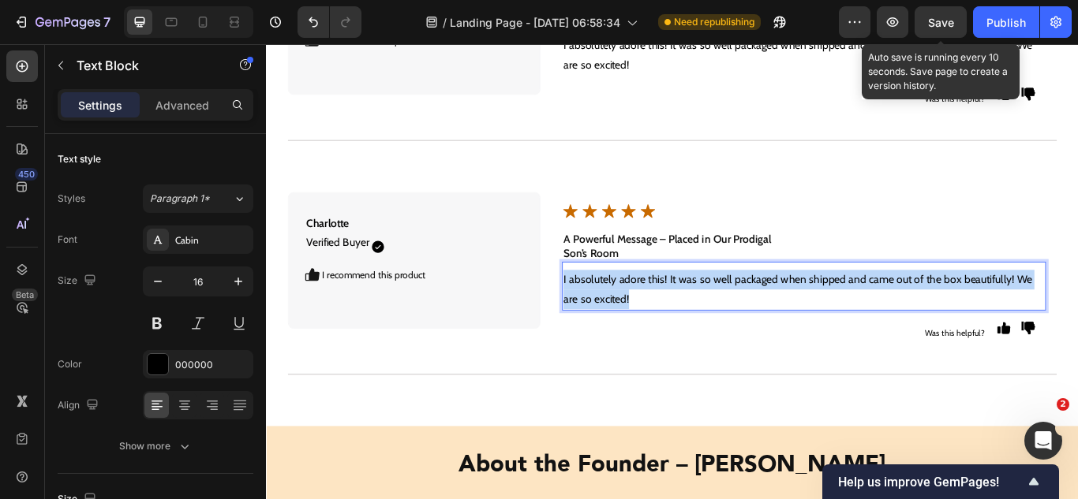
click at [682, 321] on p "I absolutely adore this! It was so well packaged when shipped and came out of t…" at bounding box center [892, 331] width 561 height 46
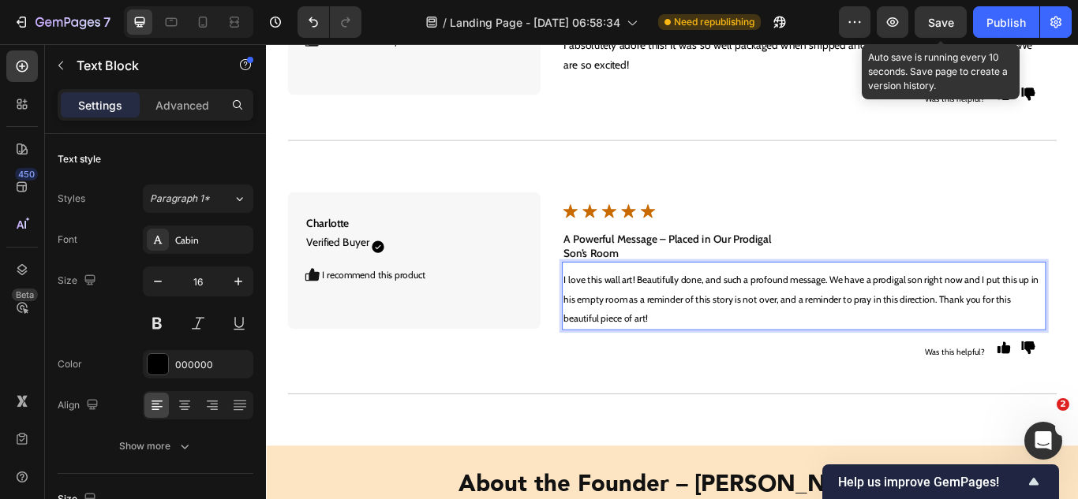
click at [682, 321] on span "I love this wall art! Beautifully done, and such a profound message. We have a …" at bounding box center [889, 342] width 554 height 60
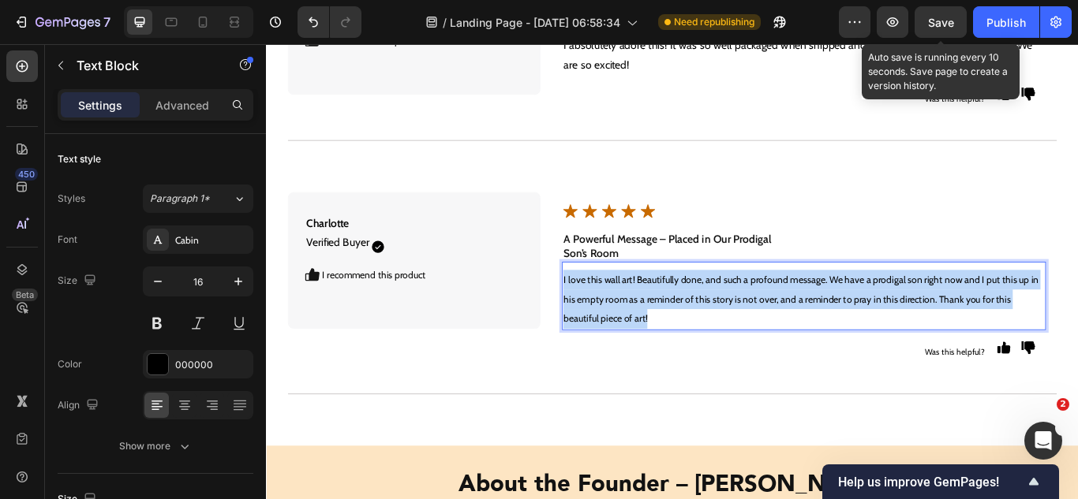
click at [682, 321] on span "I love this wall art! Beautifully done, and such a profound message. We have a …" at bounding box center [889, 342] width 554 height 60
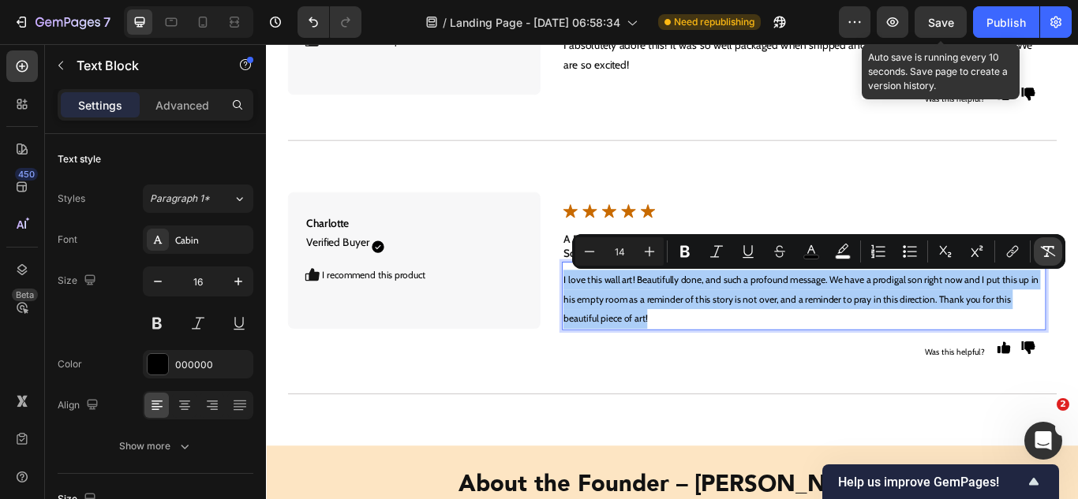
click at [1043, 256] on icon "Editor contextual toolbar" at bounding box center [1048, 252] width 16 height 16
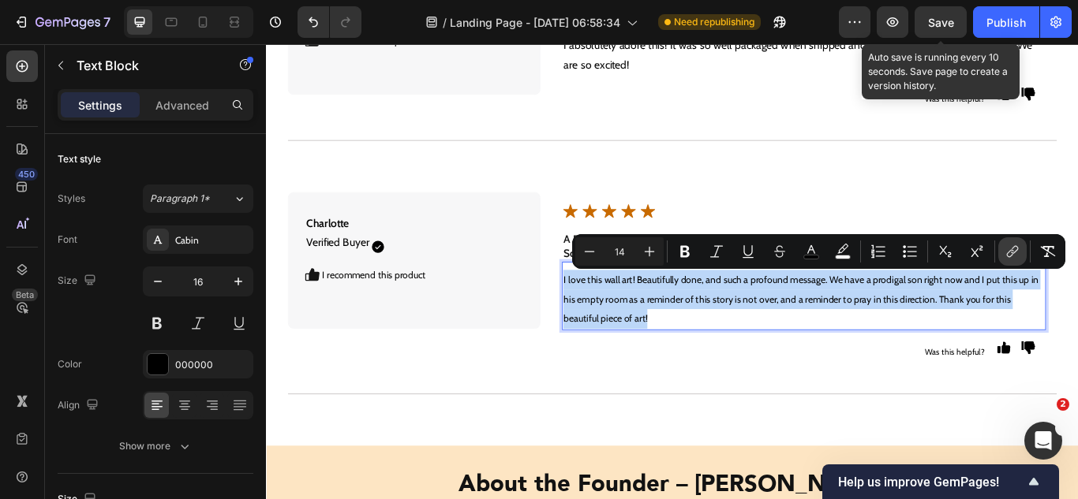
type input "16"
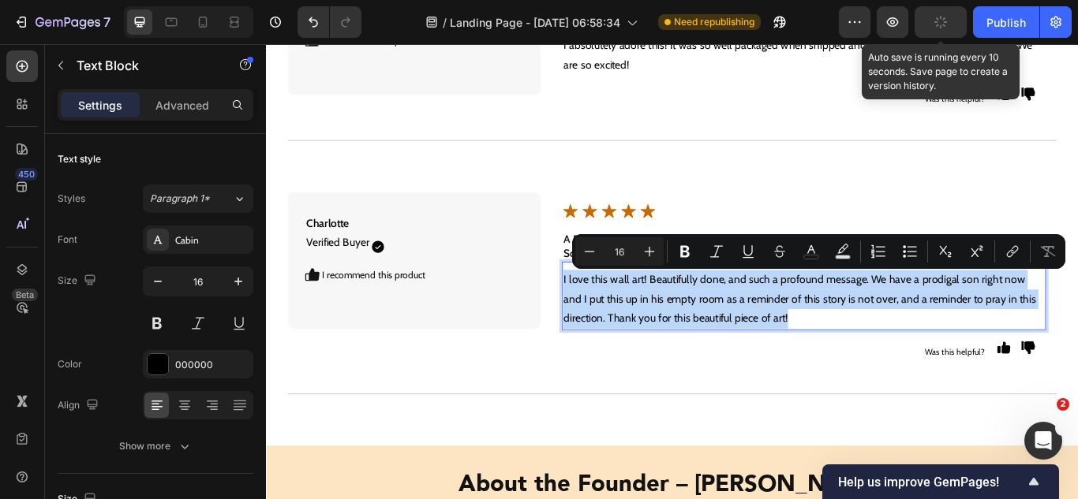
click at [800, 343] on p "I love this wall art! Beautifully done, and such a profound message. We have a …" at bounding box center [892, 342] width 561 height 68
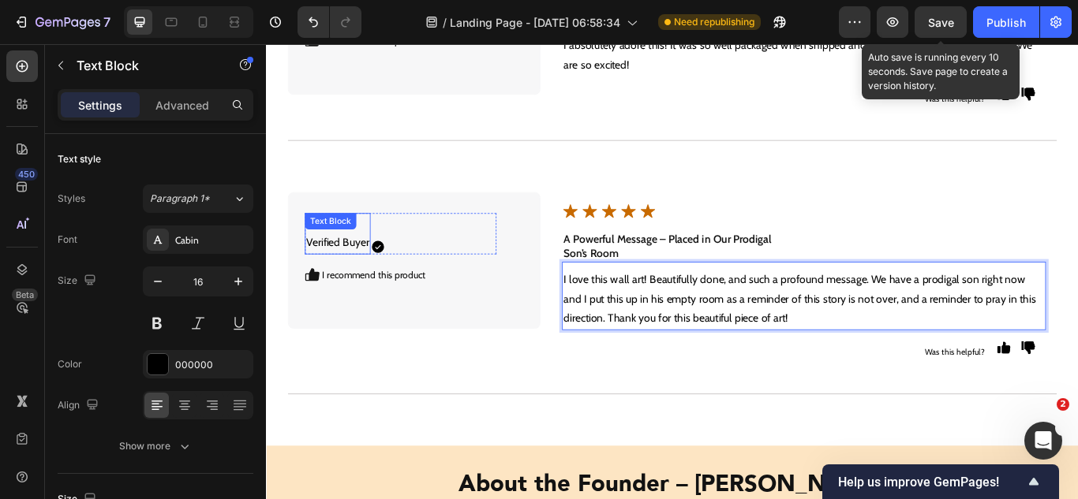
click at [357, 284] on p "[PERSON_NAME] Verified Buyer" at bounding box center [348, 266] width 73 height 46
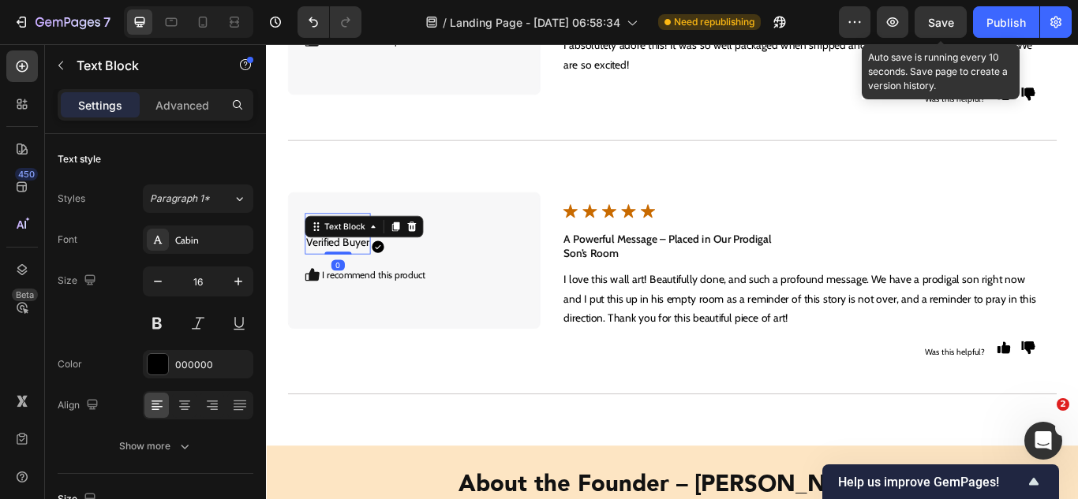
click at [355, 280] on p "[PERSON_NAME] Verified Buyer" at bounding box center [348, 266] width 73 height 46
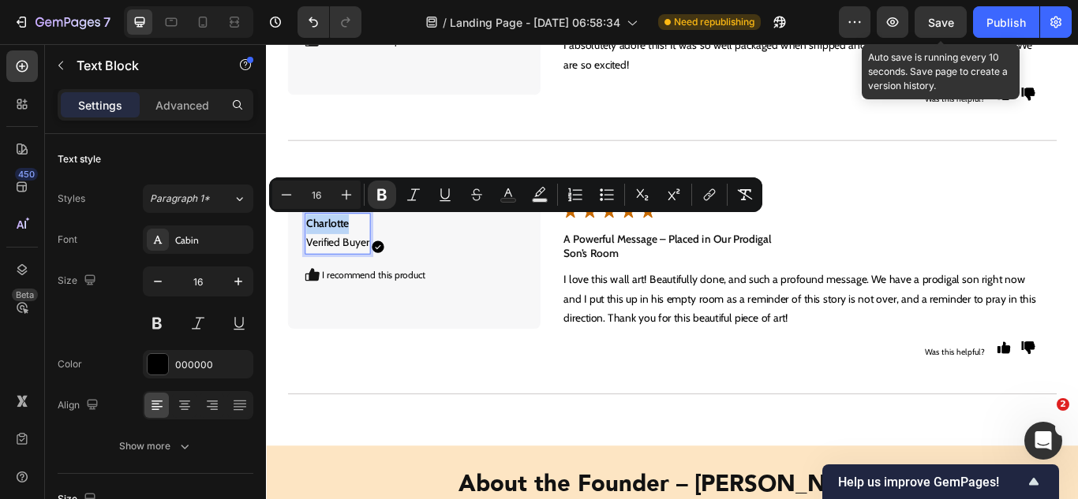
drag, startPoint x: 366, startPoint y: 256, endPoint x: 314, endPoint y: 256, distance: 52.1
click at [314, 256] on p "[PERSON_NAME] Verified Buyer" at bounding box center [348, 266] width 73 height 46
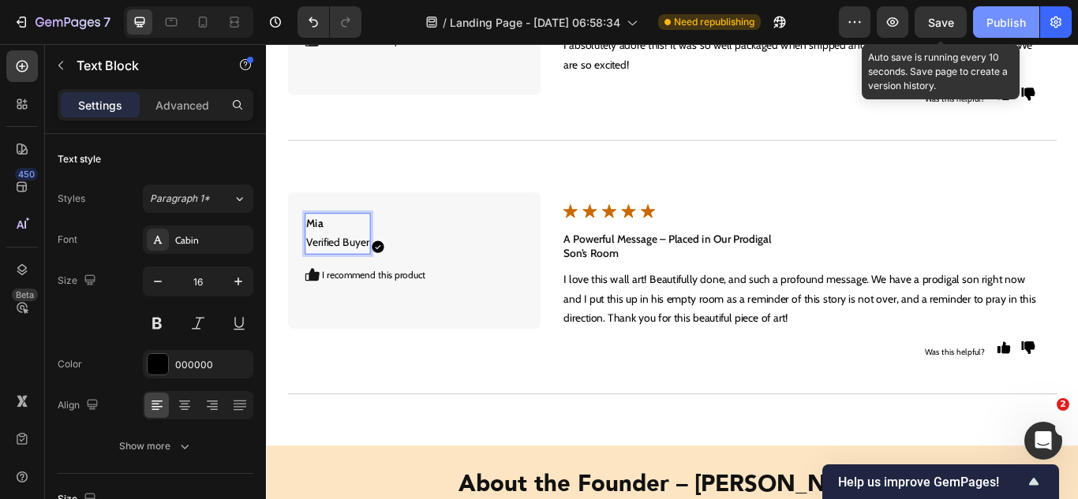
drag, startPoint x: 932, startPoint y: 20, endPoint x: 1004, endPoint y: 21, distance: 71.8
click at [933, 22] on span "Save" at bounding box center [941, 22] width 26 height 13
click at [1004, 21] on div "Publish" at bounding box center [1005, 22] width 39 height 17
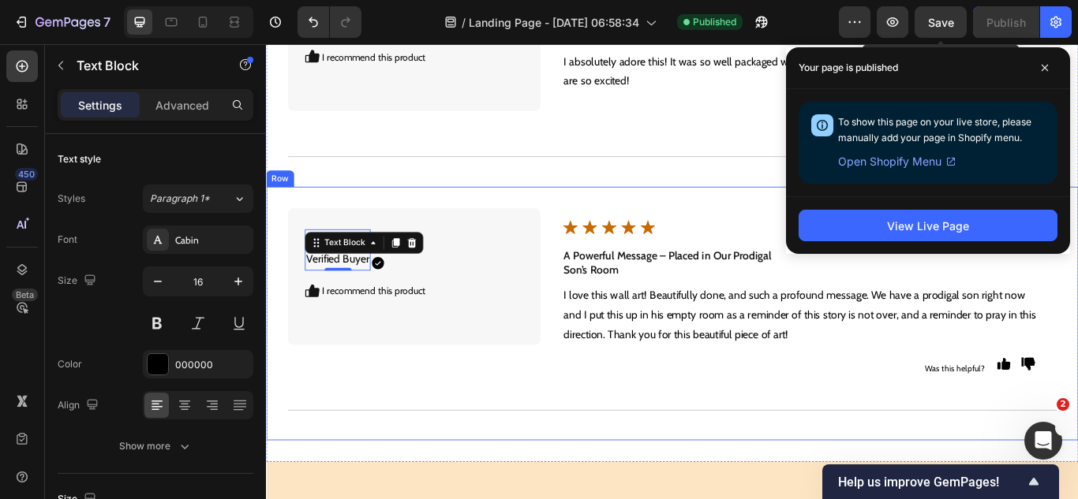
scroll to position [8795, 0]
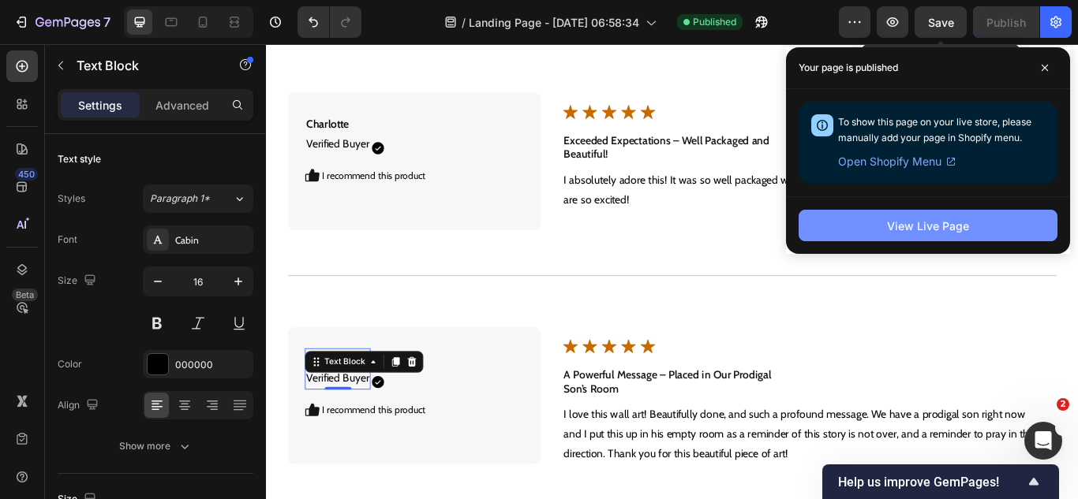
click at [810, 215] on button "View Live Page" at bounding box center [927, 226] width 259 height 32
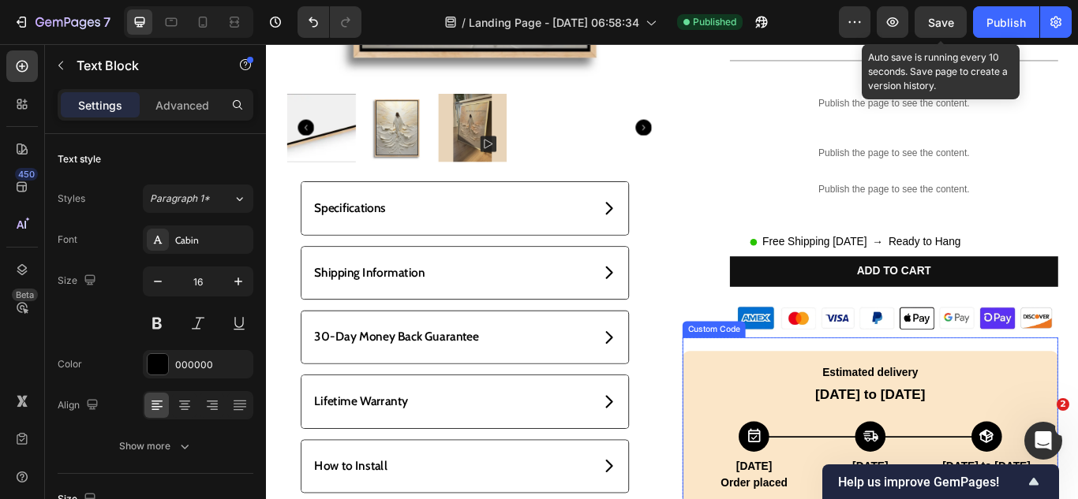
scroll to position [432, 0]
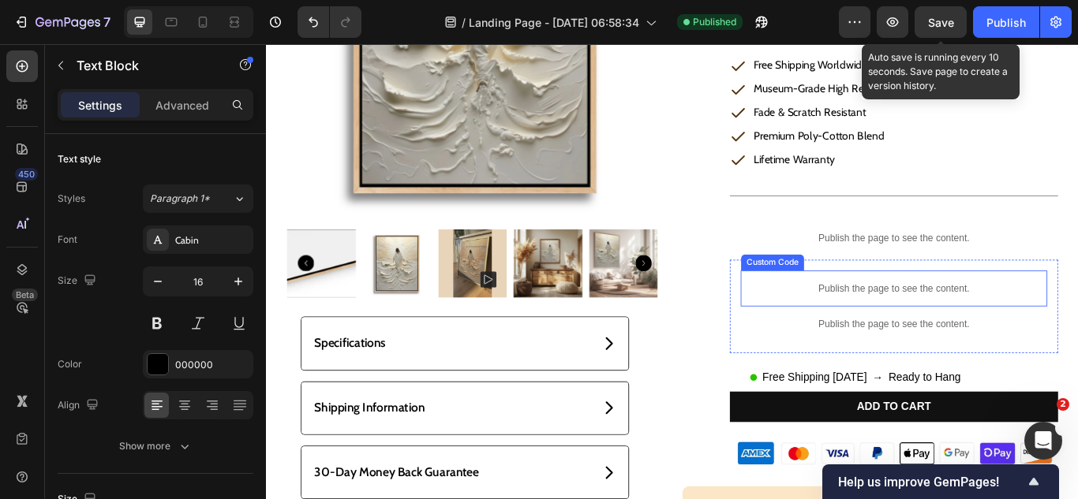
click at [911, 321] on p "Publish the page to see the content." at bounding box center [997, 329] width 357 height 17
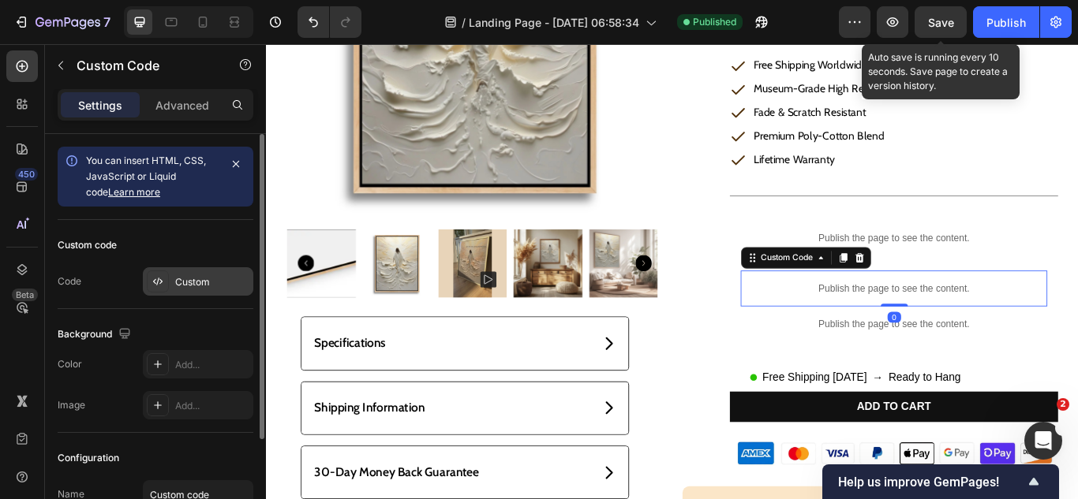
click at [220, 282] on div "Custom" at bounding box center [212, 282] width 74 height 14
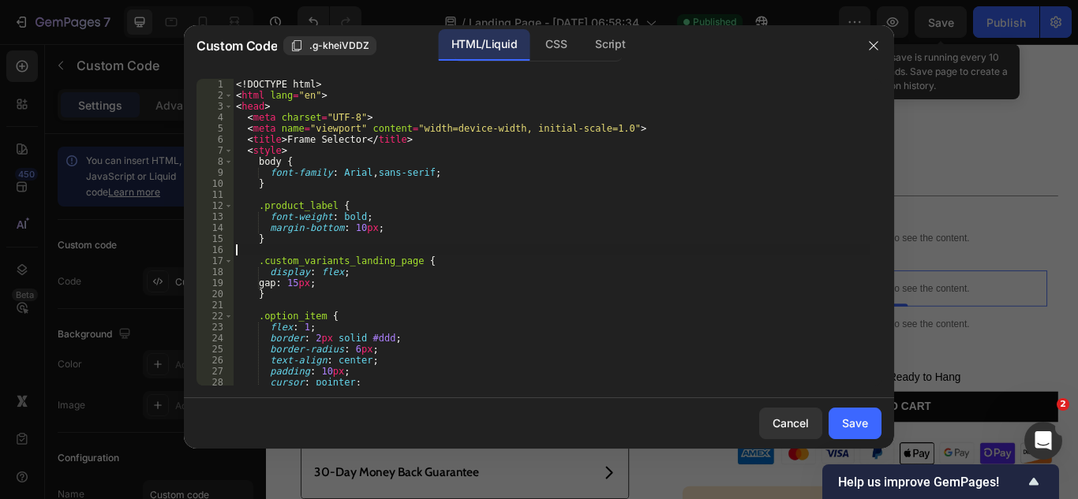
click at [437, 249] on div "<! DOCTYPE html > < html lang = "en" > < head > < meta charset = "UTF-8" > < me…" at bounding box center [551, 243] width 637 height 329
type textarea "</html>"
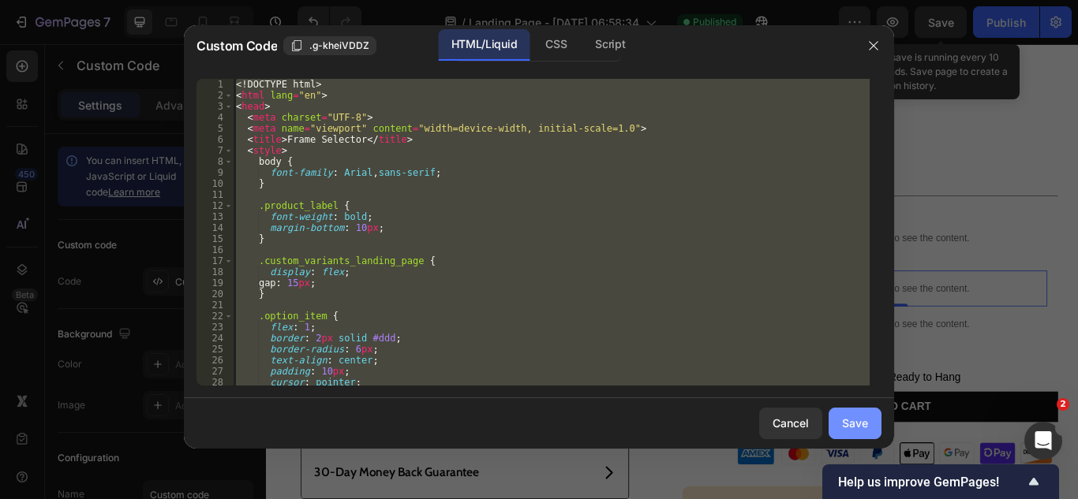
click at [834, 435] on button "Save" at bounding box center [854, 424] width 53 height 32
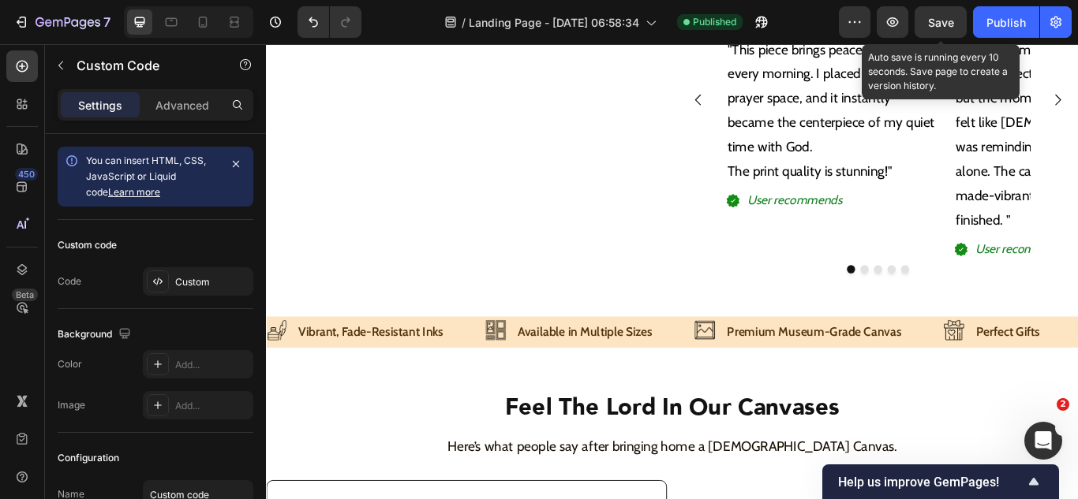
scroll to position [2720, 0]
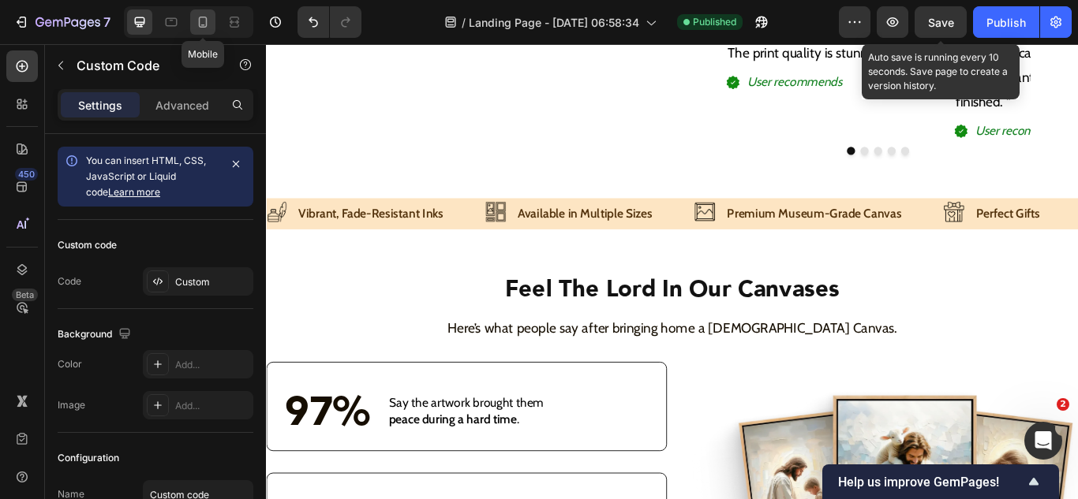
click at [206, 18] on icon at bounding box center [203, 22] width 9 height 11
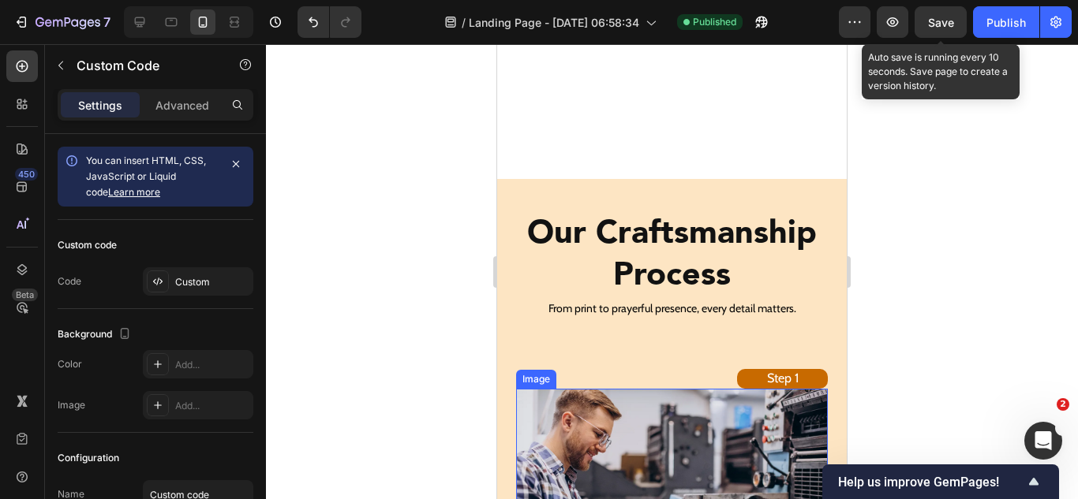
scroll to position [3982, 0]
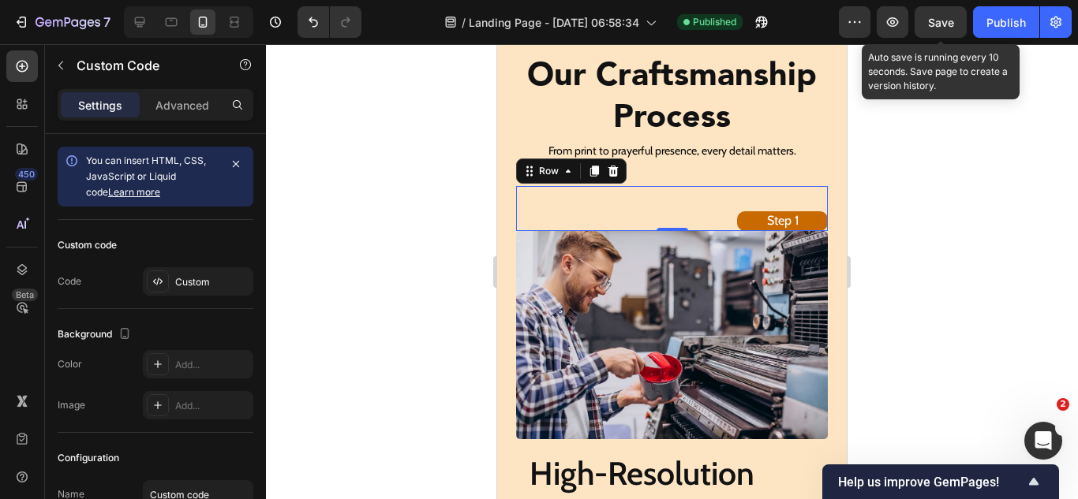
click at [582, 195] on div "Step 1 Heading Step 2 Heading Step 3 Heading Step 1 Heading Row 0" at bounding box center [672, 208] width 312 height 45
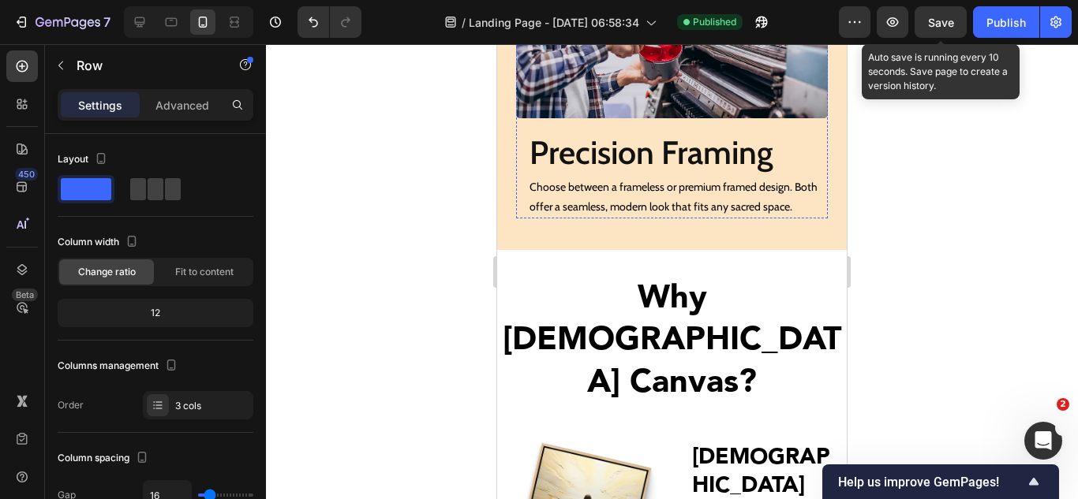
scroll to position [5166, 0]
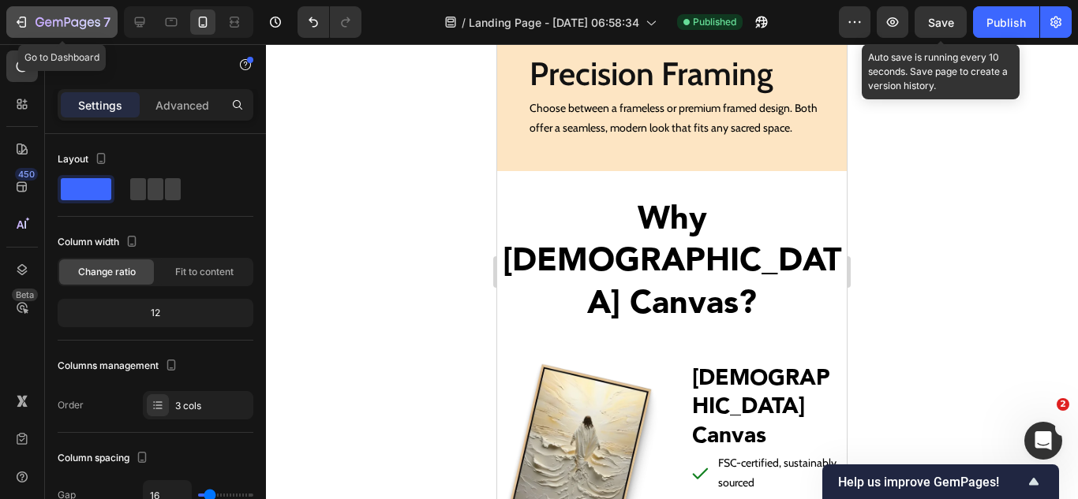
click at [23, 21] on icon "button" at bounding box center [21, 22] width 16 height 16
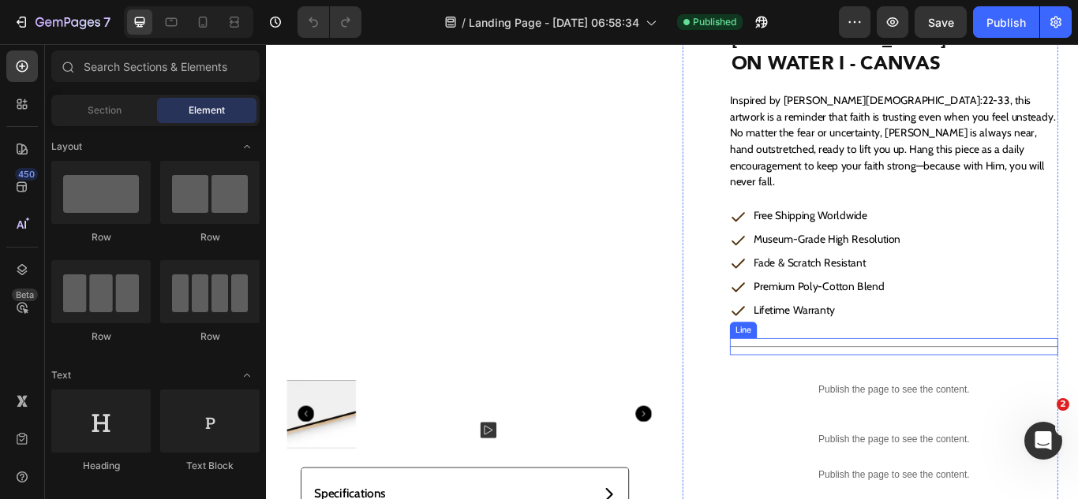
scroll to position [316, 0]
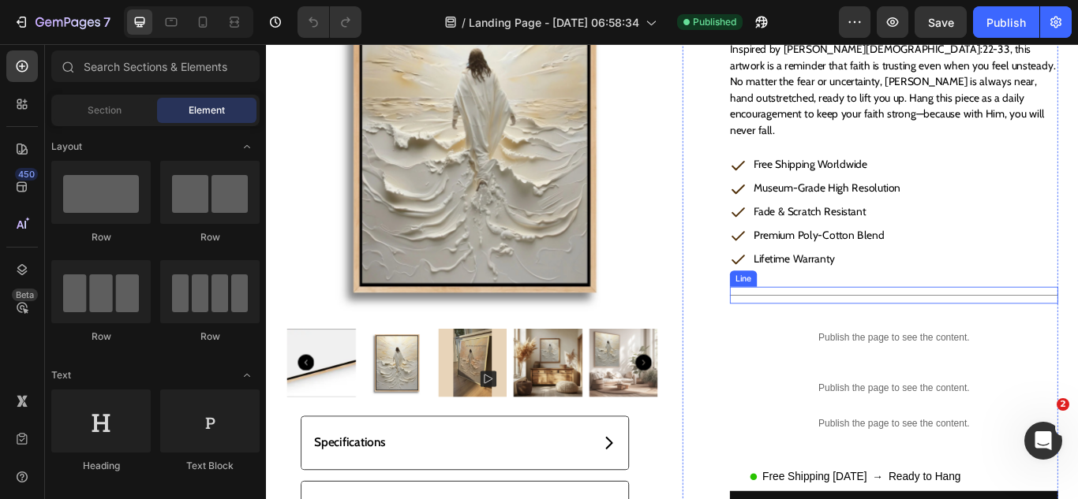
click at [921, 327] on div "Title Line" at bounding box center [997, 337] width 383 height 20
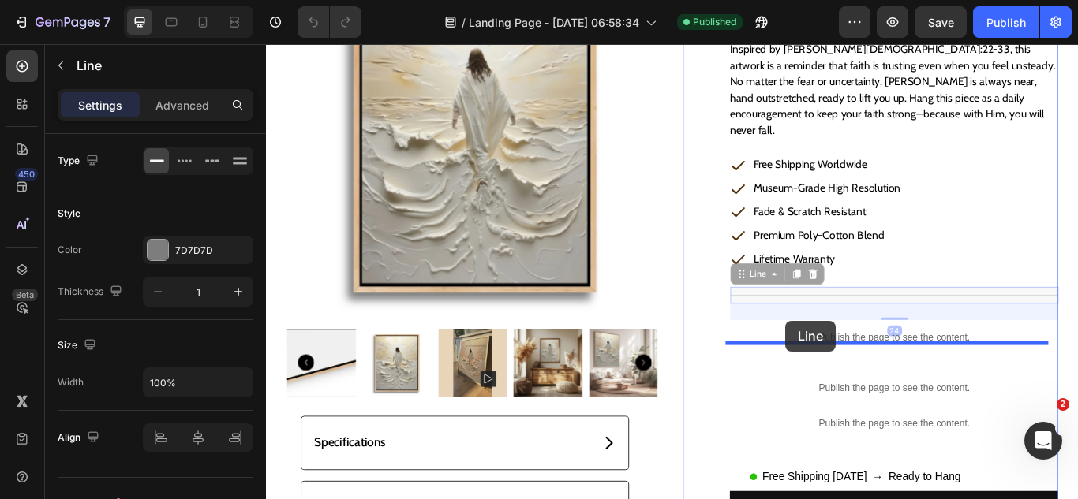
drag, startPoint x: 804, startPoint y: 294, endPoint x: 871, endPoint y: 367, distance: 98.8
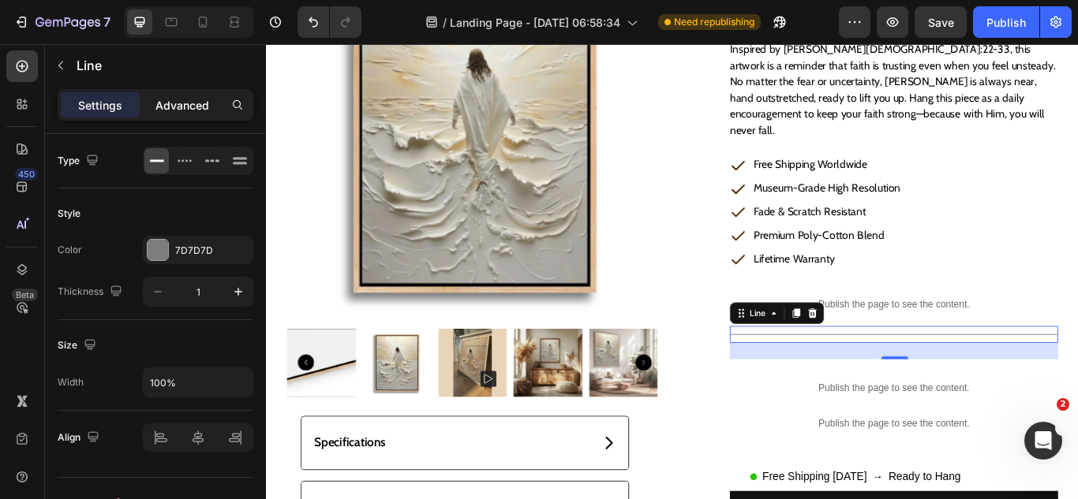
click at [169, 105] on p "Advanced" at bounding box center [182, 105] width 54 height 17
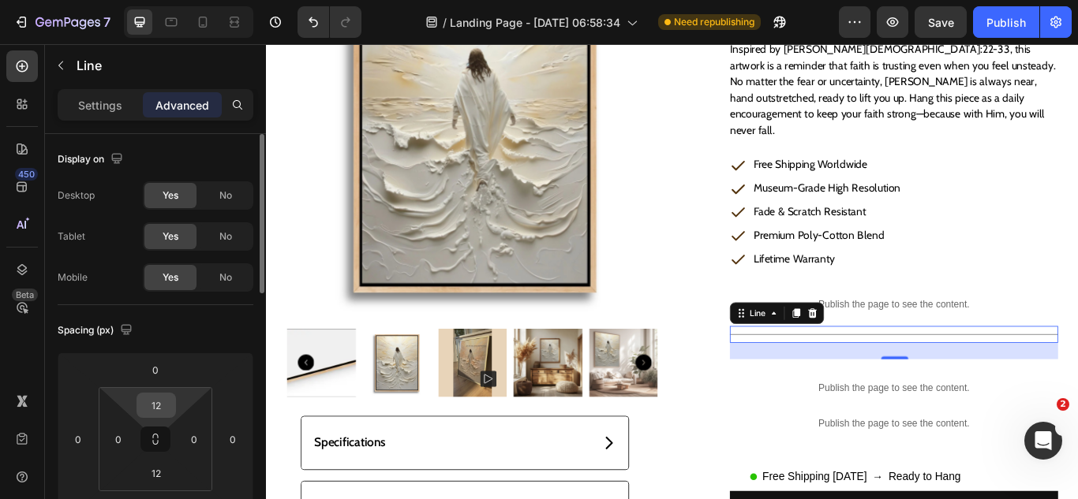
click at [155, 406] on input "12" at bounding box center [156, 406] width 32 height 24
click at [162, 409] on input "12" at bounding box center [156, 406] width 32 height 24
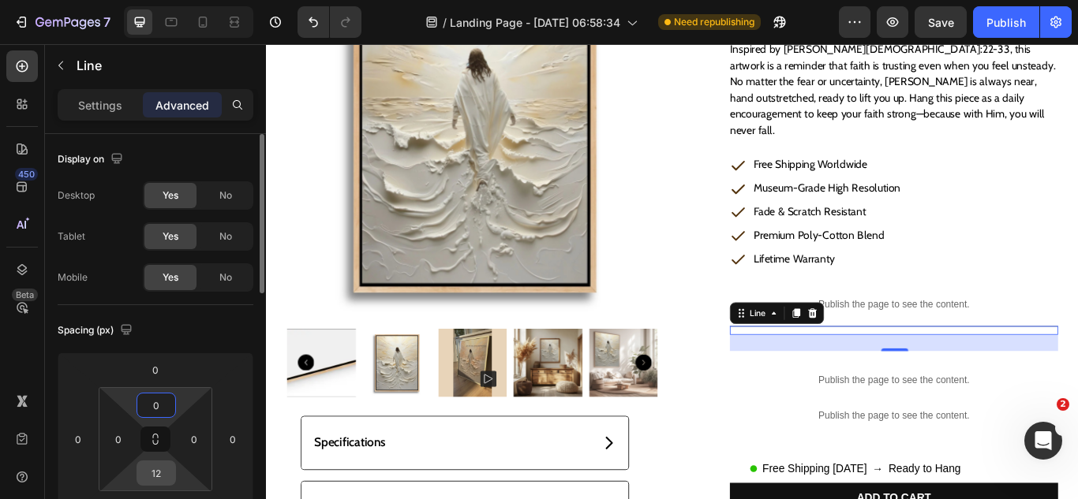
type input "0"
click at [144, 467] on input "12" at bounding box center [156, 474] width 32 height 24
type input "0"
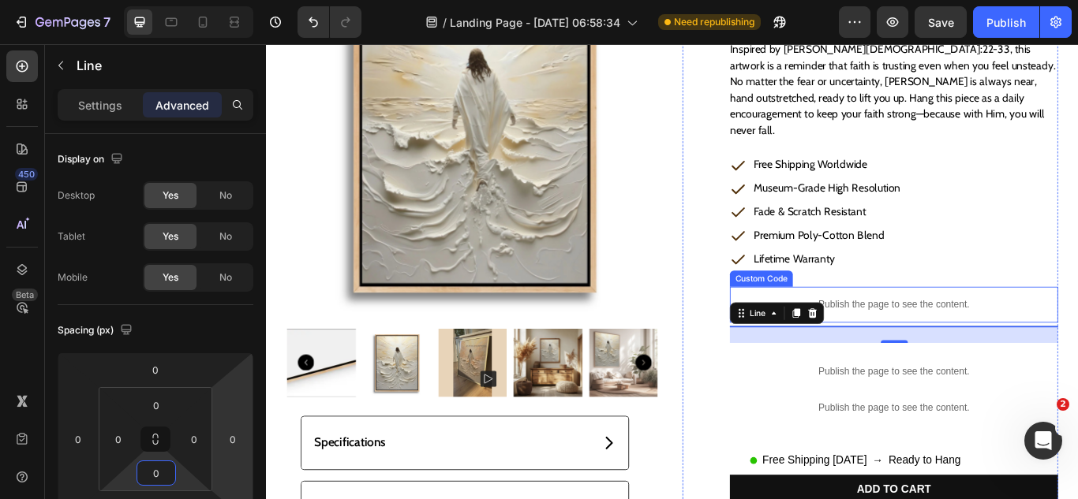
click at [1077, 340] on p "Publish the page to see the content." at bounding box center [997, 348] width 383 height 17
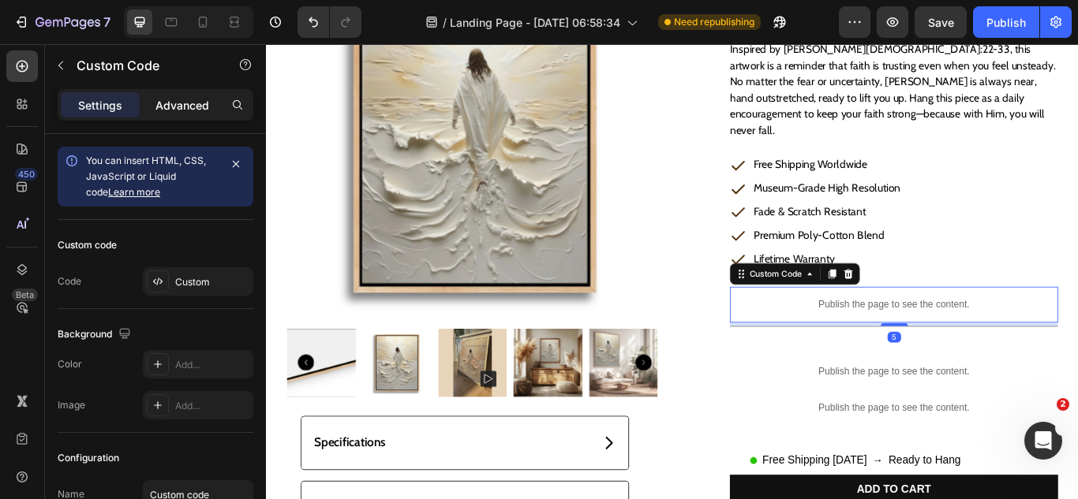
click at [183, 95] on div "Advanced" at bounding box center [182, 104] width 79 height 25
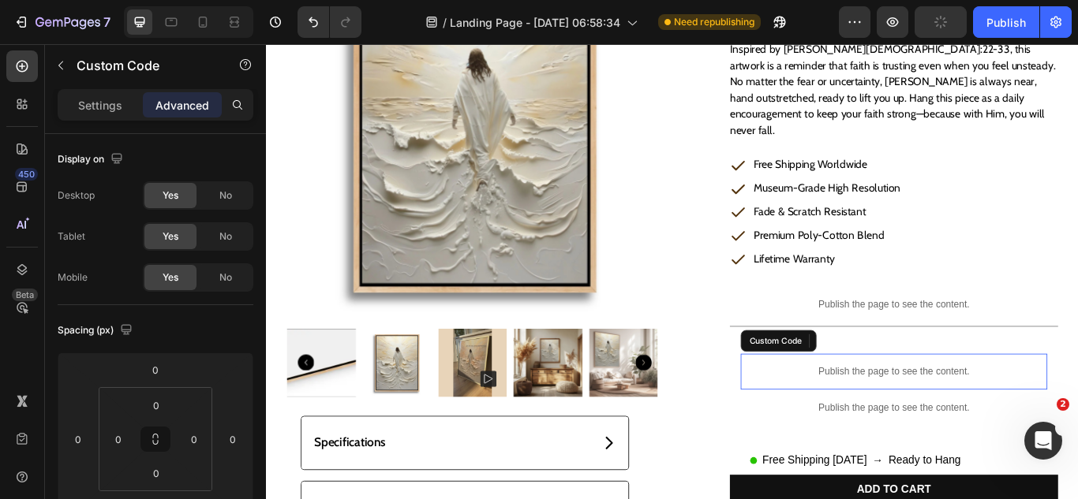
click at [889, 406] on div "Publish the page to see the content." at bounding box center [997, 427] width 357 height 42
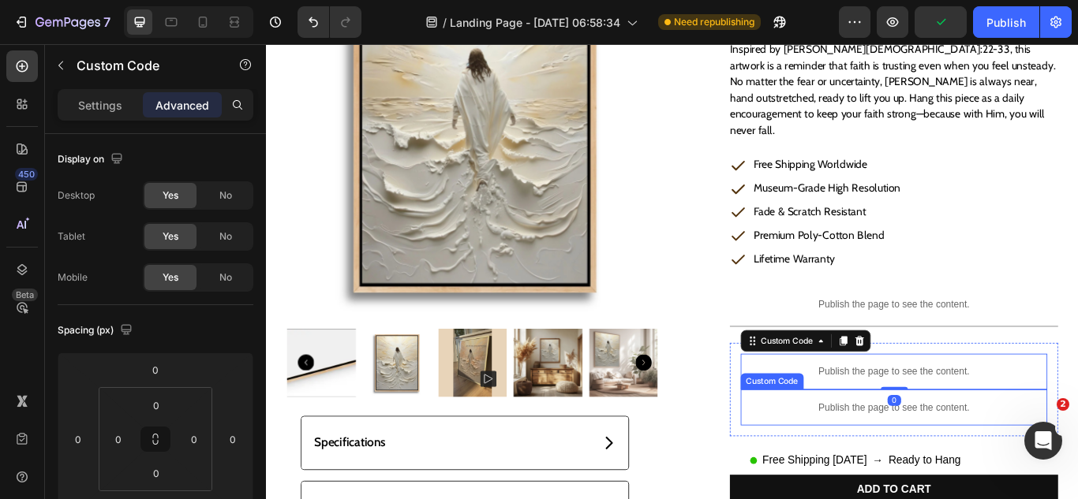
click at [887, 460] on p "Publish the page to see the content." at bounding box center [997, 468] width 357 height 17
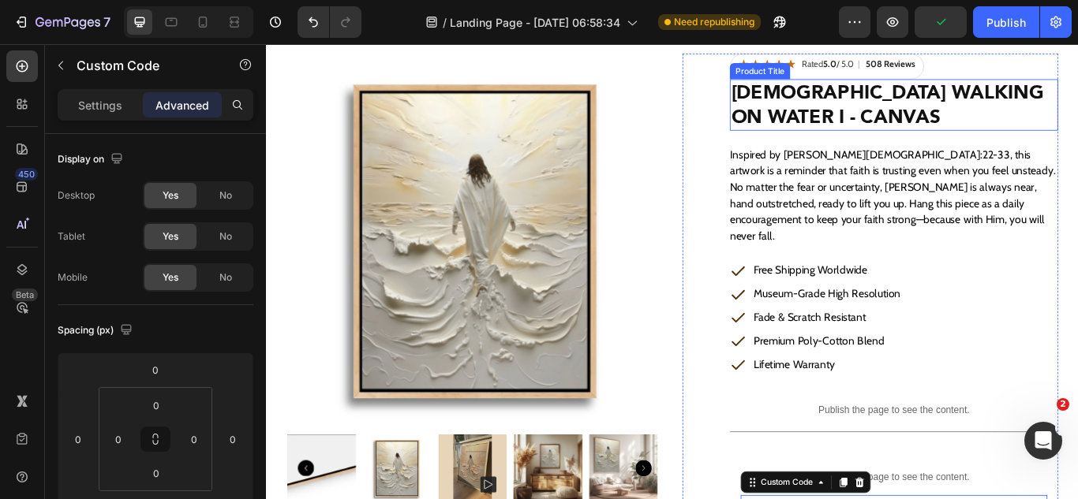
scroll to position [158, 0]
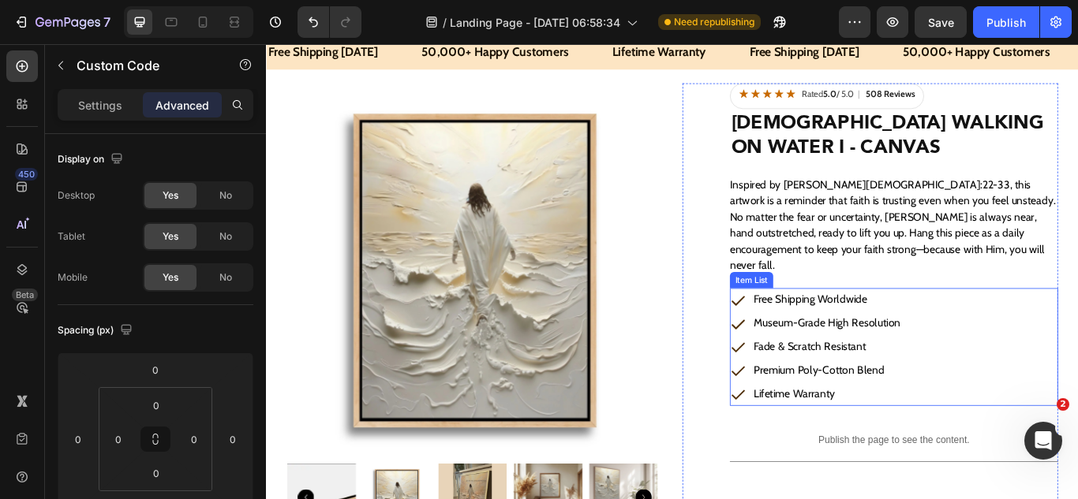
click at [1060, 386] on div "Free Shipping Worldwide Museum-Grade High Resolution Fade & Scratch Resistant P…" at bounding box center [997, 397] width 383 height 137
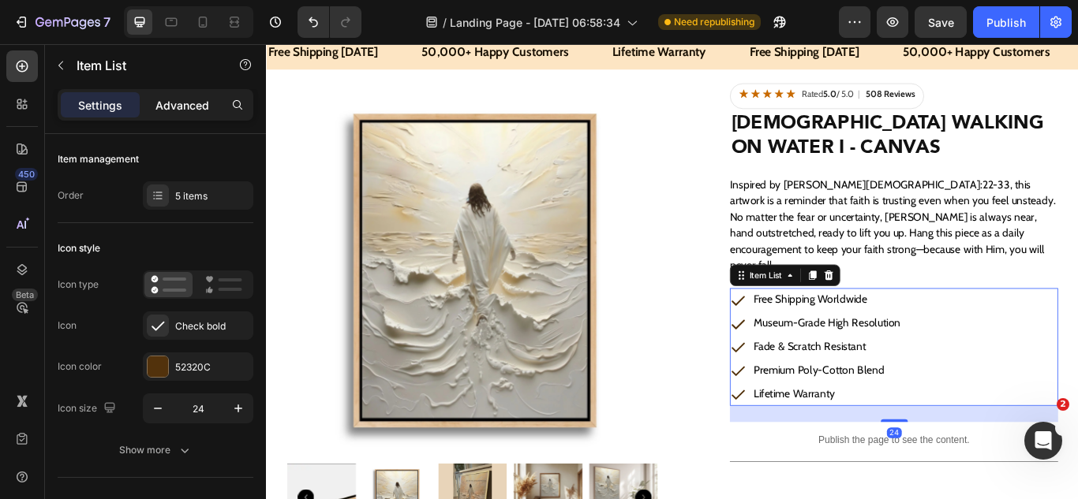
click at [182, 107] on p "Advanced" at bounding box center [182, 105] width 54 height 17
type input "100%"
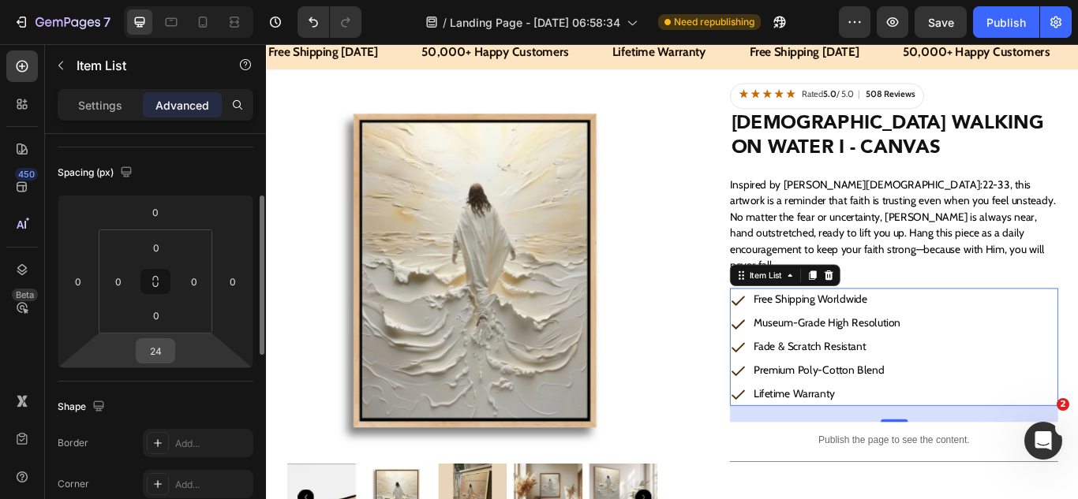
click at [164, 359] on input "24" at bounding box center [156, 351] width 32 height 24
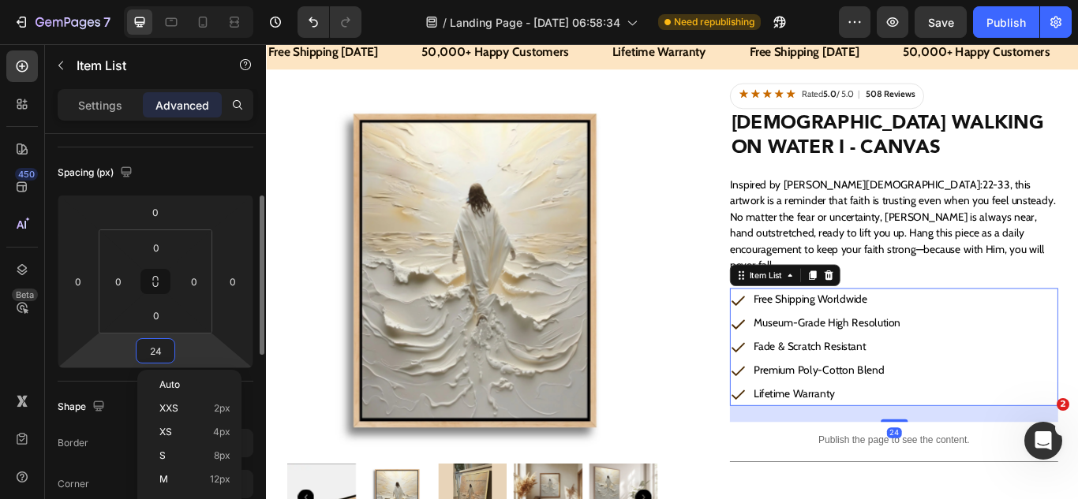
type input "0"
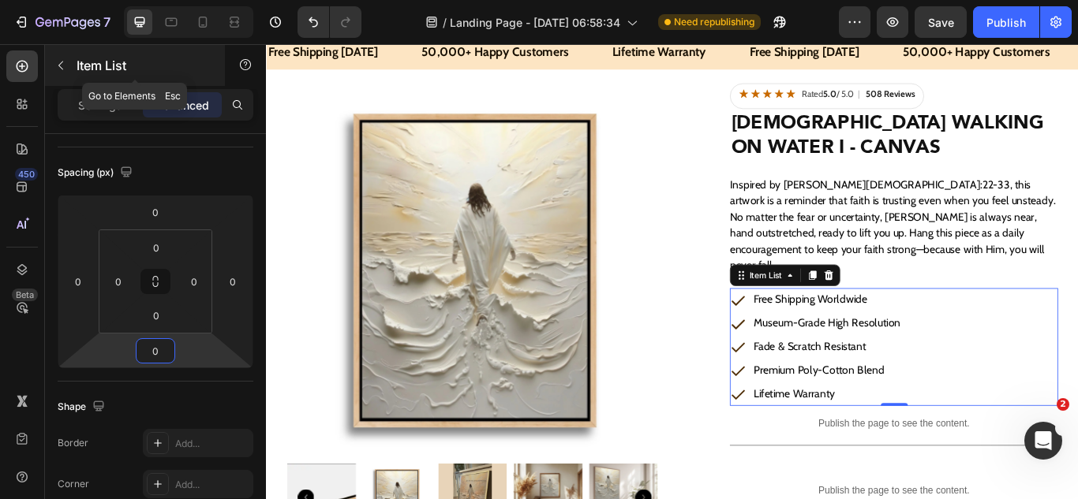
click at [59, 67] on icon "button" at bounding box center [60, 65] width 13 height 13
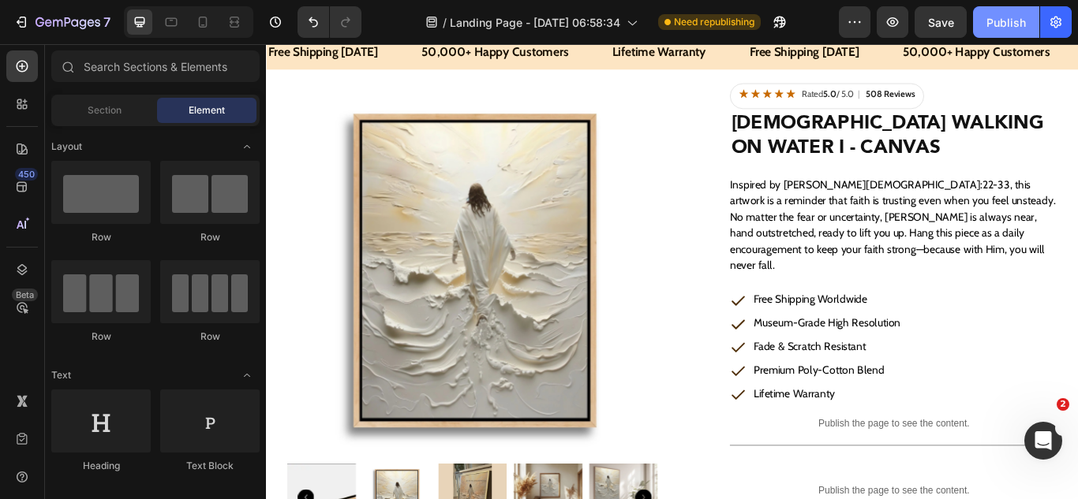
drag, startPoint x: 993, startPoint y: 24, endPoint x: 680, endPoint y: 129, distance: 329.8
click at [993, 24] on div "Publish" at bounding box center [1005, 22] width 39 height 17
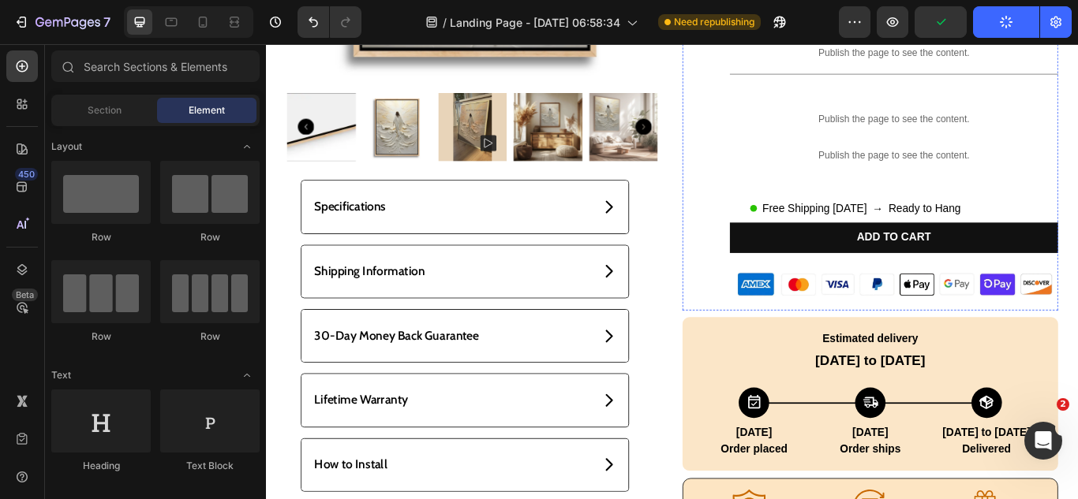
scroll to position [631, 0]
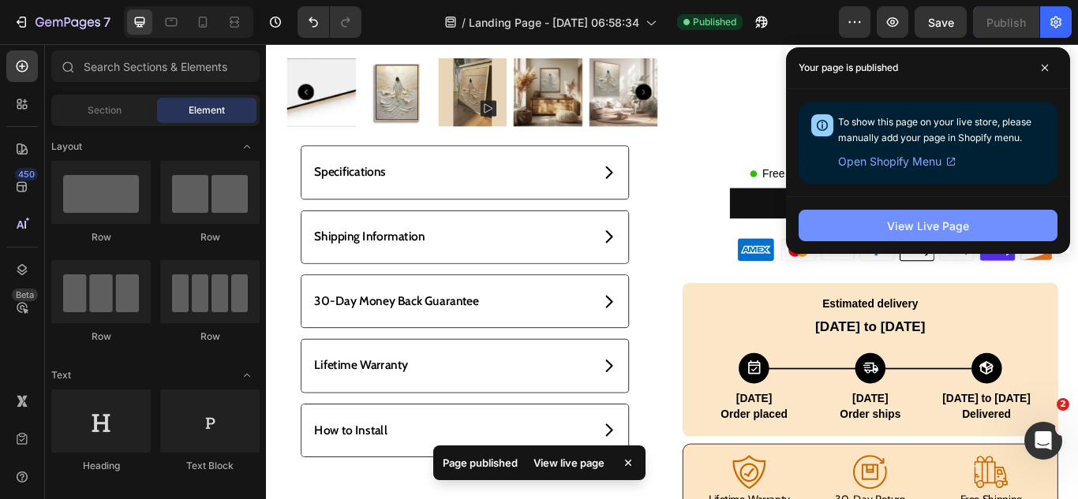
click at [856, 233] on button "View Live Page" at bounding box center [927, 226] width 259 height 32
